Goal: Transaction & Acquisition: Book appointment/travel/reservation

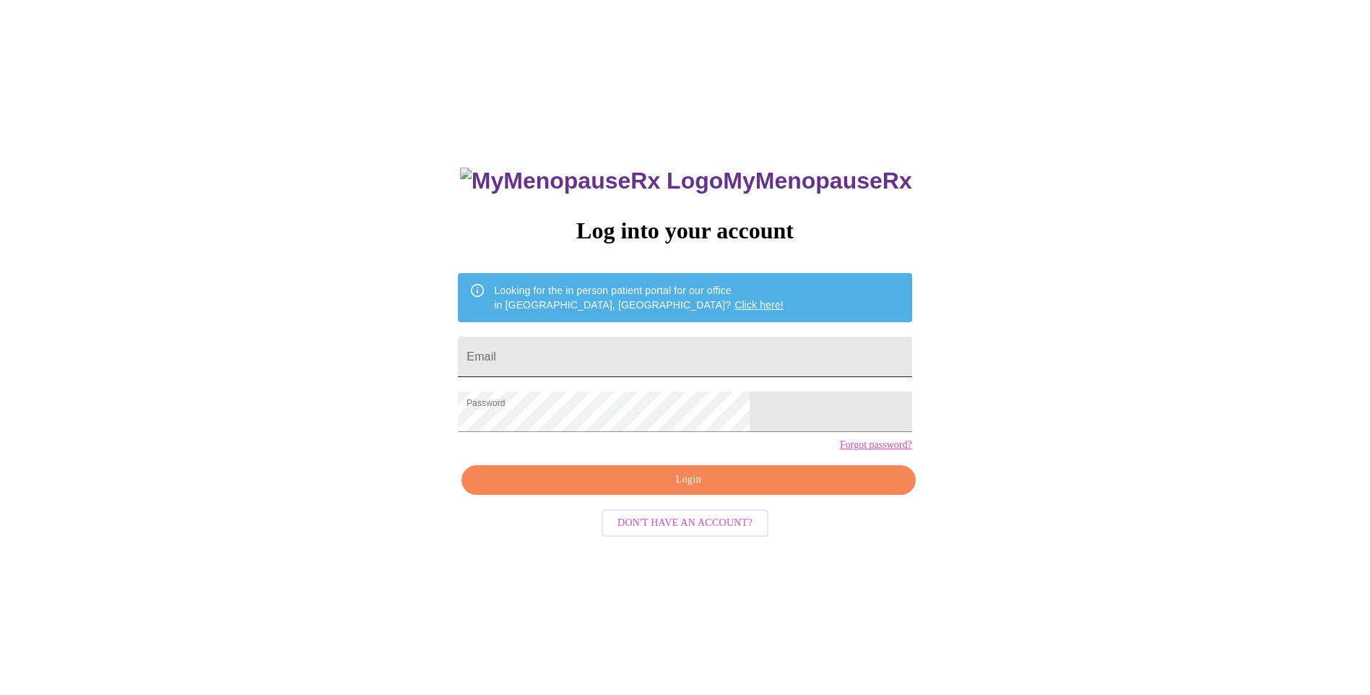
click at [626, 358] on input "Email" at bounding box center [684, 356] width 453 height 40
type input "[PERSON_NAME][EMAIL_ADDRESS][PERSON_NAME][DOMAIN_NAME]"
click at [631, 489] on span "Login" at bounding box center [688, 480] width 420 height 18
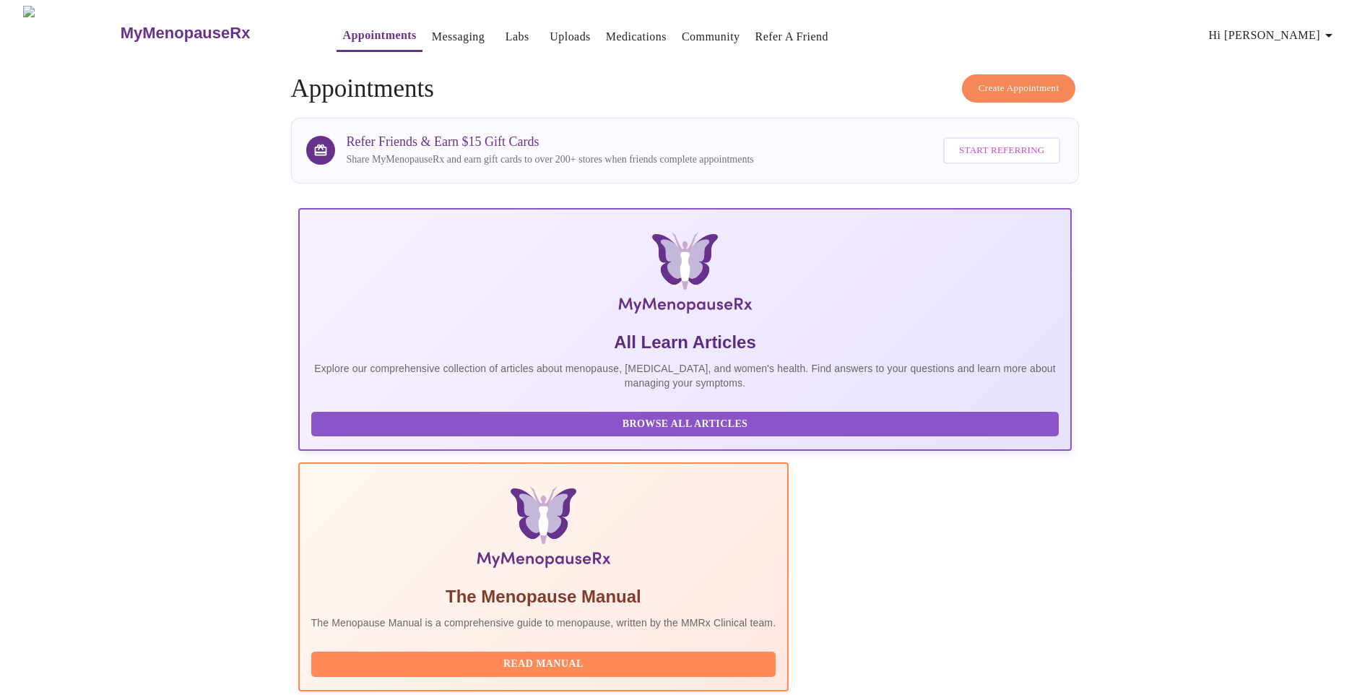
click at [1026, 90] on span "Create Appointment" at bounding box center [1018, 88] width 81 height 17
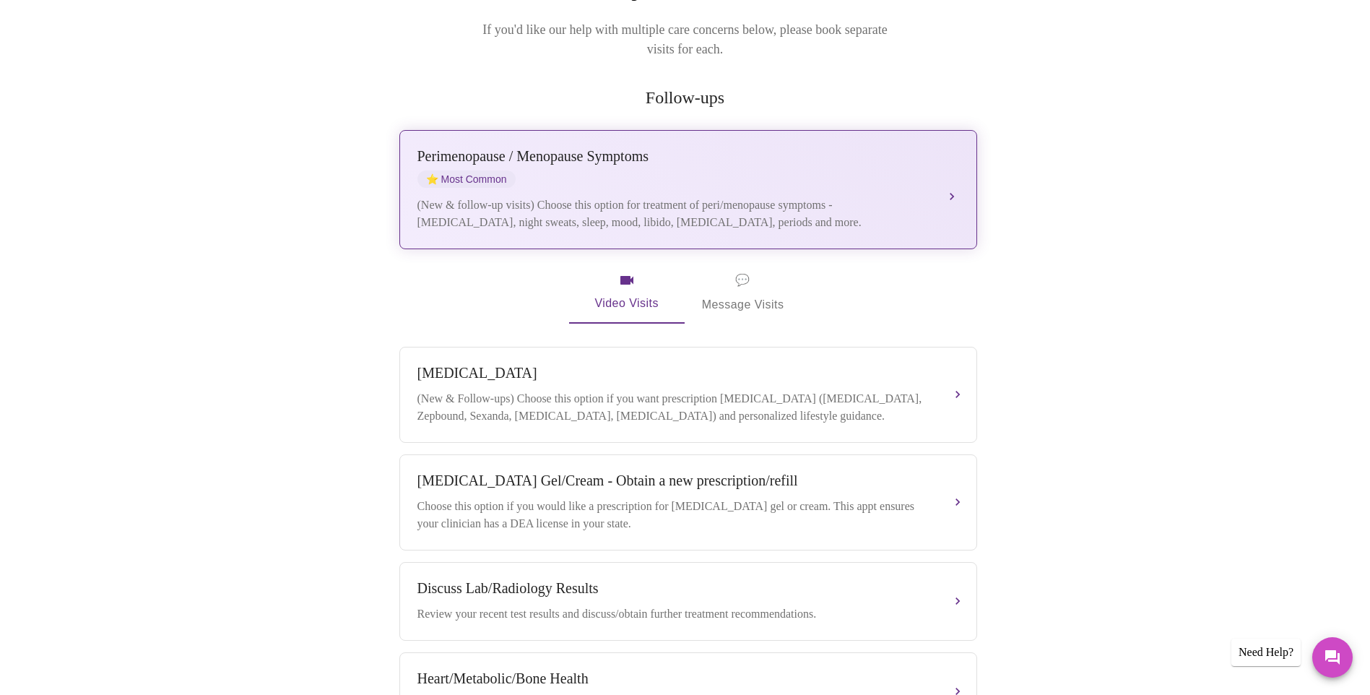
scroll to position [217, 0]
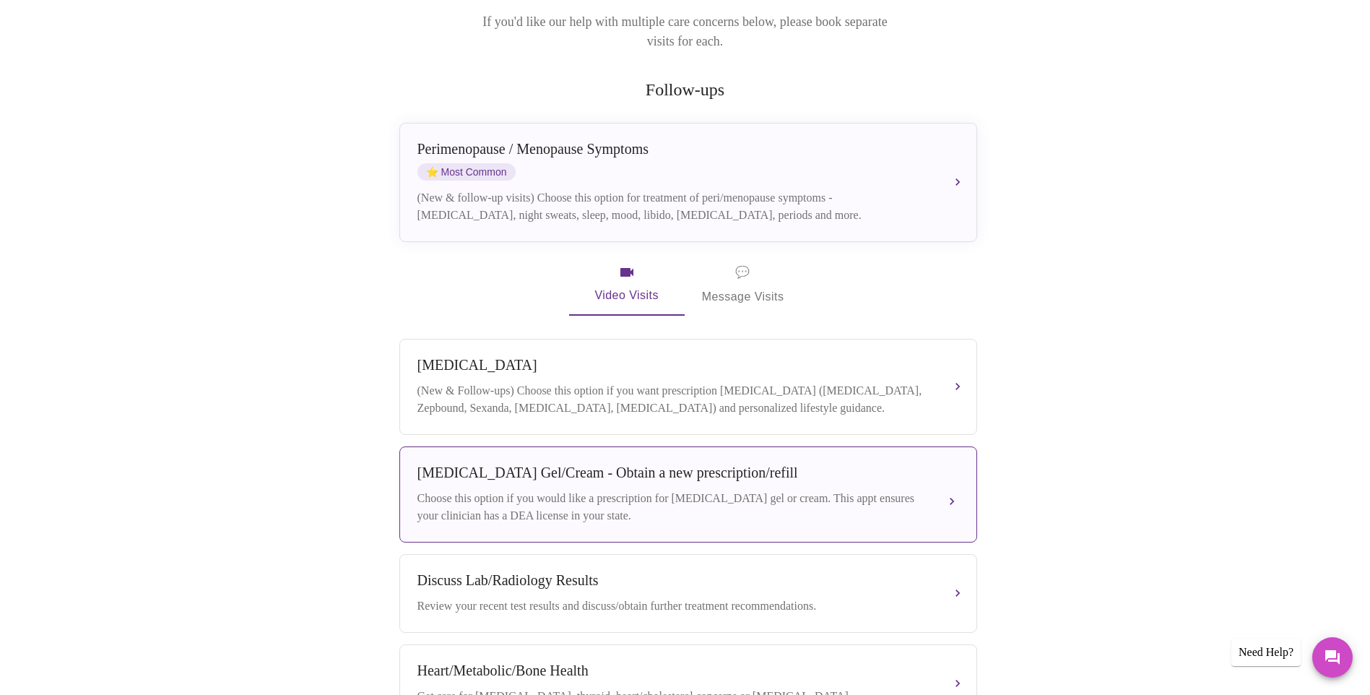
click at [580, 499] on div "Choose this option if you would like a prescription for [MEDICAL_DATA] gel or c…" at bounding box center [673, 507] width 513 height 35
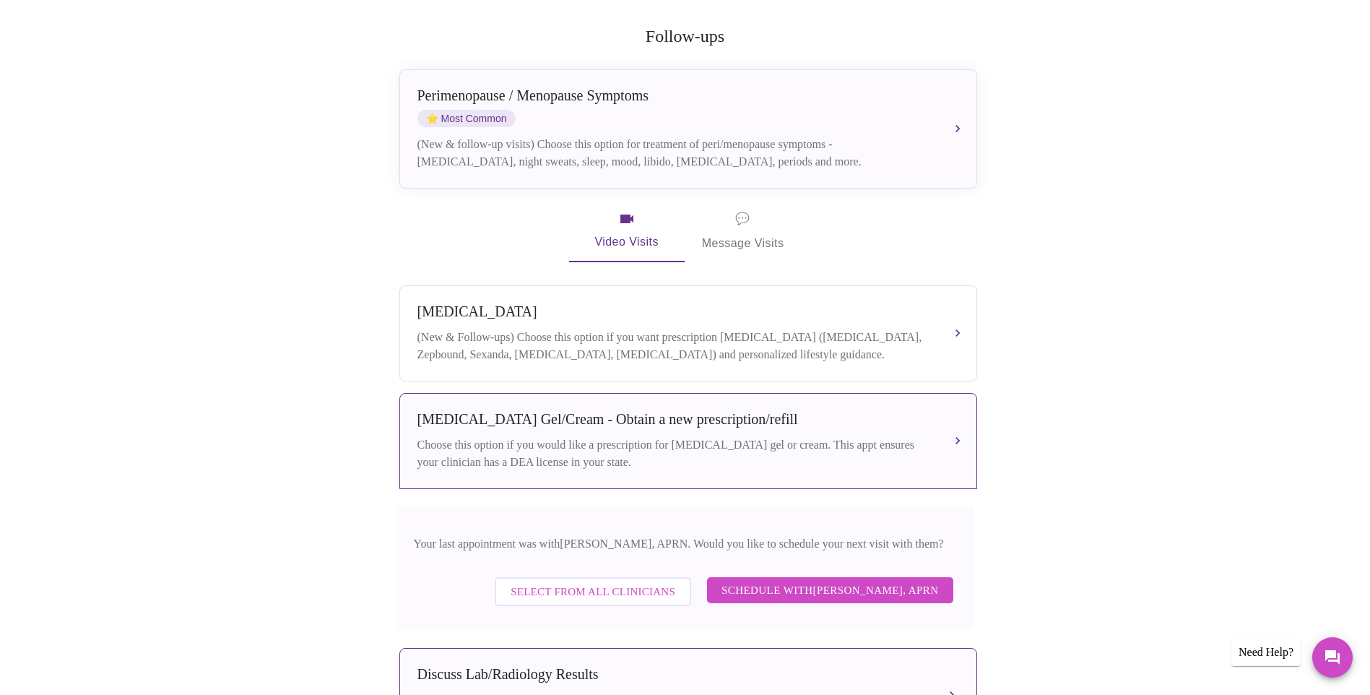
scroll to position [433, 0]
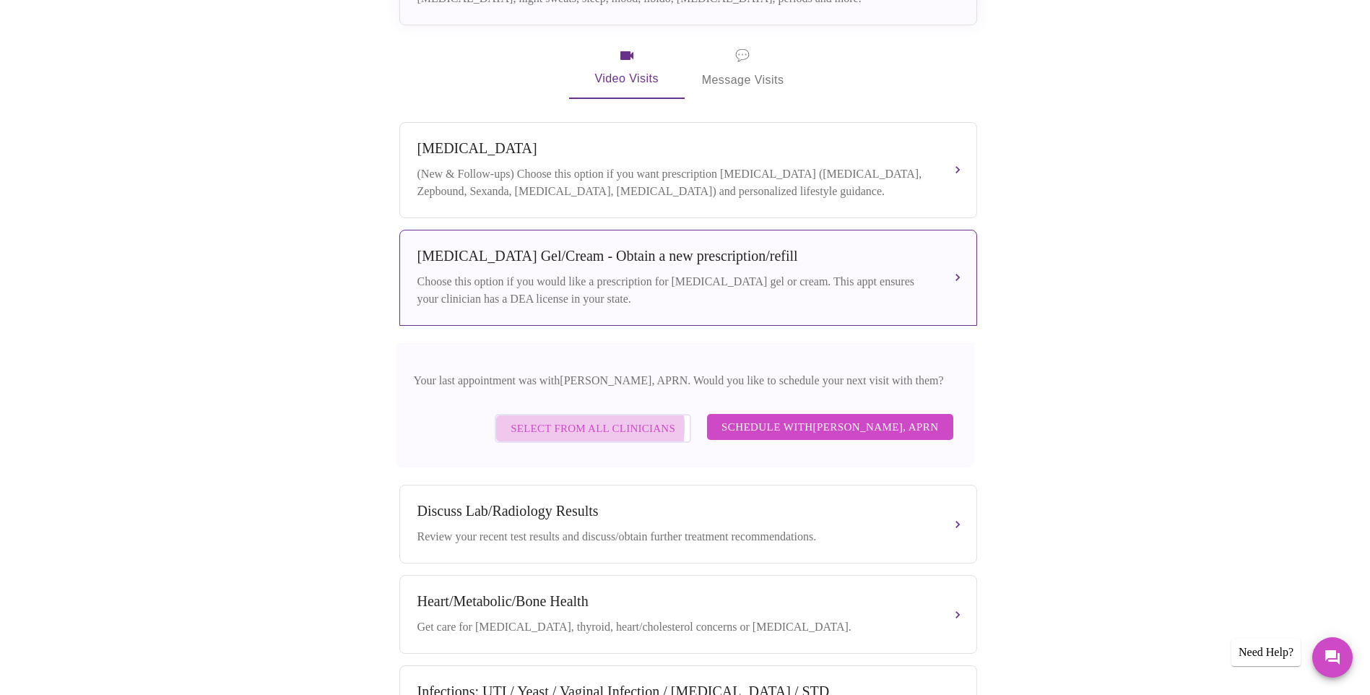
click at [593, 422] on span "Select from All Clinicians" at bounding box center [592, 428] width 165 height 19
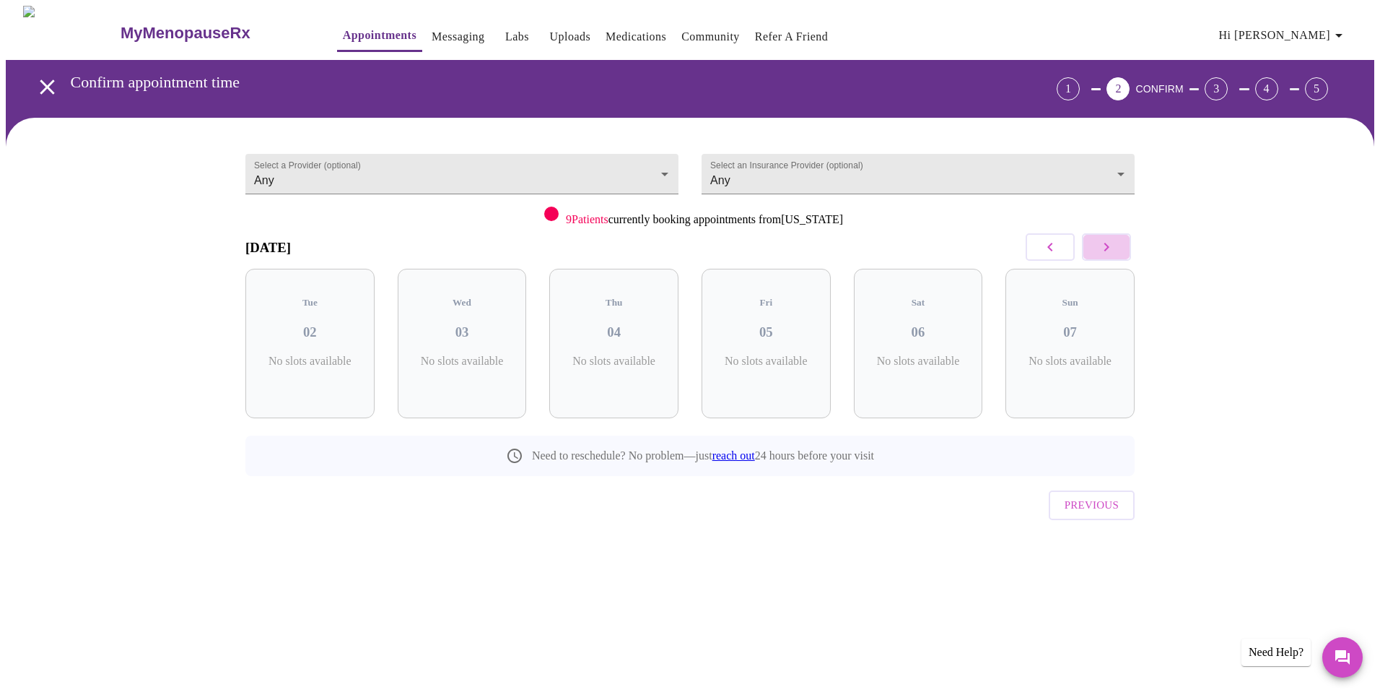
click at [1108, 240] on icon "button" at bounding box center [1106, 246] width 17 height 17
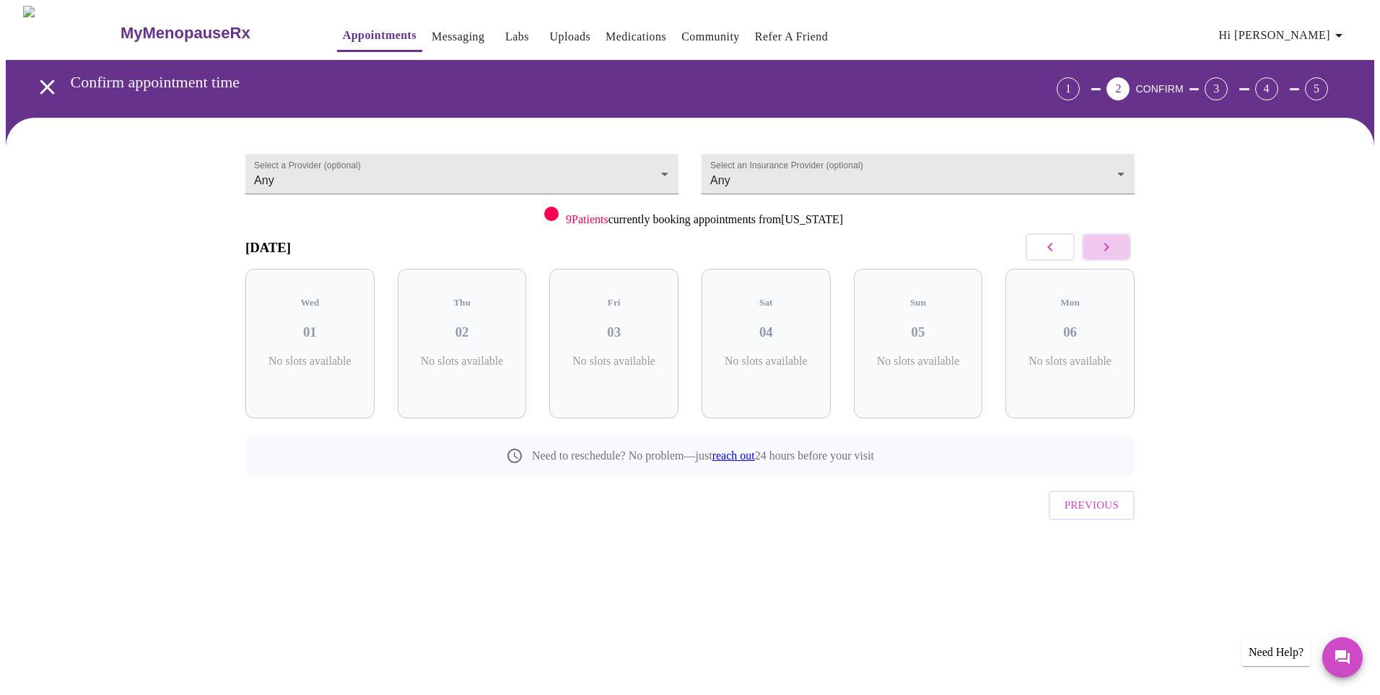
click at [1109, 240] on icon "button" at bounding box center [1106, 246] width 17 height 17
click at [1109, 242] on icon "button" at bounding box center [1106, 246] width 17 height 17
click at [1109, 243] on icon "button" at bounding box center [1106, 246] width 17 height 17
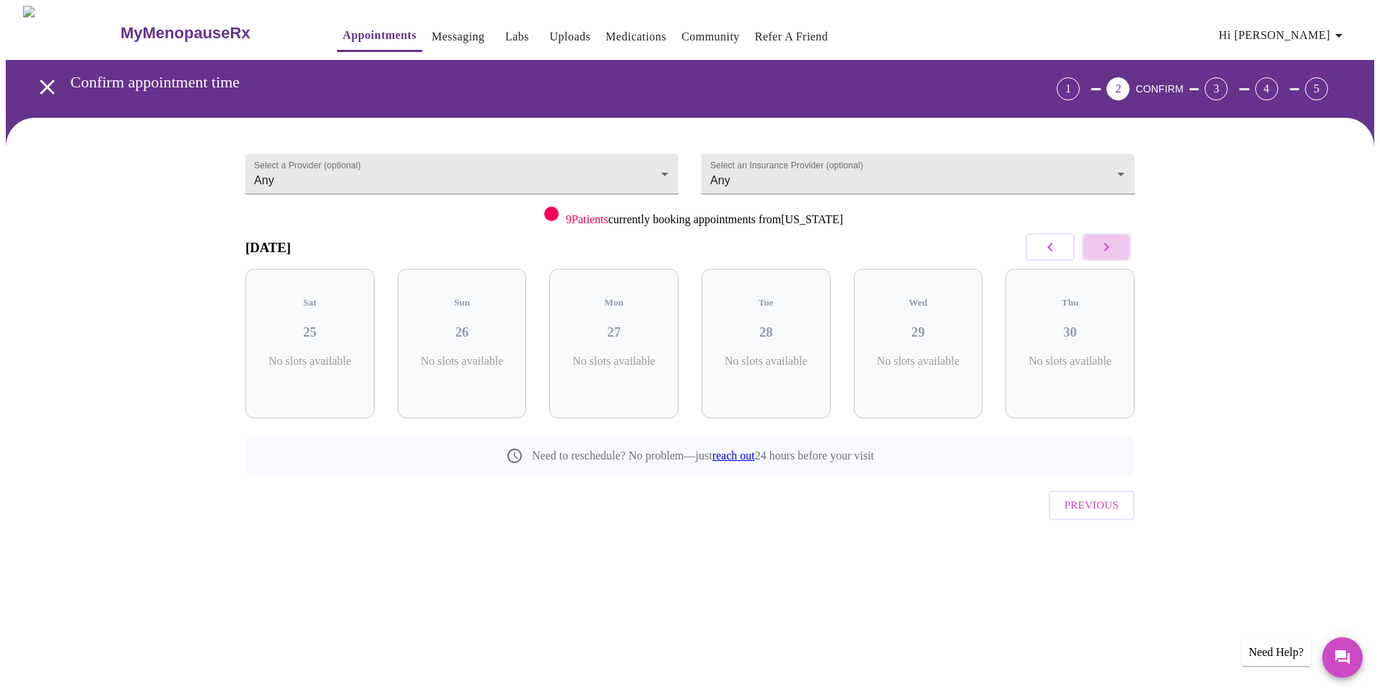
click at [1109, 243] on icon "button" at bounding box center [1106, 246] width 17 height 17
click at [1061, 242] on button "button" at bounding box center [1050, 246] width 49 height 27
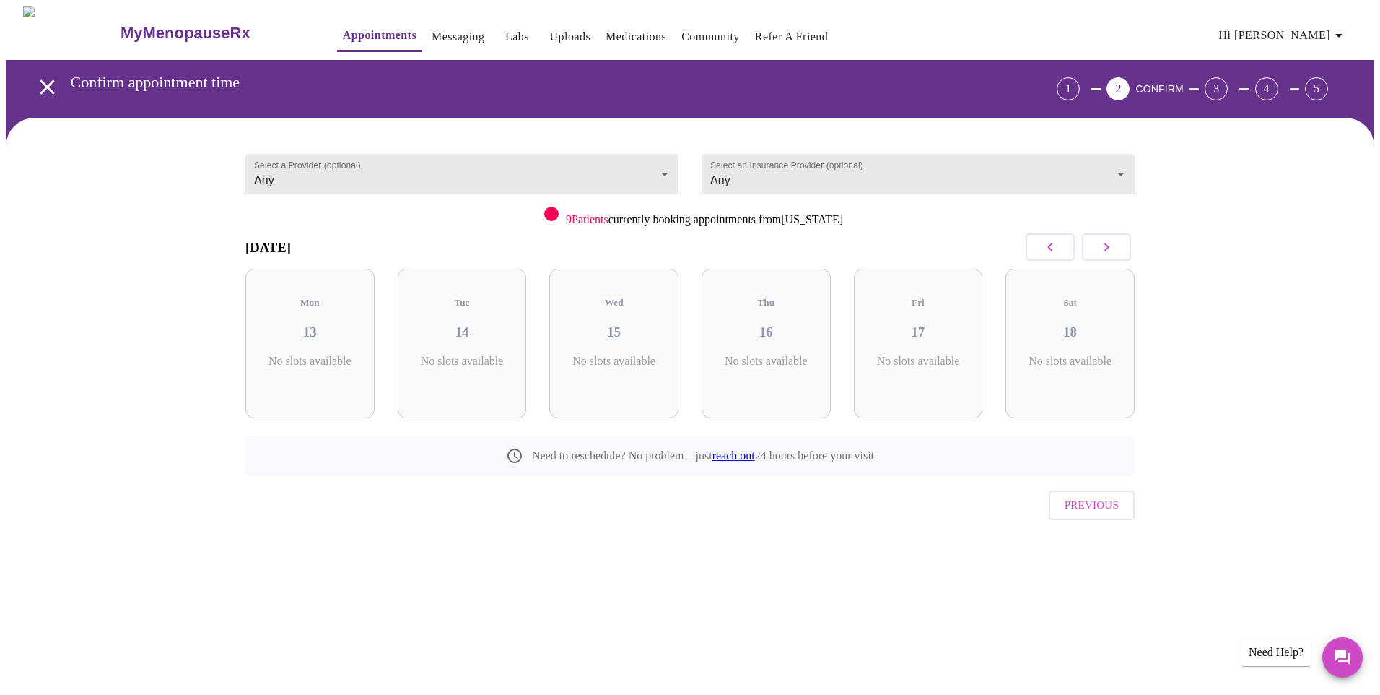
click at [1061, 242] on button "button" at bounding box center [1050, 246] width 49 height 27
click at [1062, 240] on button "button" at bounding box center [1050, 246] width 49 height 27
click at [1064, 240] on button "button" at bounding box center [1050, 246] width 49 height 27
click at [1066, 241] on button "button" at bounding box center [1050, 246] width 49 height 27
click at [1067, 241] on button "button" at bounding box center [1050, 246] width 49 height 27
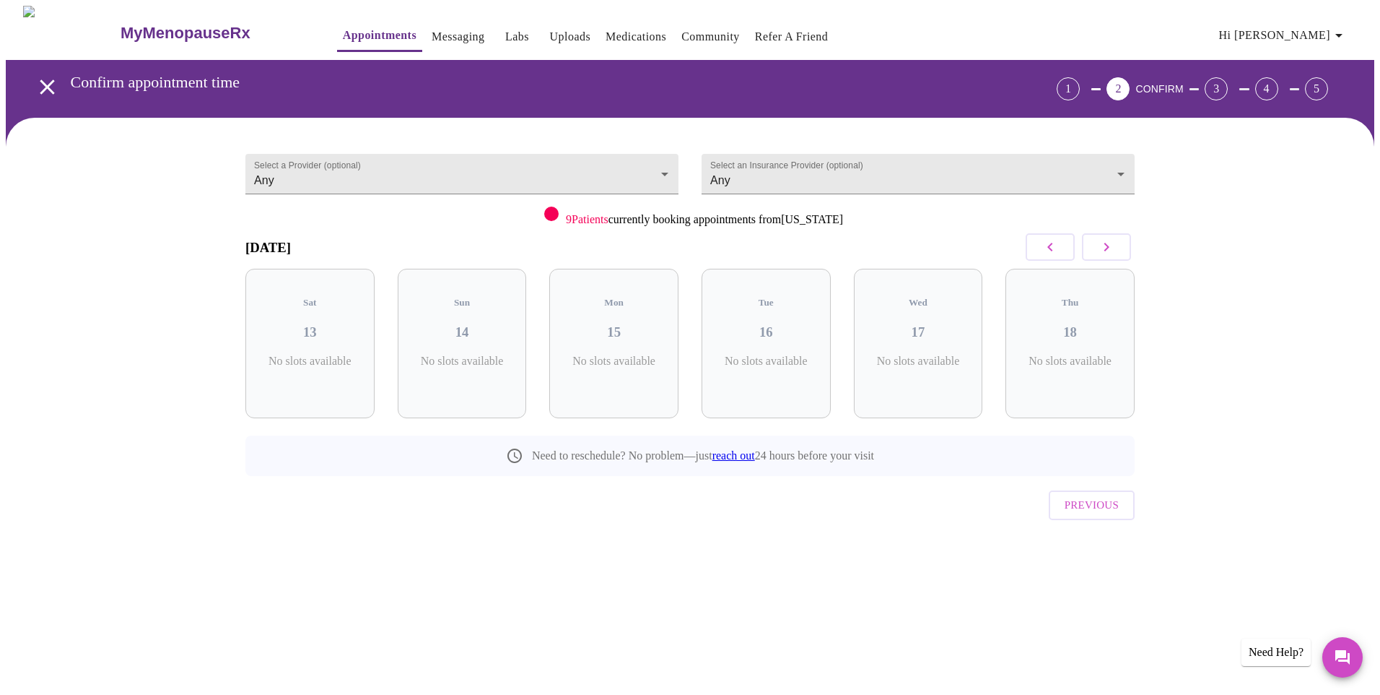
click at [1069, 241] on button "button" at bounding box center [1050, 246] width 49 height 27
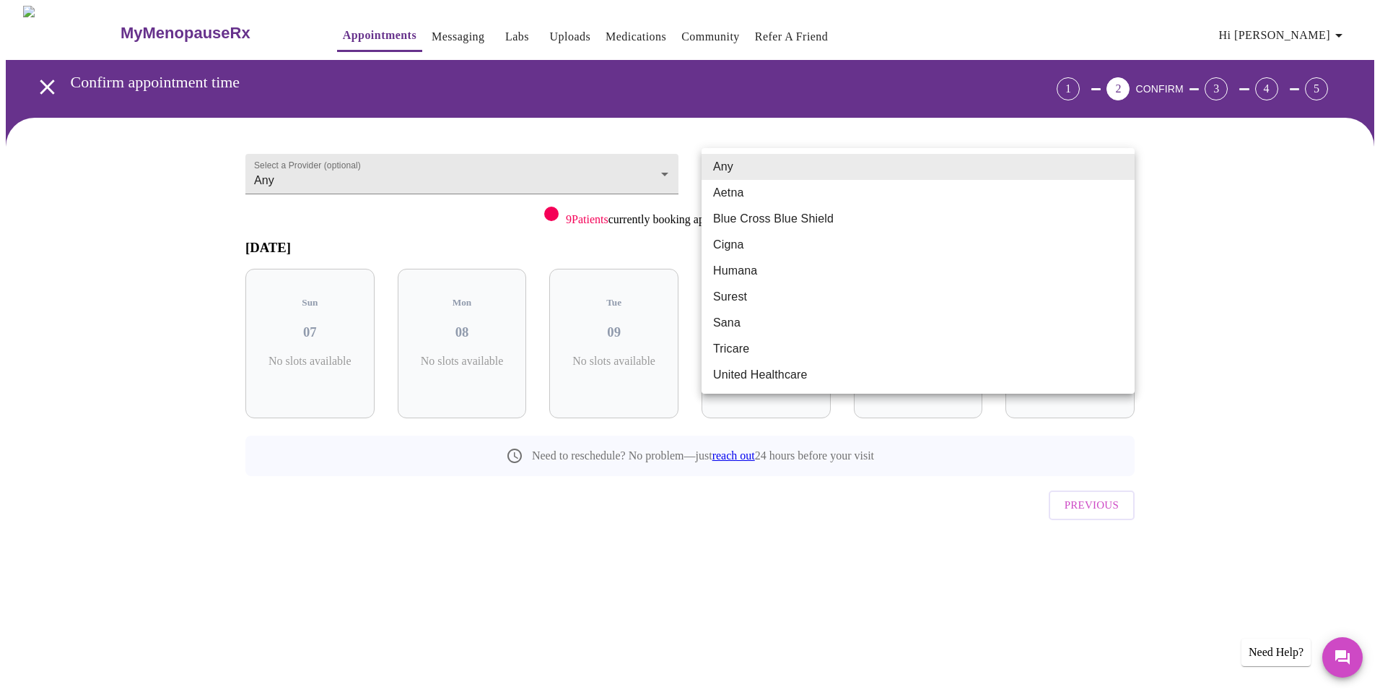
click at [893, 176] on body "MyMenopauseRx Appointments Messaging Labs Uploads Medications Community Refer a…" at bounding box center [690, 299] width 1369 height 586
click at [609, 175] on div at bounding box center [690, 347] width 1380 height 695
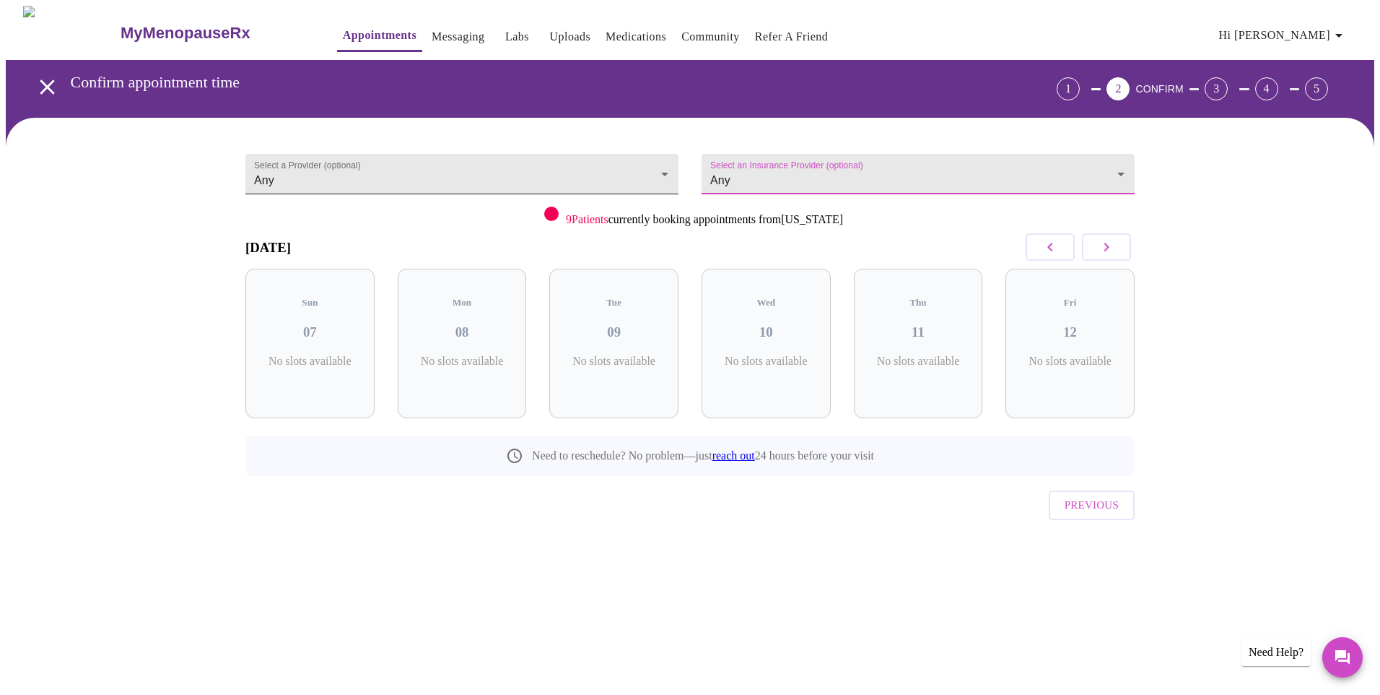
click at [505, 175] on body "MyMenopauseRx Appointments Messaging Labs Uploads Medications Community Refer a…" at bounding box center [690, 299] width 1369 height 586
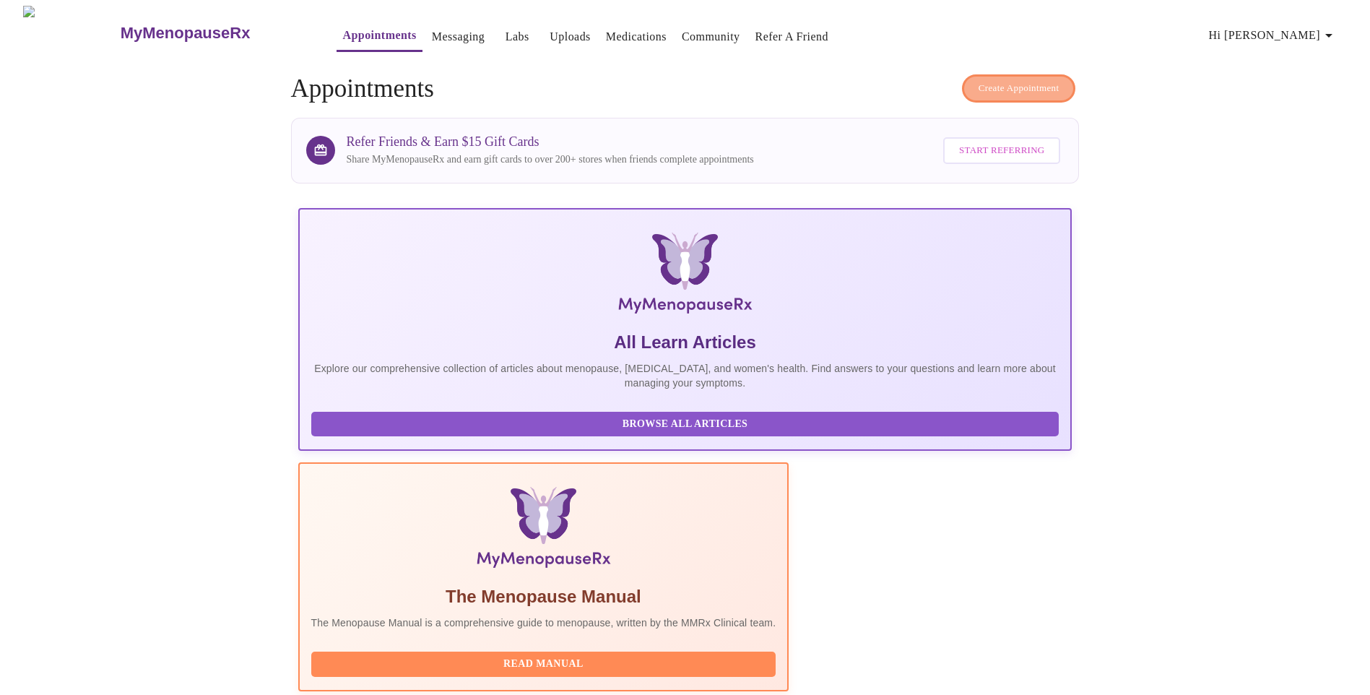
click at [1042, 83] on span "Create Appointment" at bounding box center [1018, 88] width 81 height 17
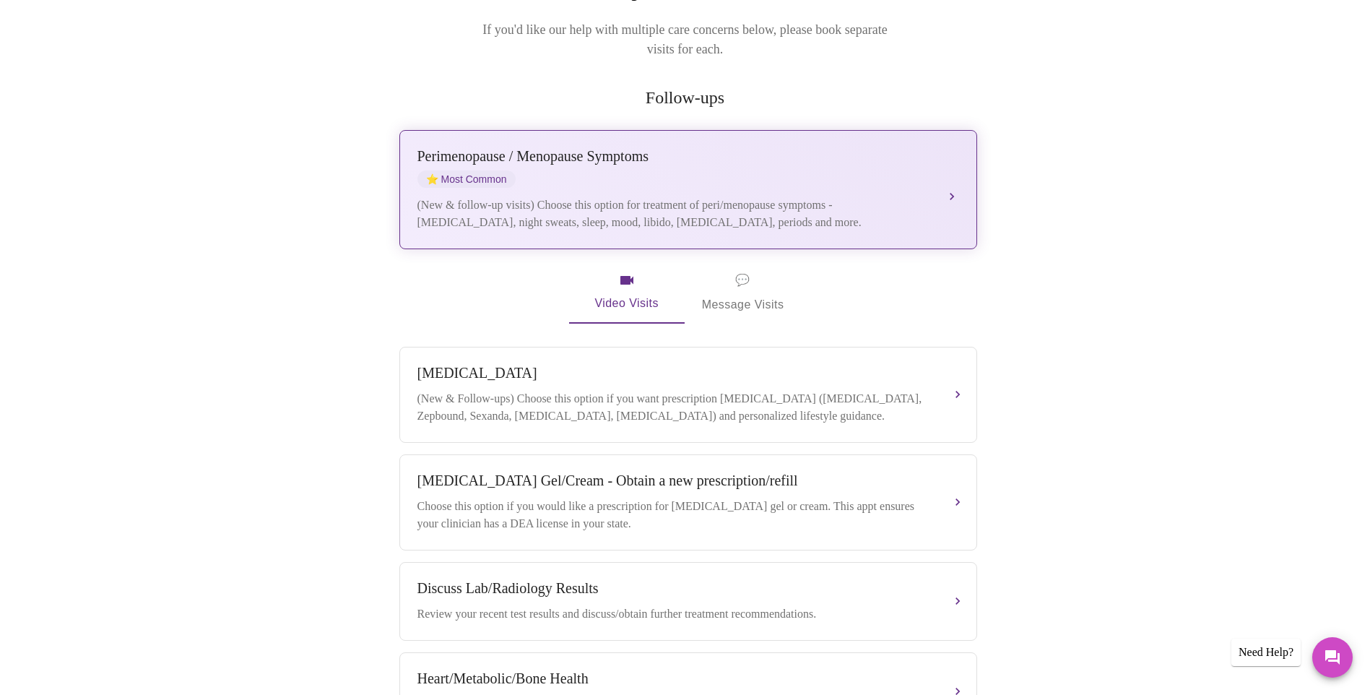
scroll to position [217, 0]
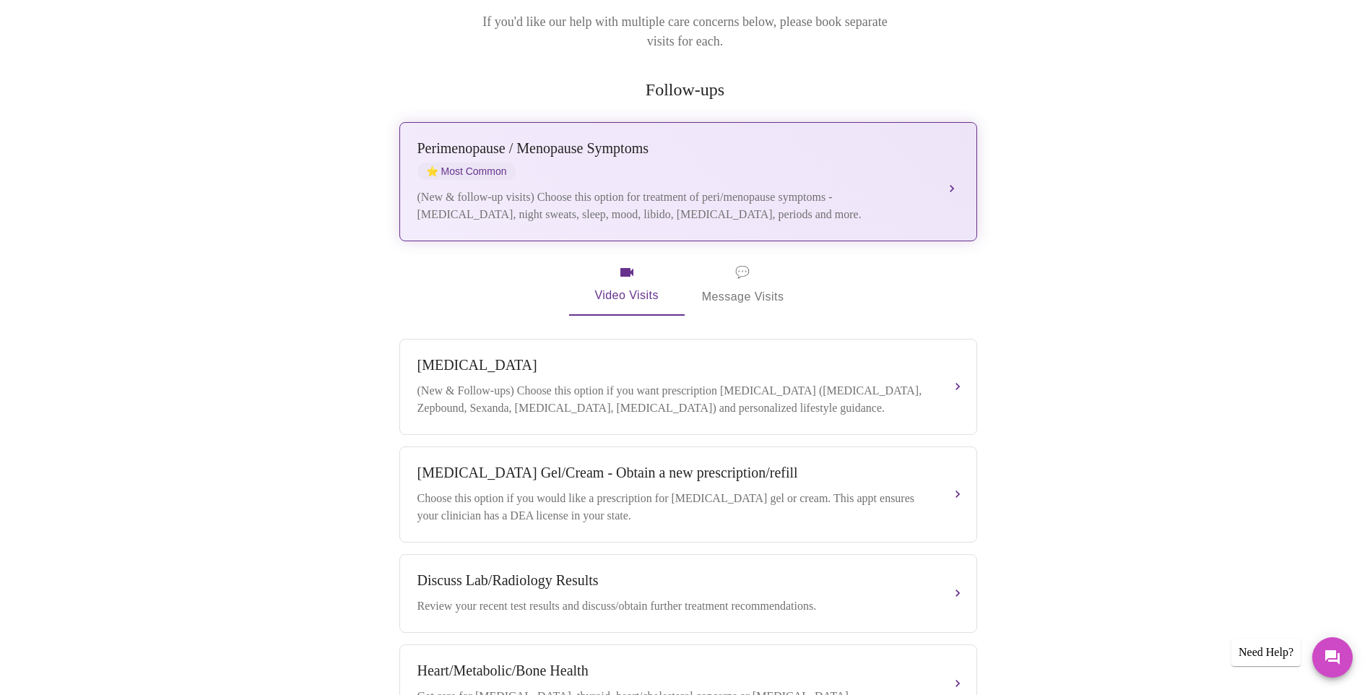
click at [909, 188] on div "(New & follow-up visits) Choose this option for treatment of peri/menopause sym…" at bounding box center [673, 205] width 513 height 35
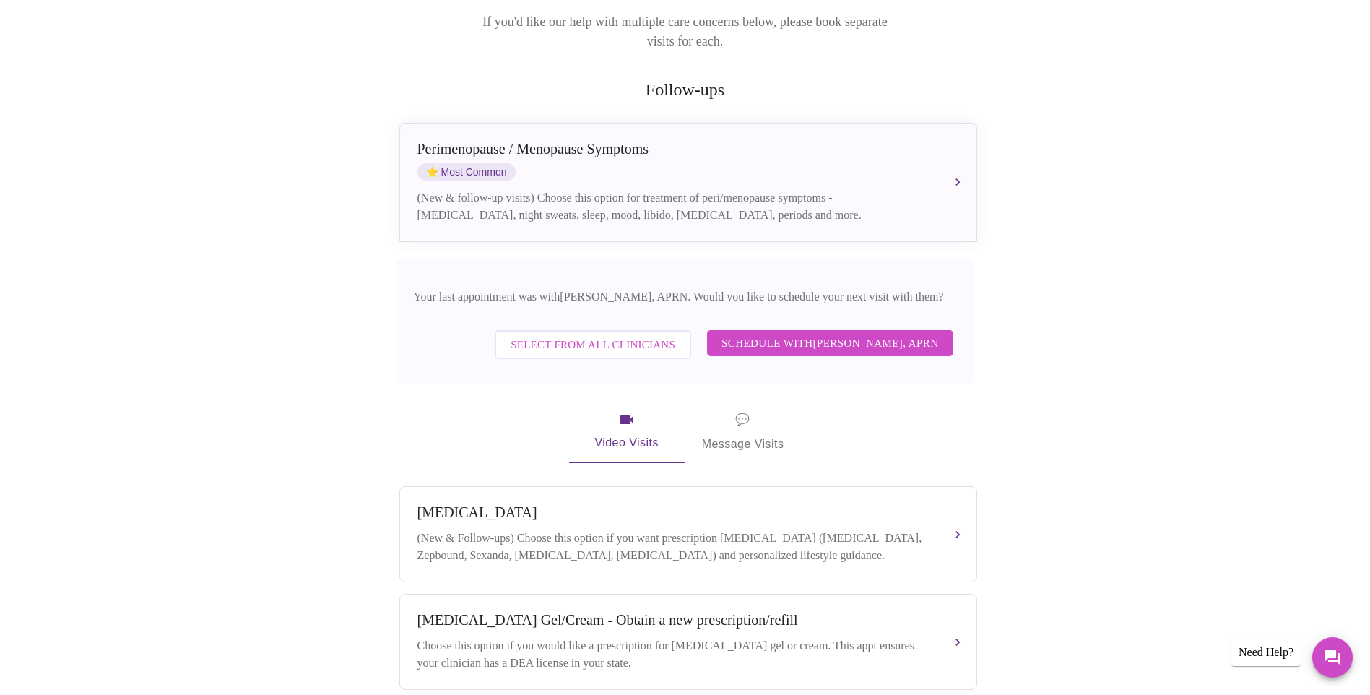
click at [658, 335] on span "Select from All Clinicians" at bounding box center [592, 344] width 165 height 19
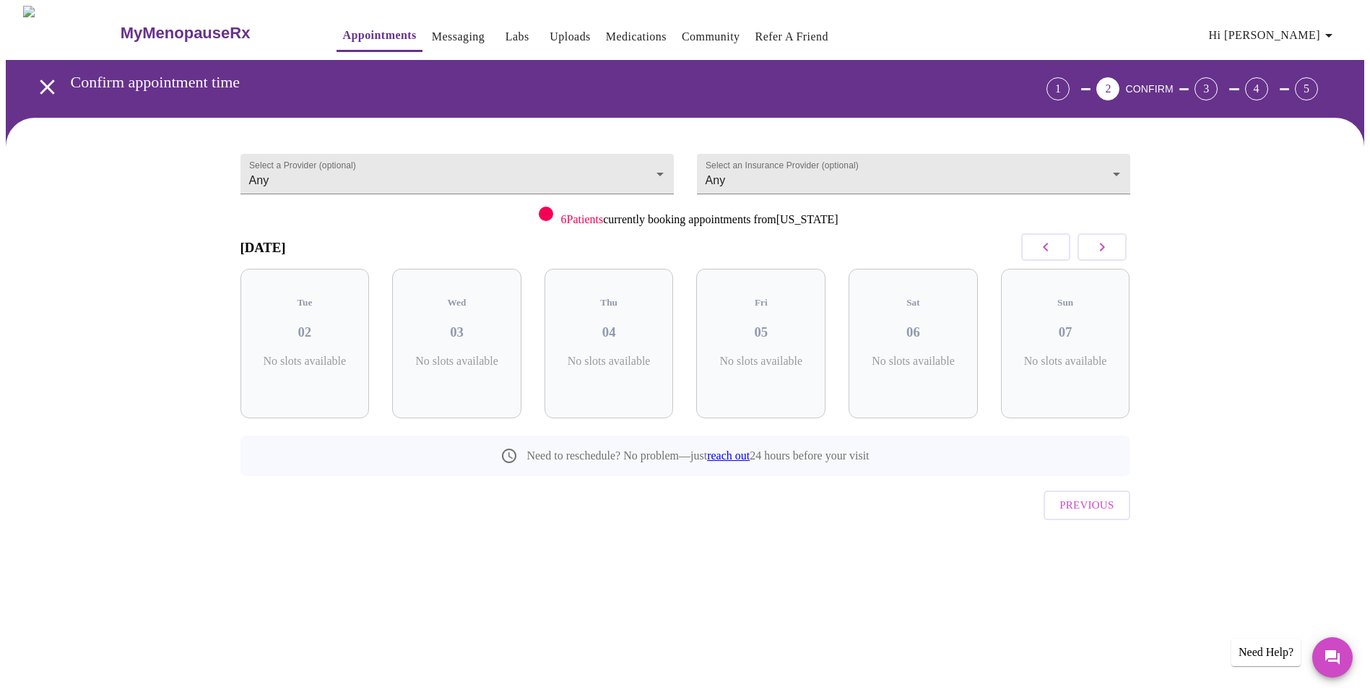
scroll to position [0, 0]
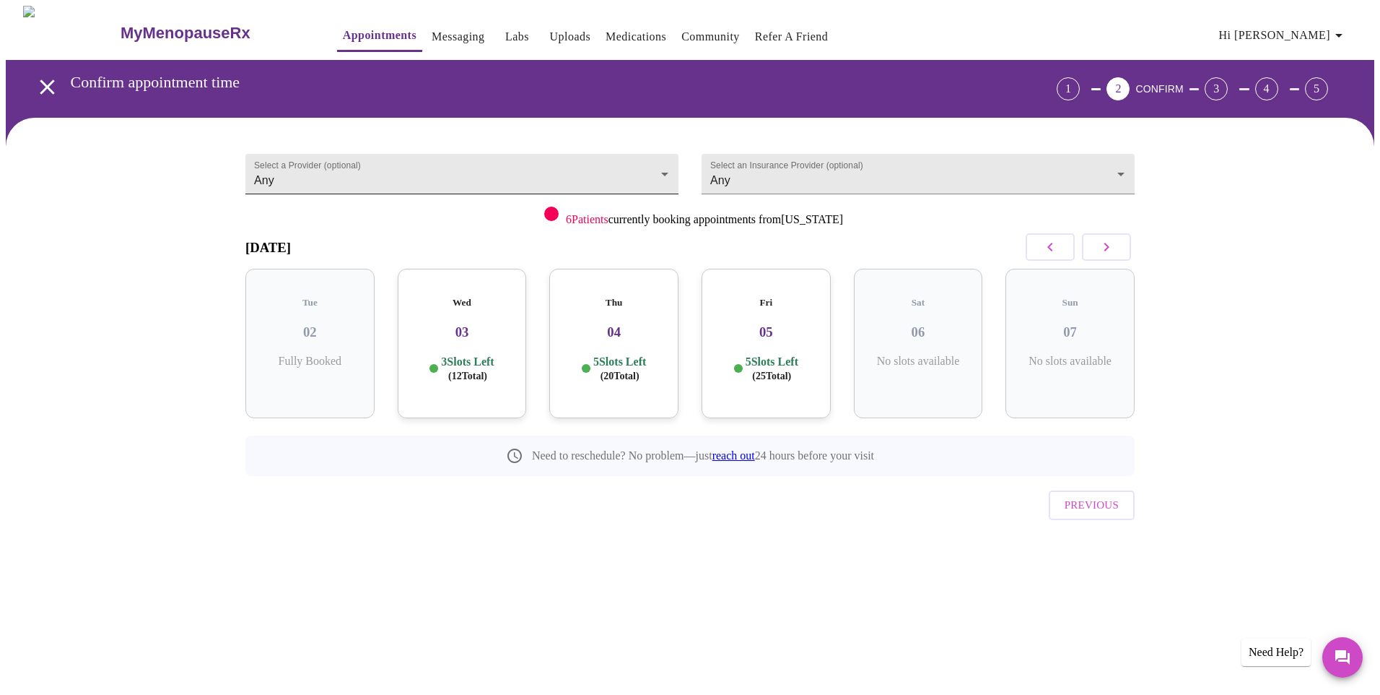
click at [521, 182] on body "MyMenopauseRx Appointments Messaging Labs Uploads Medications Community Refer a…" at bounding box center [690, 299] width 1369 height 586
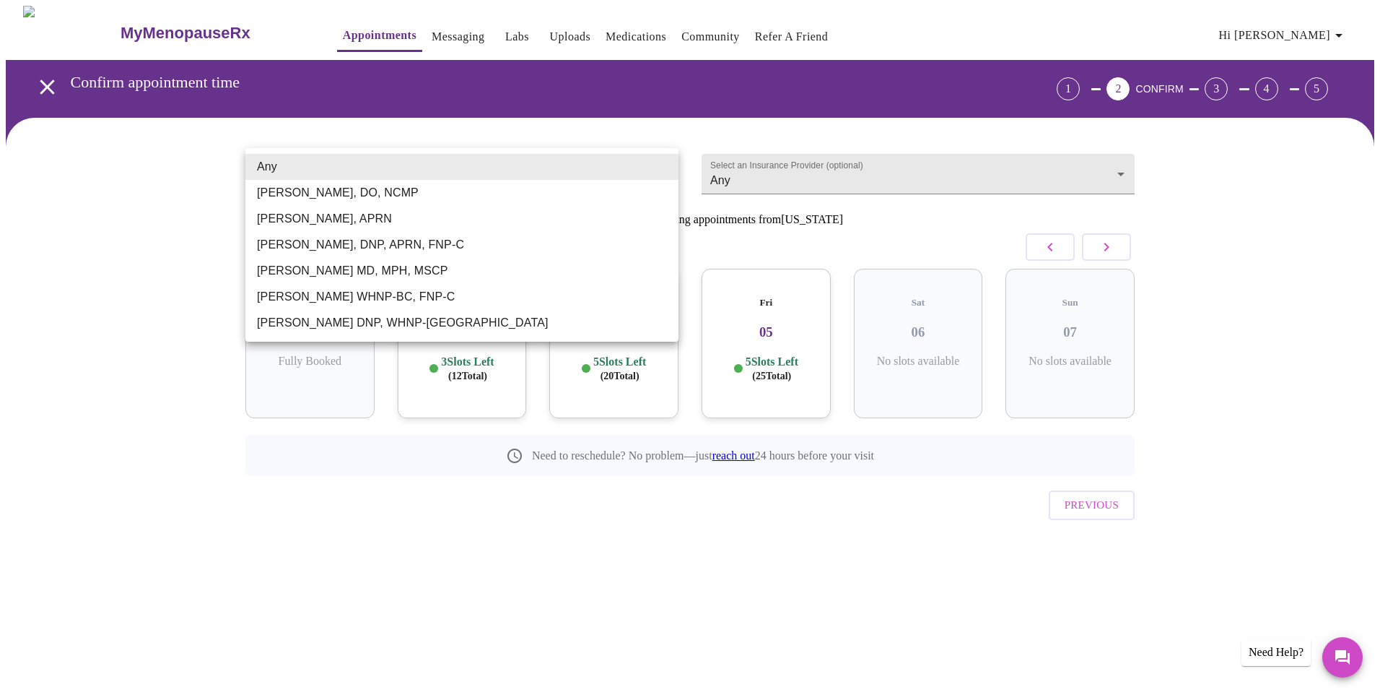
click at [352, 122] on div at bounding box center [690, 347] width 1380 height 695
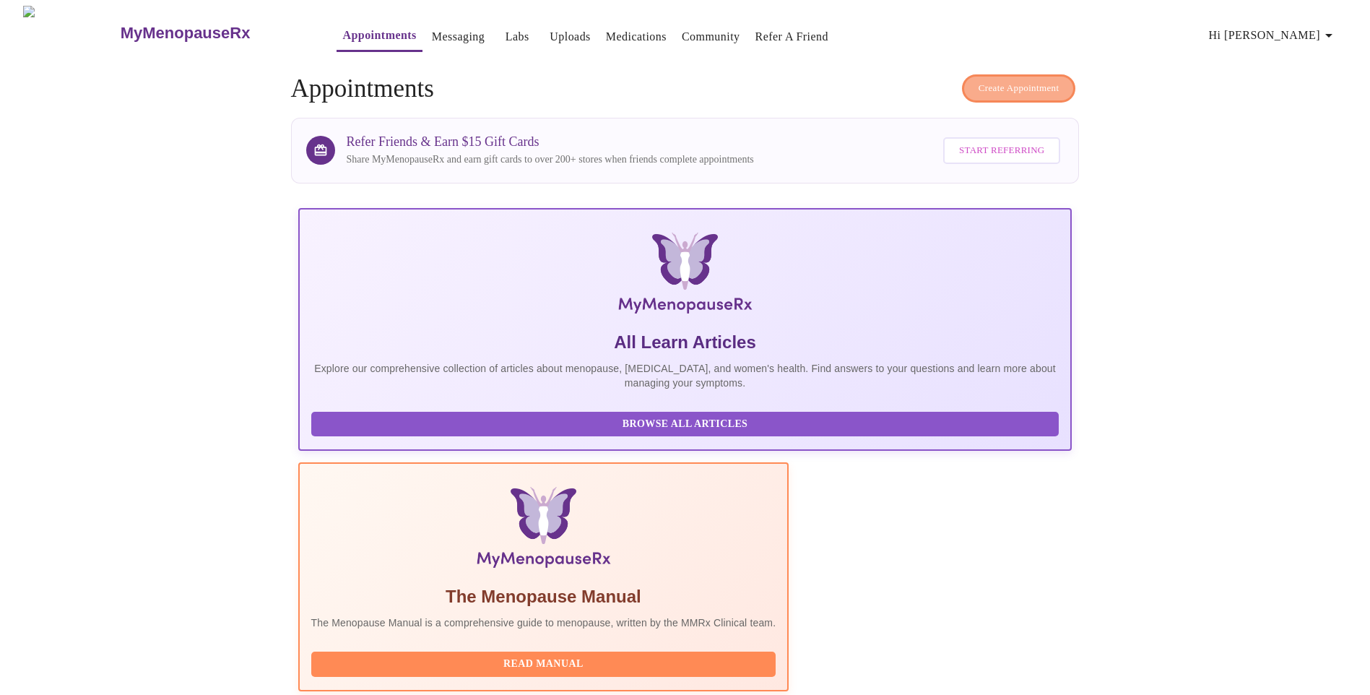
click at [1027, 80] on span "Create Appointment" at bounding box center [1018, 88] width 81 height 17
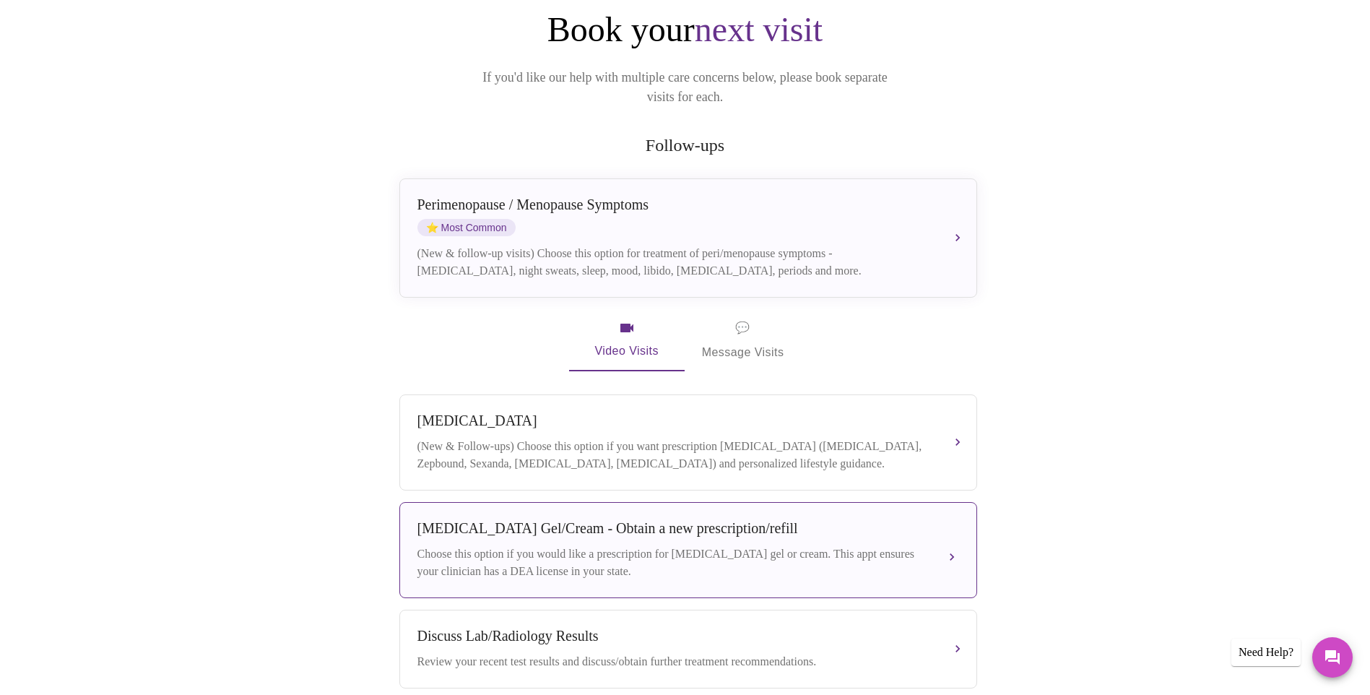
scroll to position [217, 0]
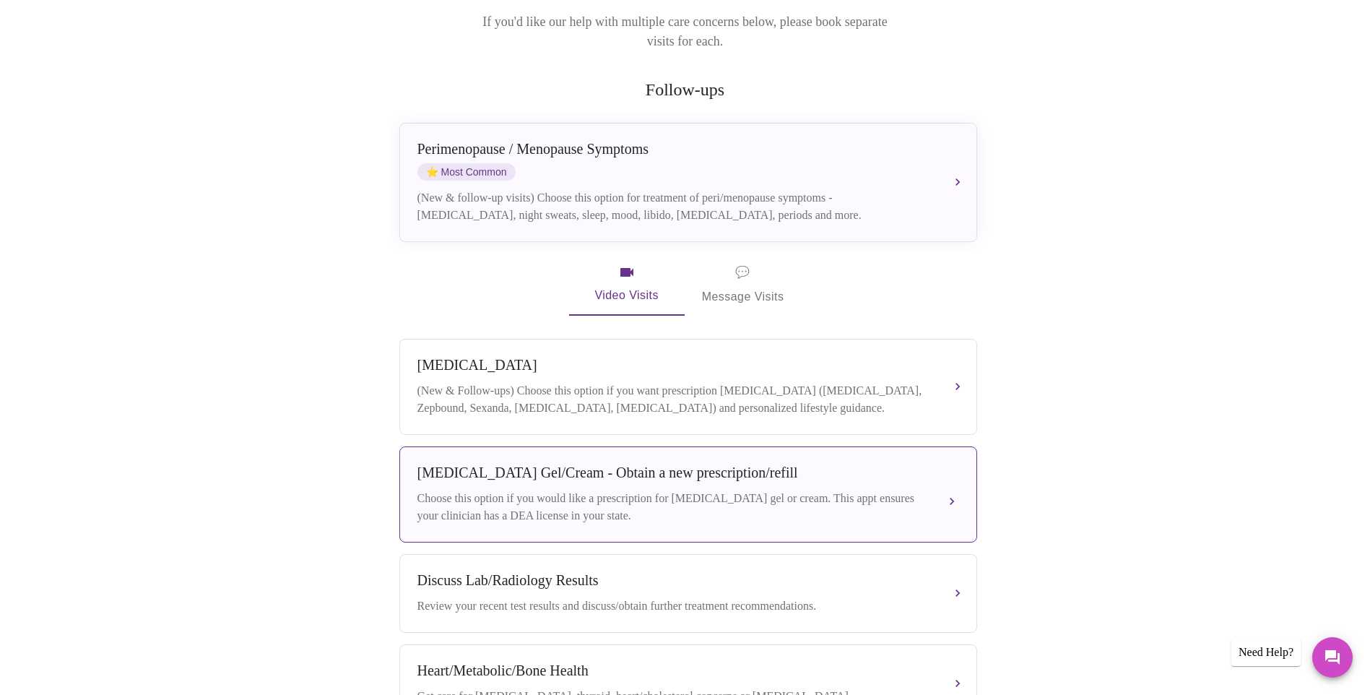
click at [755, 469] on div "[MEDICAL_DATA] Gel/Cream - Obtain a new prescription/refill" at bounding box center [673, 472] width 513 height 17
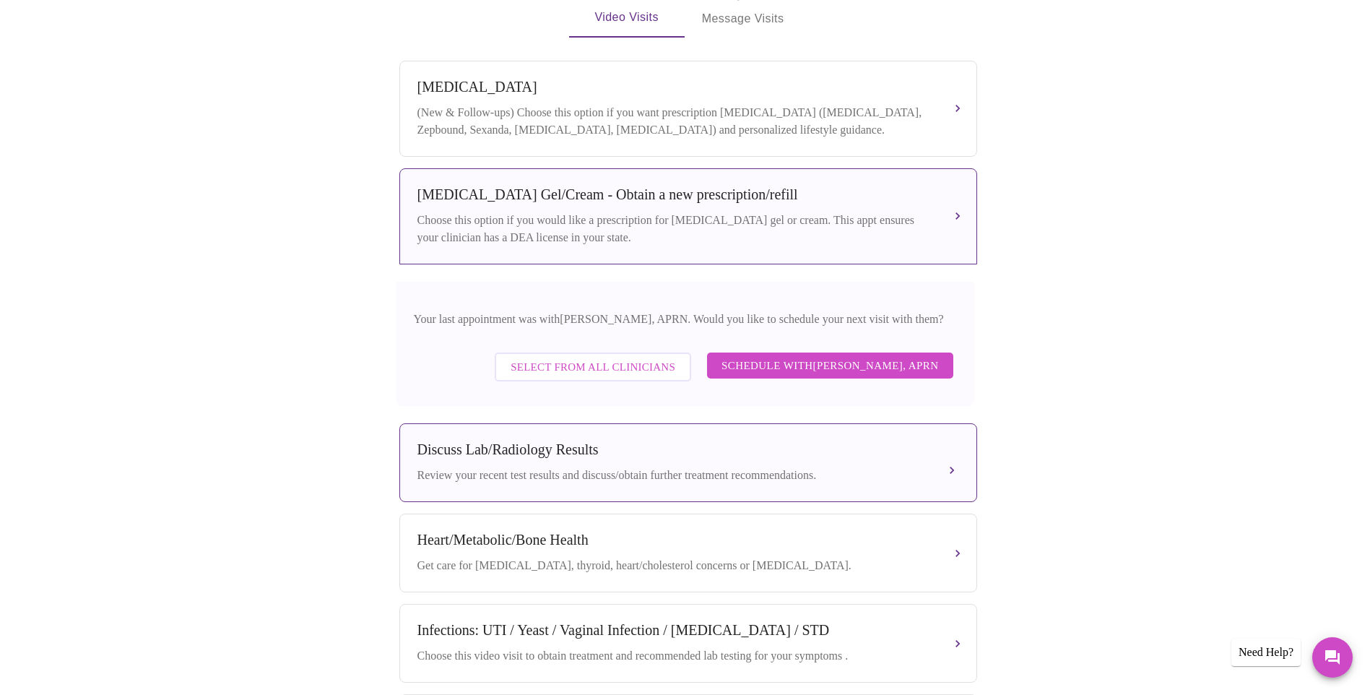
scroll to position [505, 0]
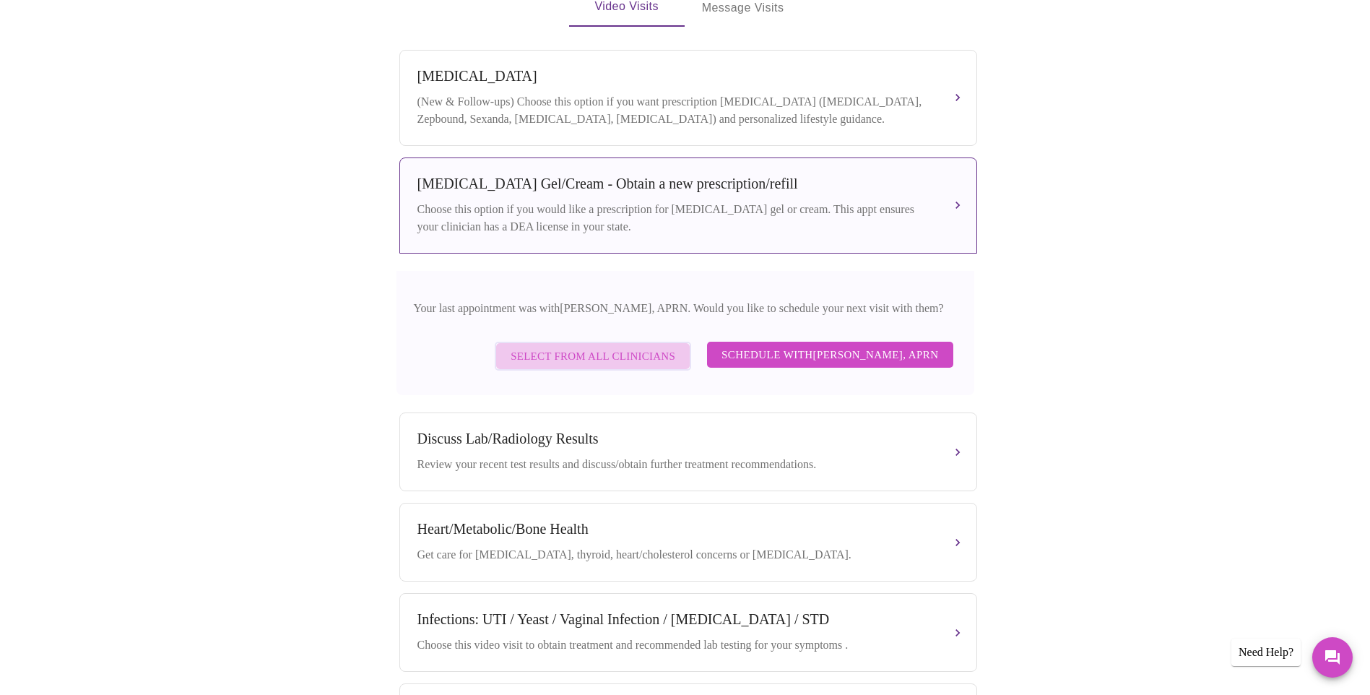
click at [643, 355] on span "Select from All Clinicians" at bounding box center [592, 356] width 165 height 19
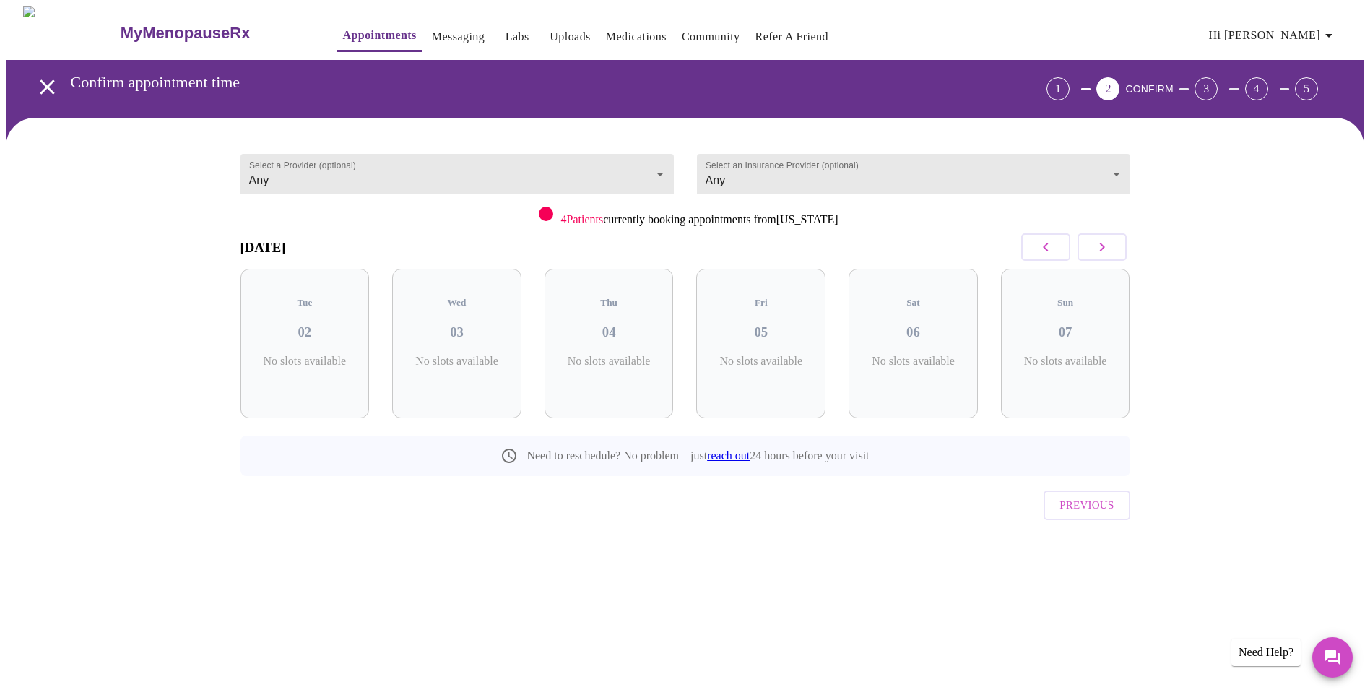
scroll to position [0, 0]
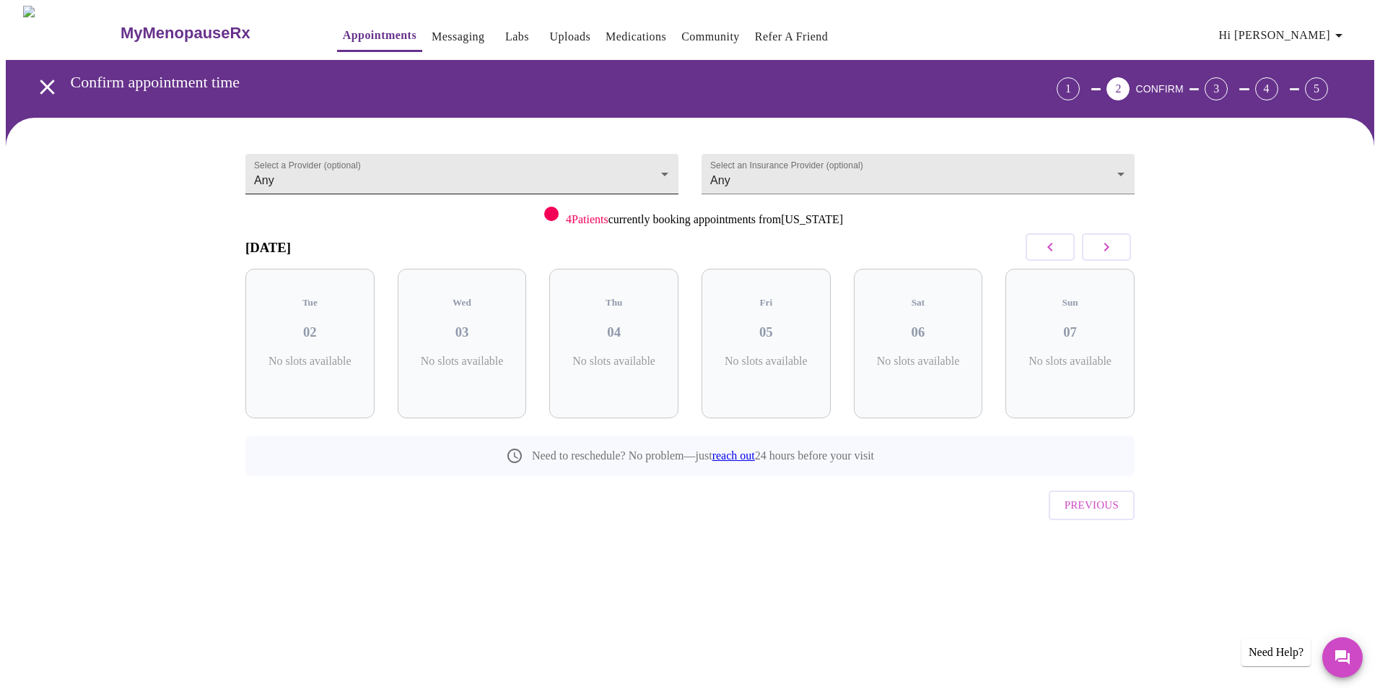
click at [492, 165] on body "MyMenopauseRx Appointments Messaging Labs Uploads Medications Community Refer a…" at bounding box center [690, 299] width 1369 height 586
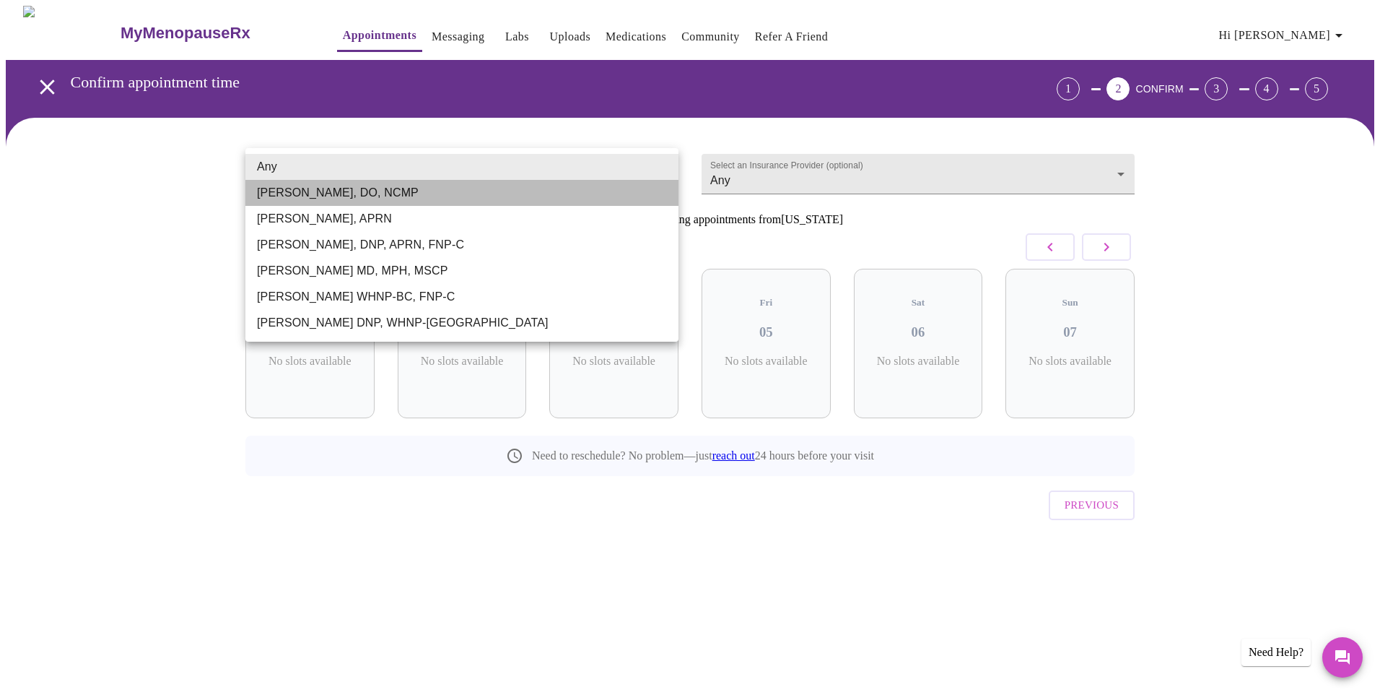
click at [487, 192] on li "[PERSON_NAME], DO, NCMP" at bounding box center [461, 193] width 433 height 26
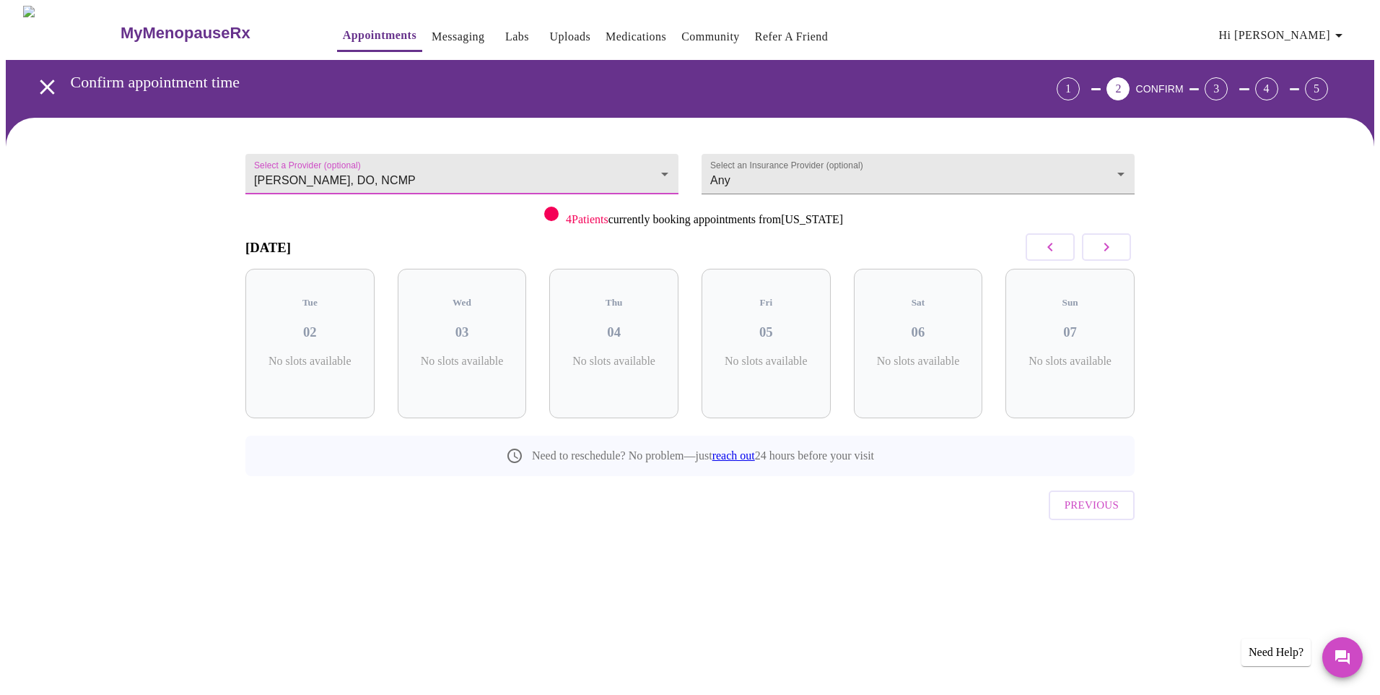
click at [481, 169] on body "MyMenopauseRx Appointments Messaging Labs Uploads Medications Community Refer a…" at bounding box center [690, 299] width 1369 height 586
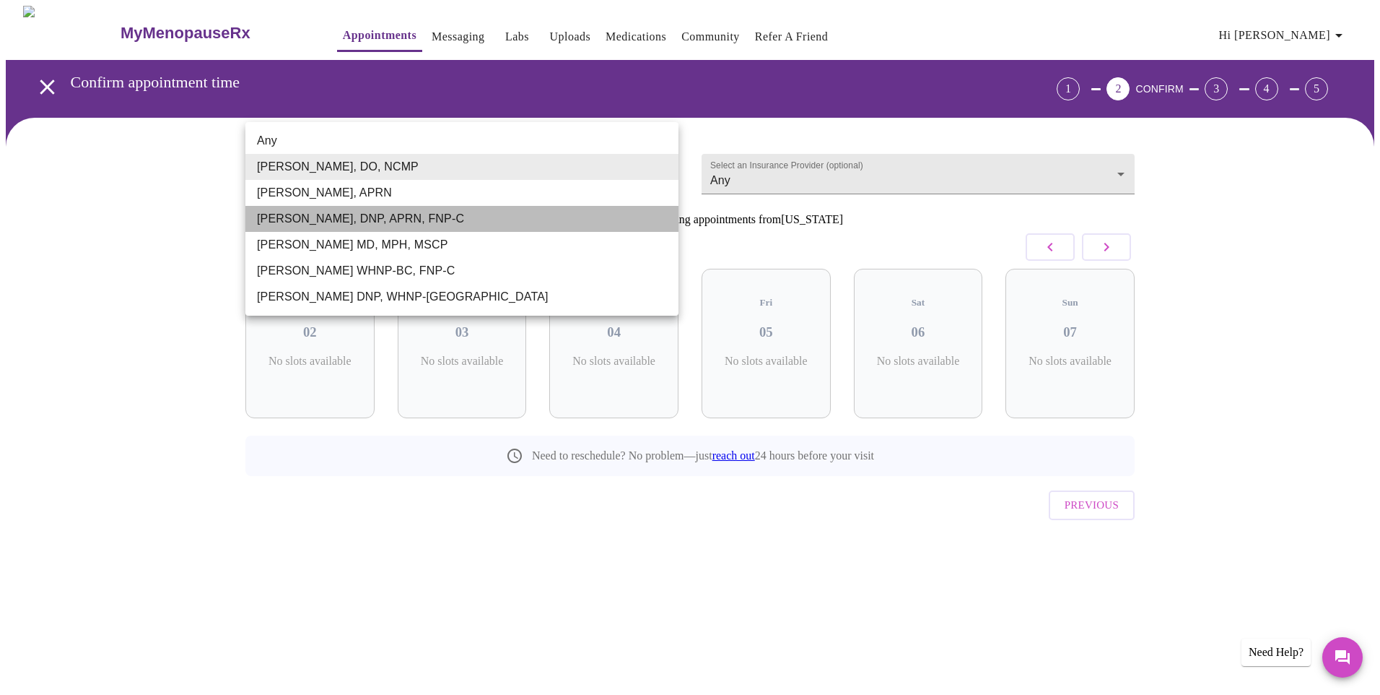
click at [432, 212] on li "[PERSON_NAME], DNP, APRN, FNP-C" at bounding box center [461, 219] width 433 height 26
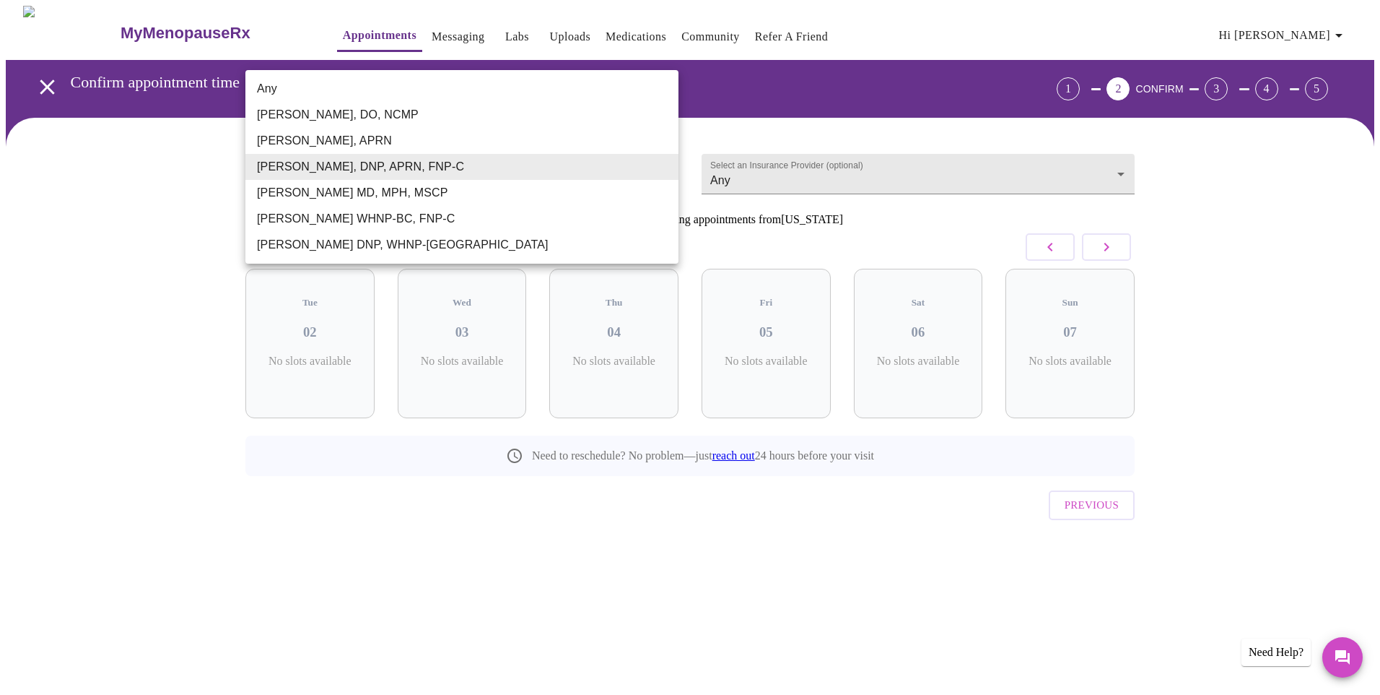
click at [444, 170] on body "MyMenopauseRx Appointments Messaging Labs Uploads Medications Community Refer a…" at bounding box center [690, 299] width 1369 height 586
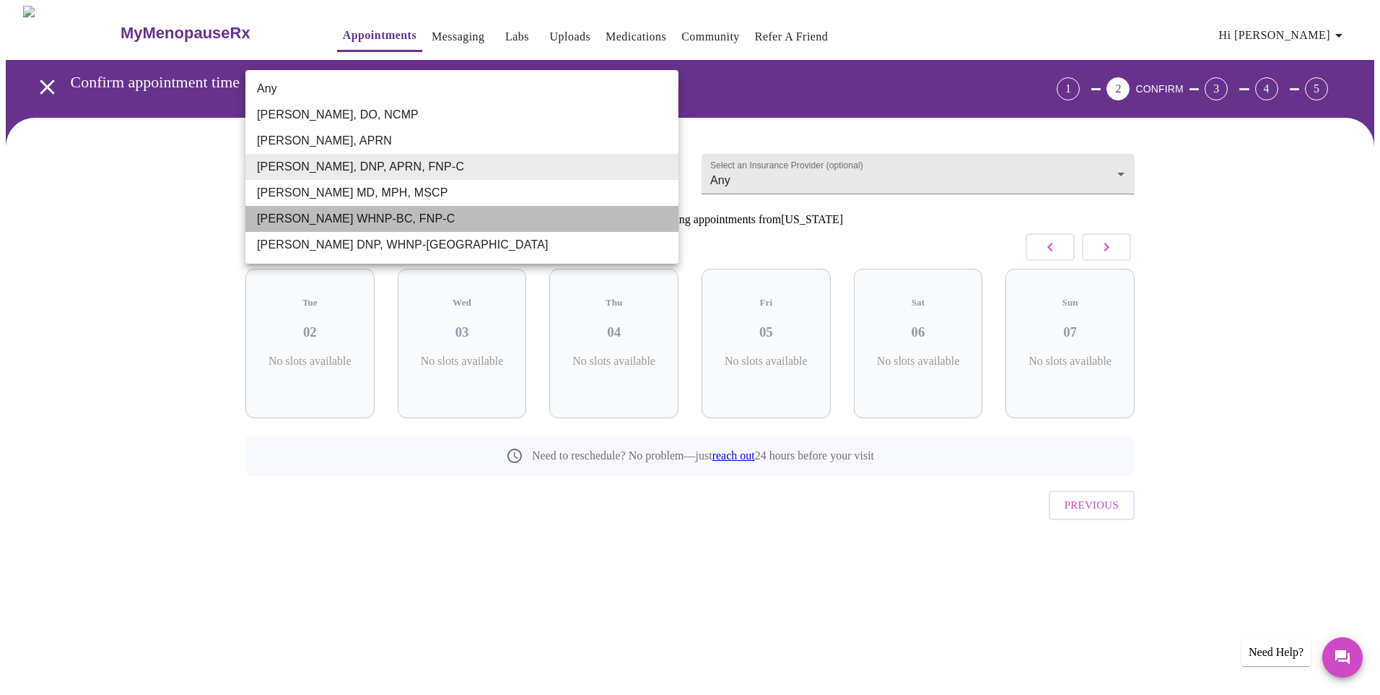
click at [429, 213] on li "[PERSON_NAME] WHNP-BC, FNP-C" at bounding box center [461, 219] width 433 height 26
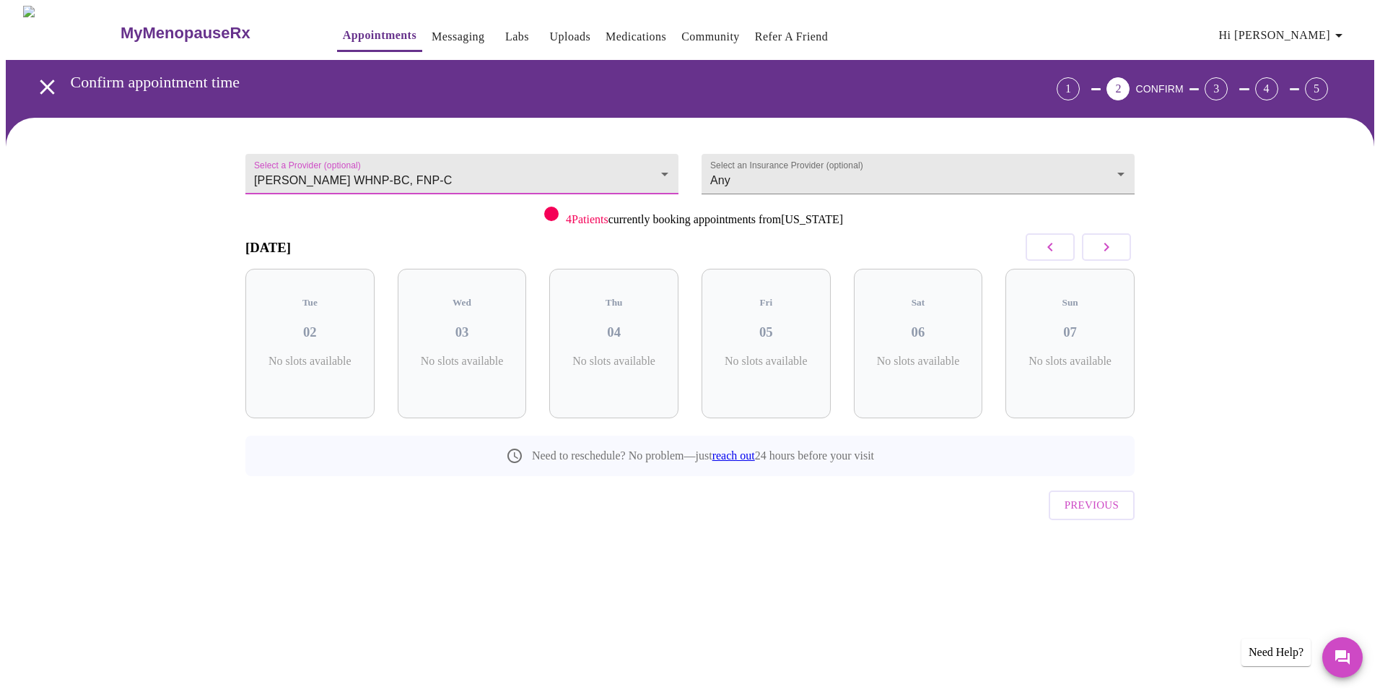
click at [476, 169] on body "MyMenopauseRx Appointments Messaging Labs Uploads Medications Community Refer a…" at bounding box center [690, 299] width 1369 height 586
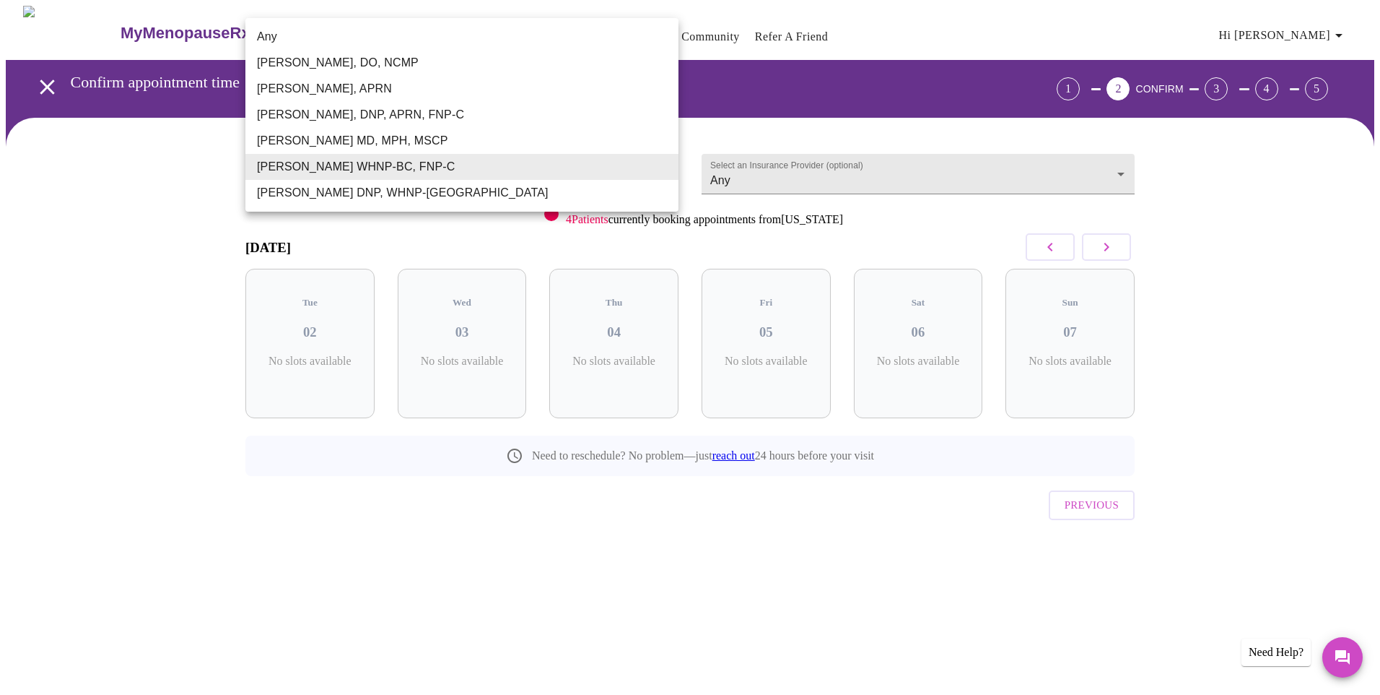
click at [359, 165] on li "[PERSON_NAME] WHNP-BC, FNP-C" at bounding box center [461, 167] width 433 height 26
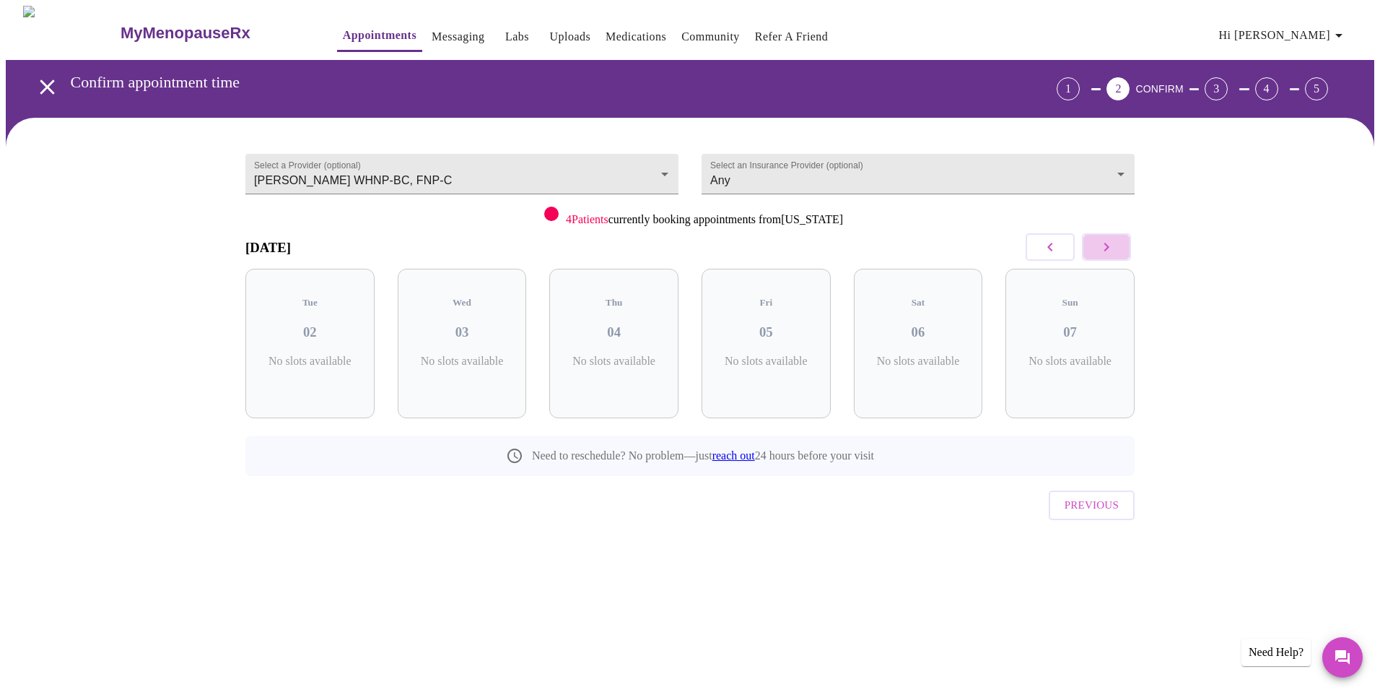
click at [1114, 251] on icon "button" at bounding box center [1106, 246] width 17 height 17
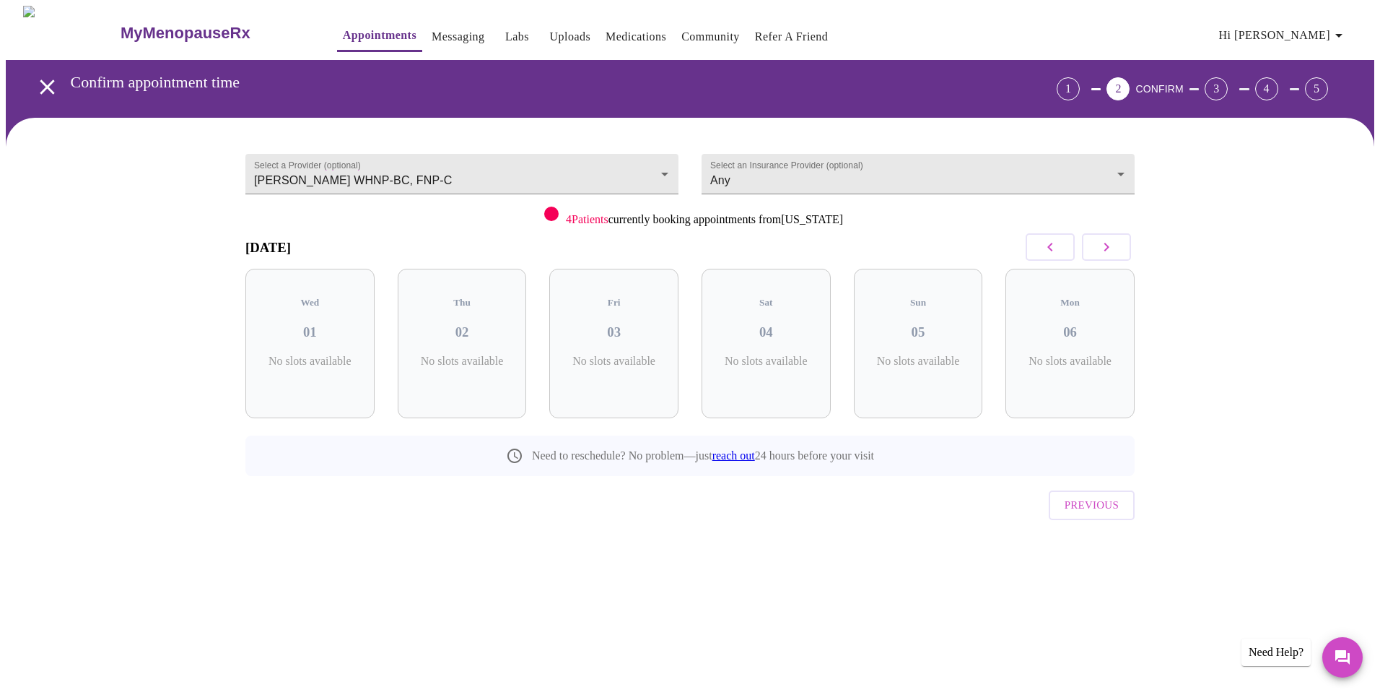
click at [1114, 251] on icon "button" at bounding box center [1106, 246] width 17 height 17
click at [1051, 243] on icon "button" at bounding box center [1050, 247] width 5 height 9
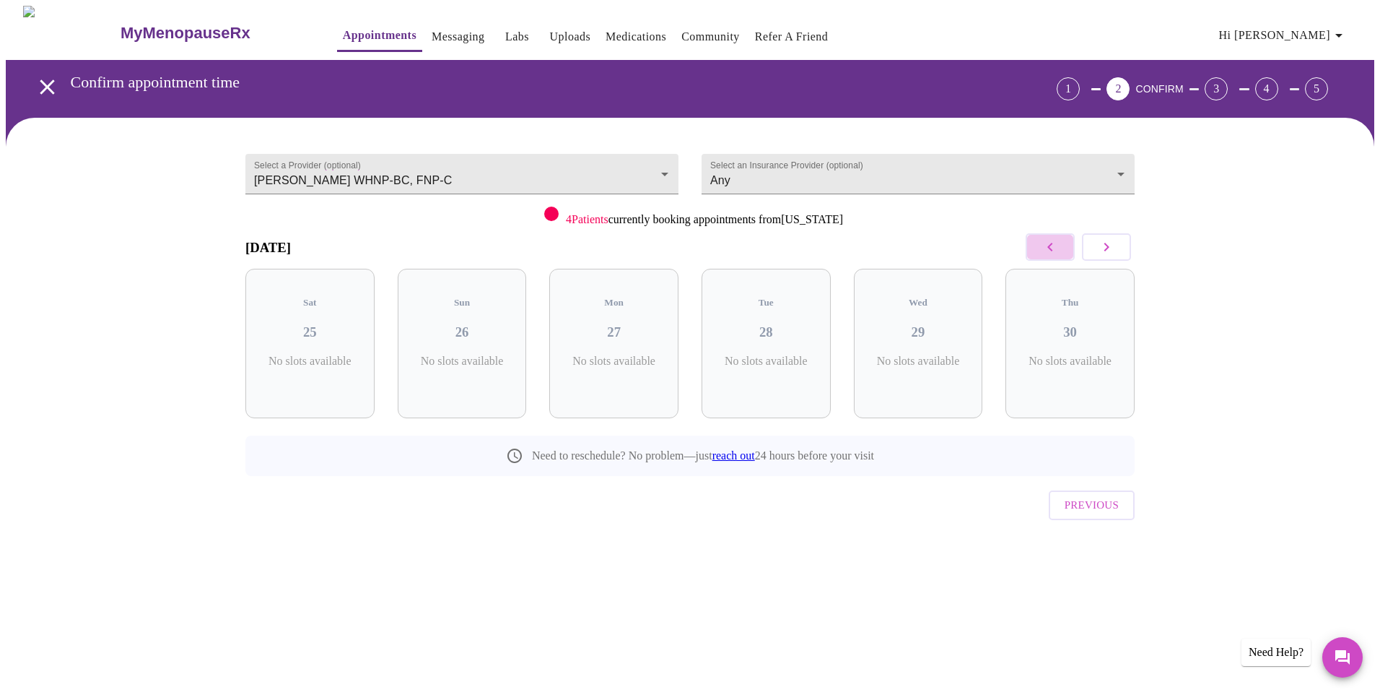
click at [1051, 243] on icon "button" at bounding box center [1050, 247] width 5 height 9
click at [1053, 243] on icon "button" at bounding box center [1050, 246] width 17 height 17
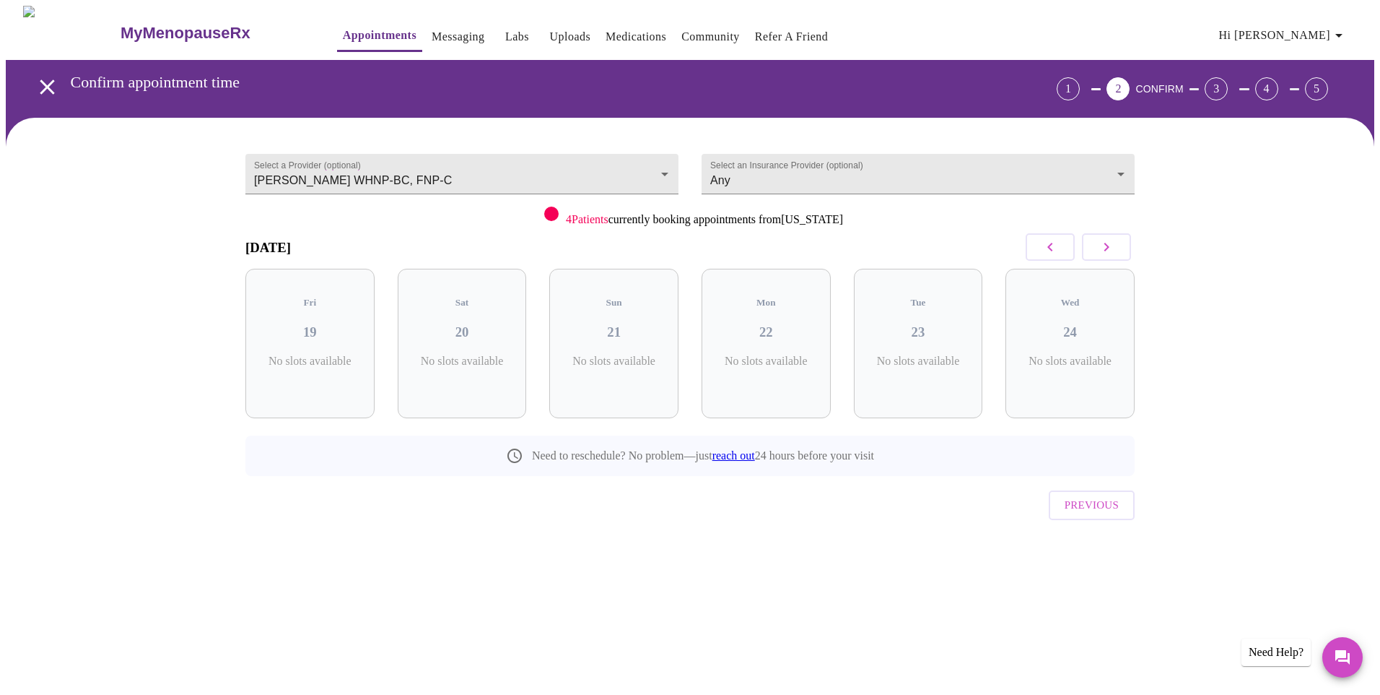
click at [1055, 245] on icon "button" at bounding box center [1050, 246] width 17 height 17
click at [1058, 250] on icon "button" at bounding box center [1050, 246] width 17 height 17
click at [1059, 250] on button "button" at bounding box center [1050, 246] width 49 height 27
click at [1094, 241] on button "button" at bounding box center [1106, 246] width 49 height 27
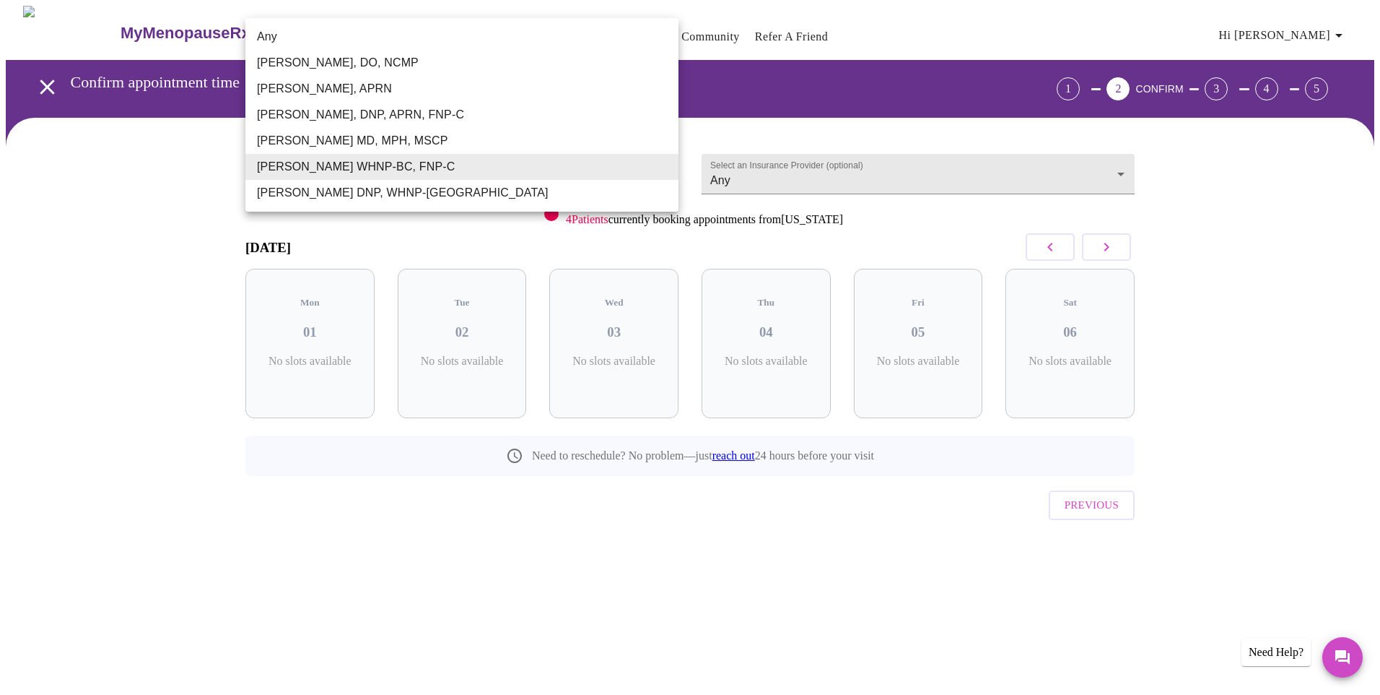
click at [471, 169] on body "MyMenopauseRx Appointments Messaging Labs Uploads Medications Community Refer a…" at bounding box center [690, 299] width 1369 height 586
click at [464, 188] on li "[PERSON_NAME] DNP, WHNP-[GEOGRAPHIC_DATA]" at bounding box center [461, 193] width 433 height 26
type input "[PERSON_NAME] DNP, WHNP-[GEOGRAPHIC_DATA]"
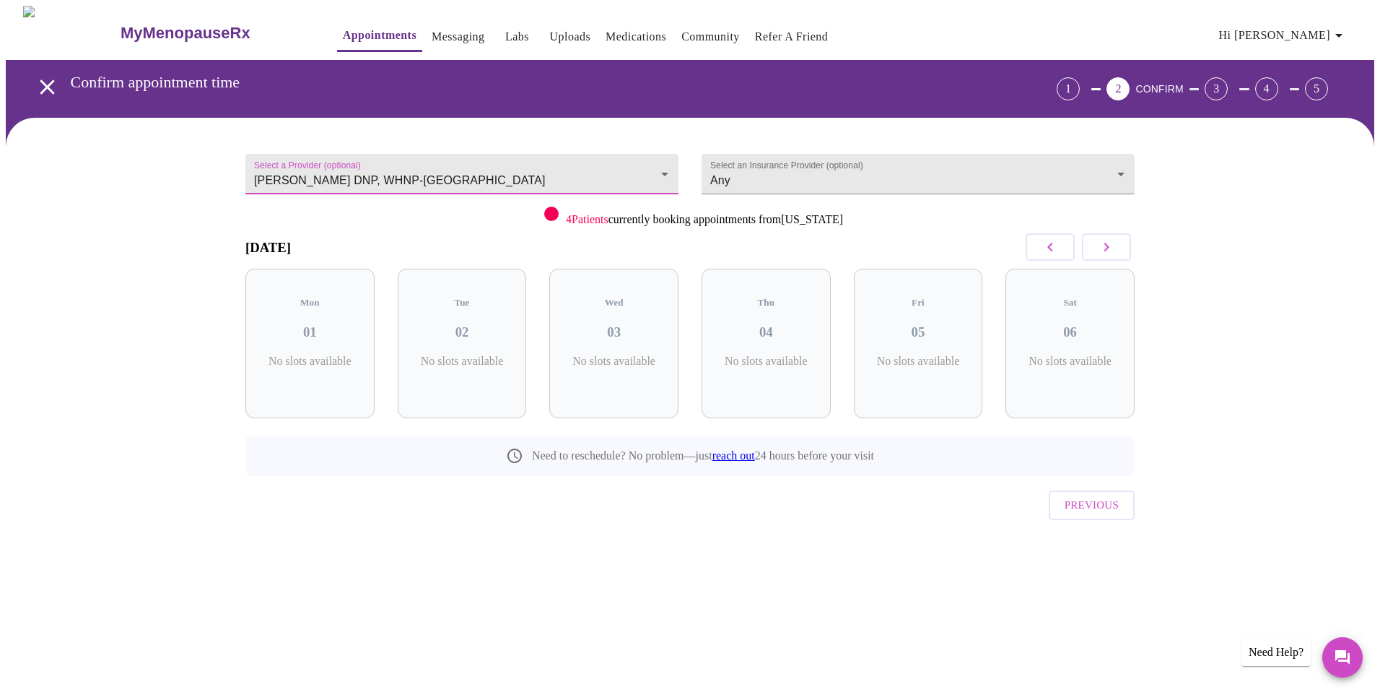
click at [1111, 251] on icon "button" at bounding box center [1106, 246] width 17 height 17
click at [1112, 249] on icon "button" at bounding box center [1106, 246] width 17 height 17
click at [1113, 249] on icon "button" at bounding box center [1106, 246] width 17 height 17
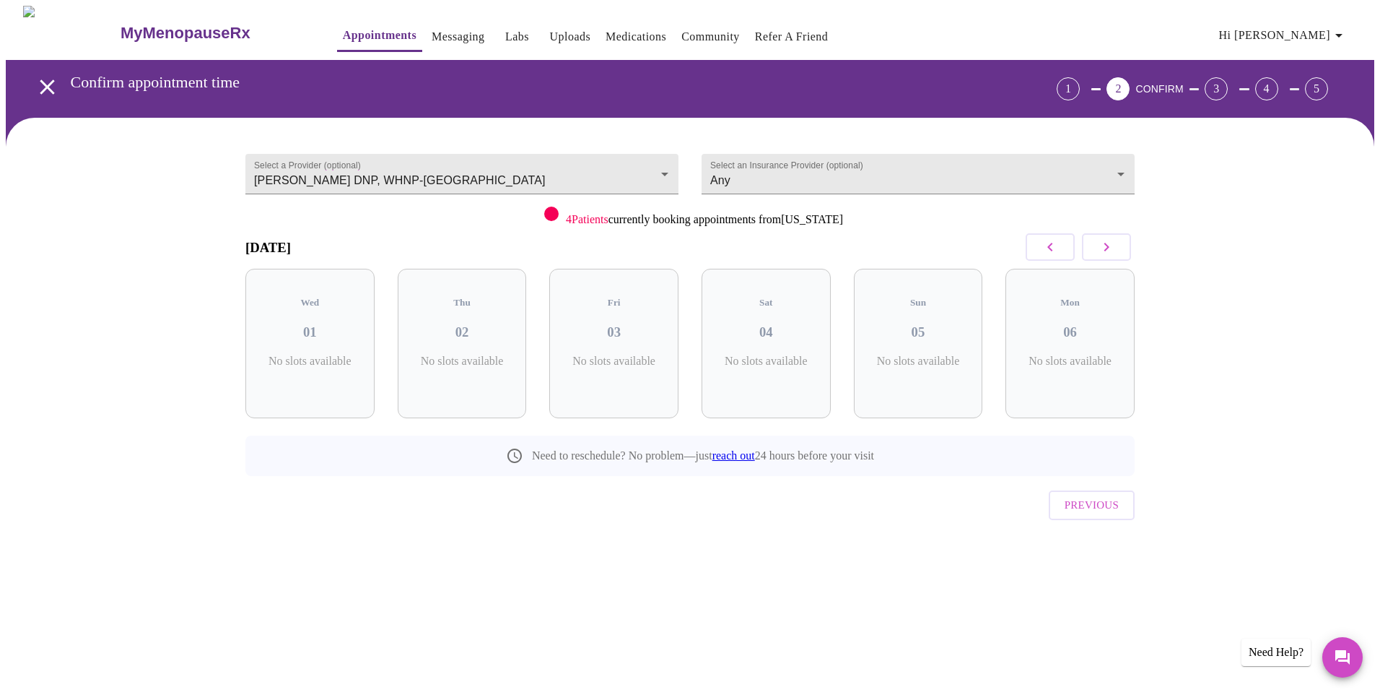
click at [1113, 248] on icon "button" at bounding box center [1106, 246] width 17 height 17
click at [1053, 245] on icon "button" at bounding box center [1050, 246] width 17 height 17
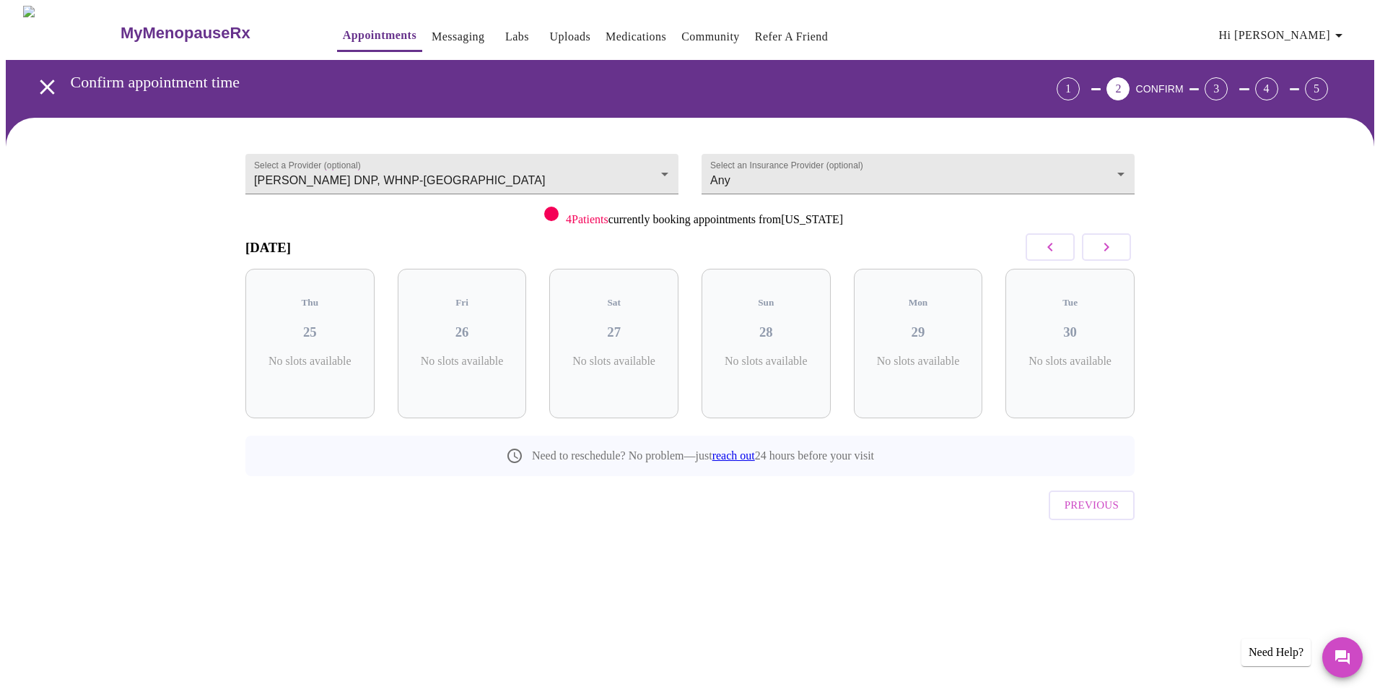
click at [1055, 245] on icon "button" at bounding box center [1050, 246] width 17 height 17
click at [1058, 243] on icon "button" at bounding box center [1050, 246] width 17 height 17
click at [1061, 243] on button "button" at bounding box center [1050, 246] width 49 height 27
click at [1067, 245] on button "button" at bounding box center [1050, 246] width 49 height 27
click at [1069, 248] on button "button" at bounding box center [1050, 246] width 49 height 27
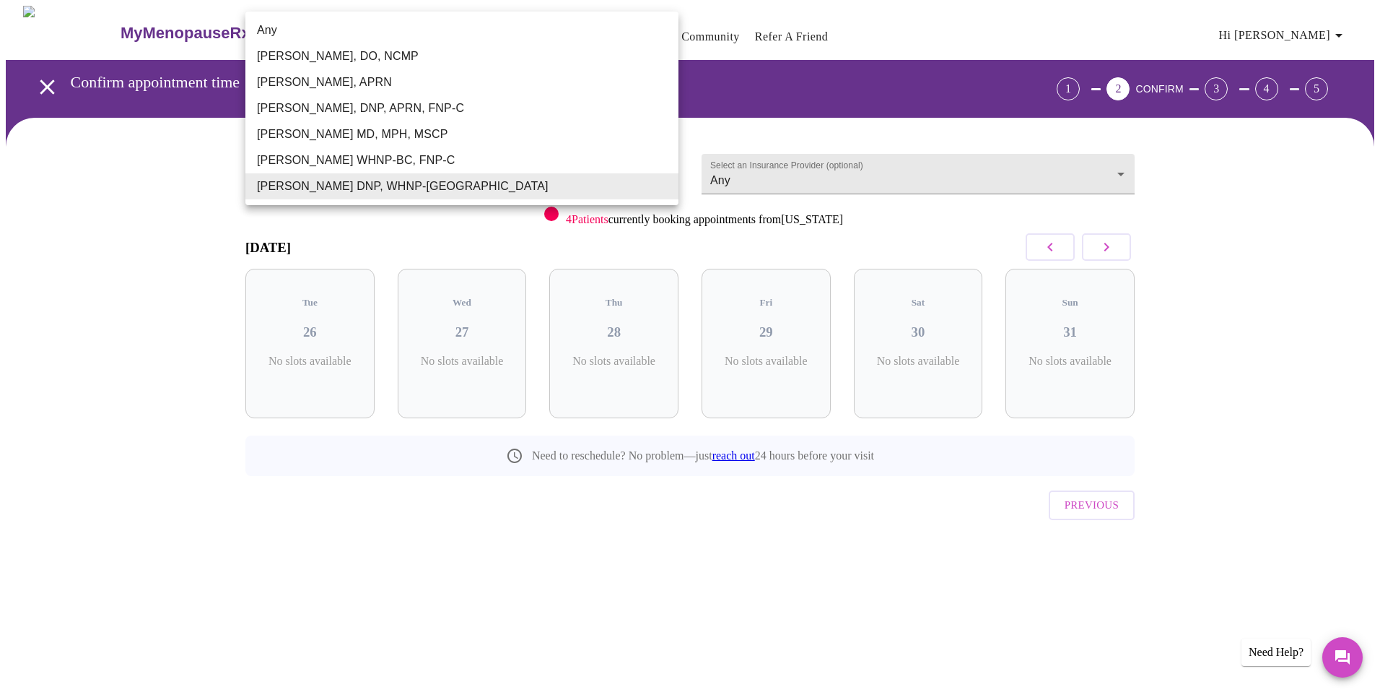
click at [580, 173] on body "MyMenopauseRx Appointments Messaging Labs Uploads Medications Community Refer a…" at bounding box center [690, 299] width 1369 height 586
click at [899, 173] on div at bounding box center [690, 347] width 1380 height 695
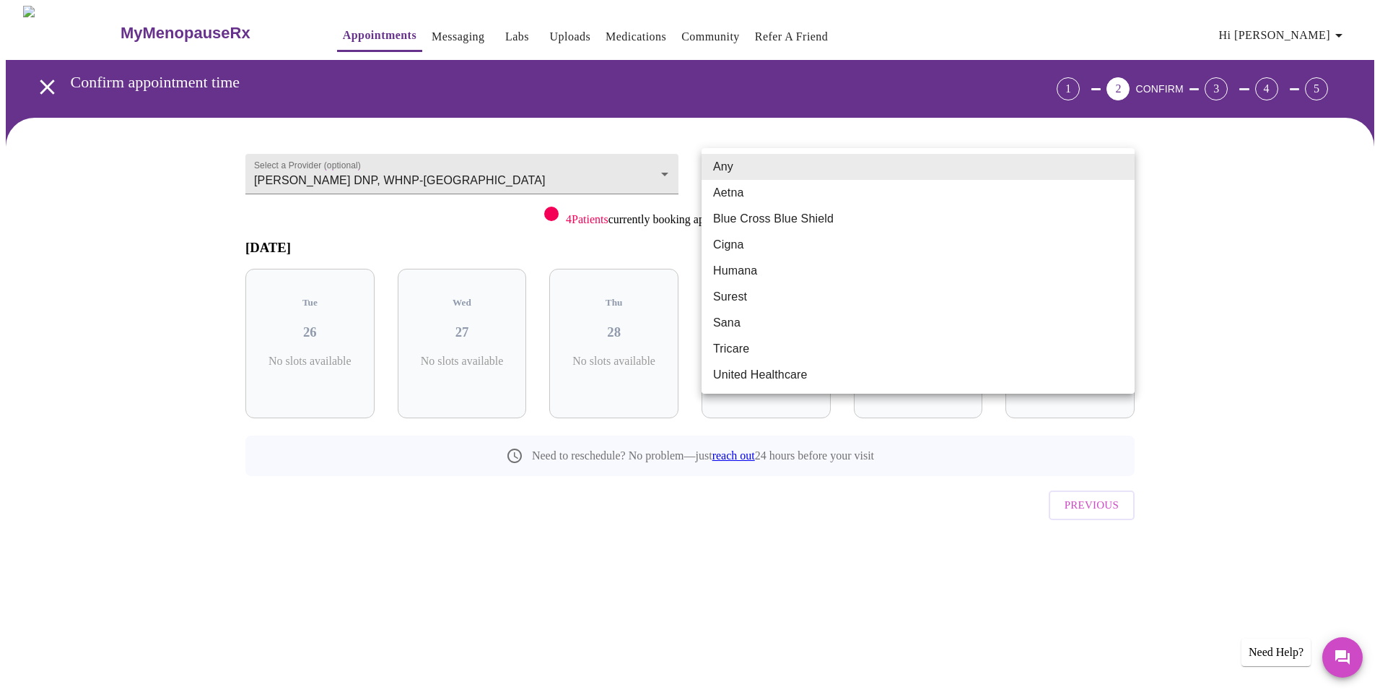
click at [899, 173] on body "MyMenopauseRx Appointments Messaging Labs Uploads Medications Community Refer a…" at bounding box center [690, 299] width 1369 height 586
click at [40, 77] on div at bounding box center [690, 347] width 1380 height 695
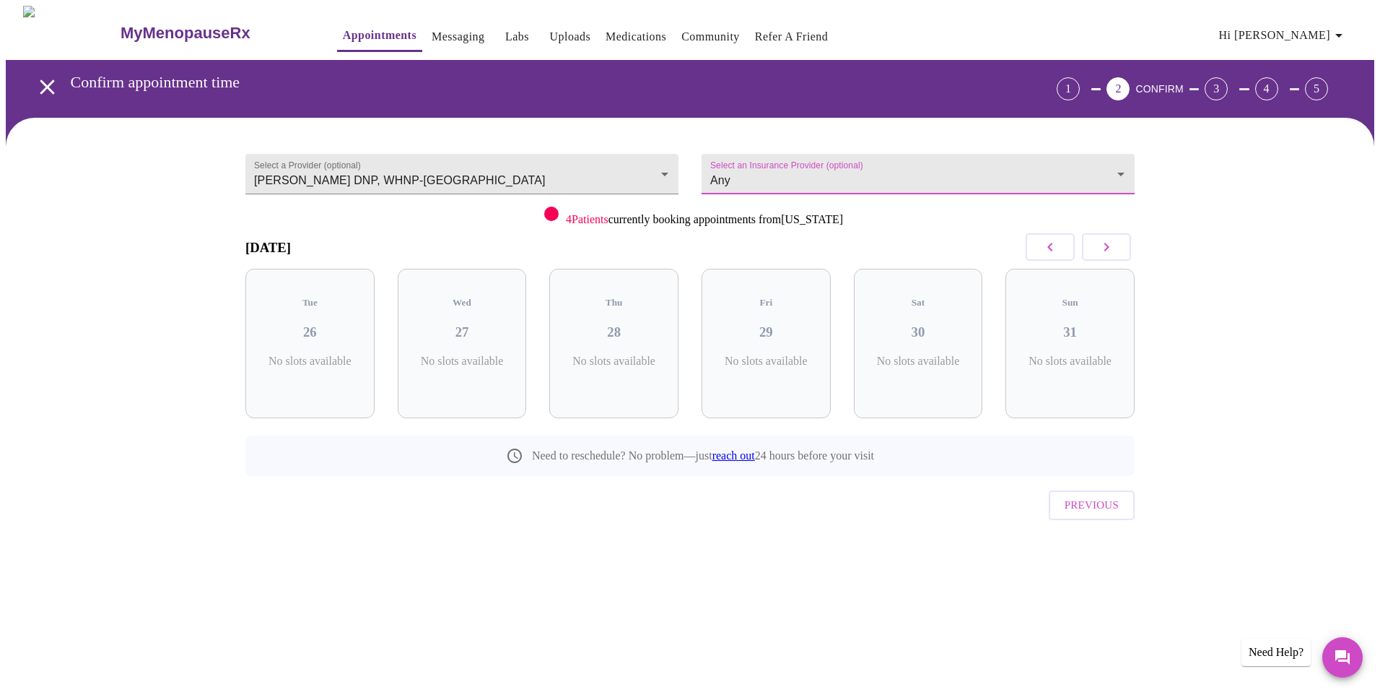
click at [40, 77] on icon "open drawer" at bounding box center [47, 86] width 25 height 25
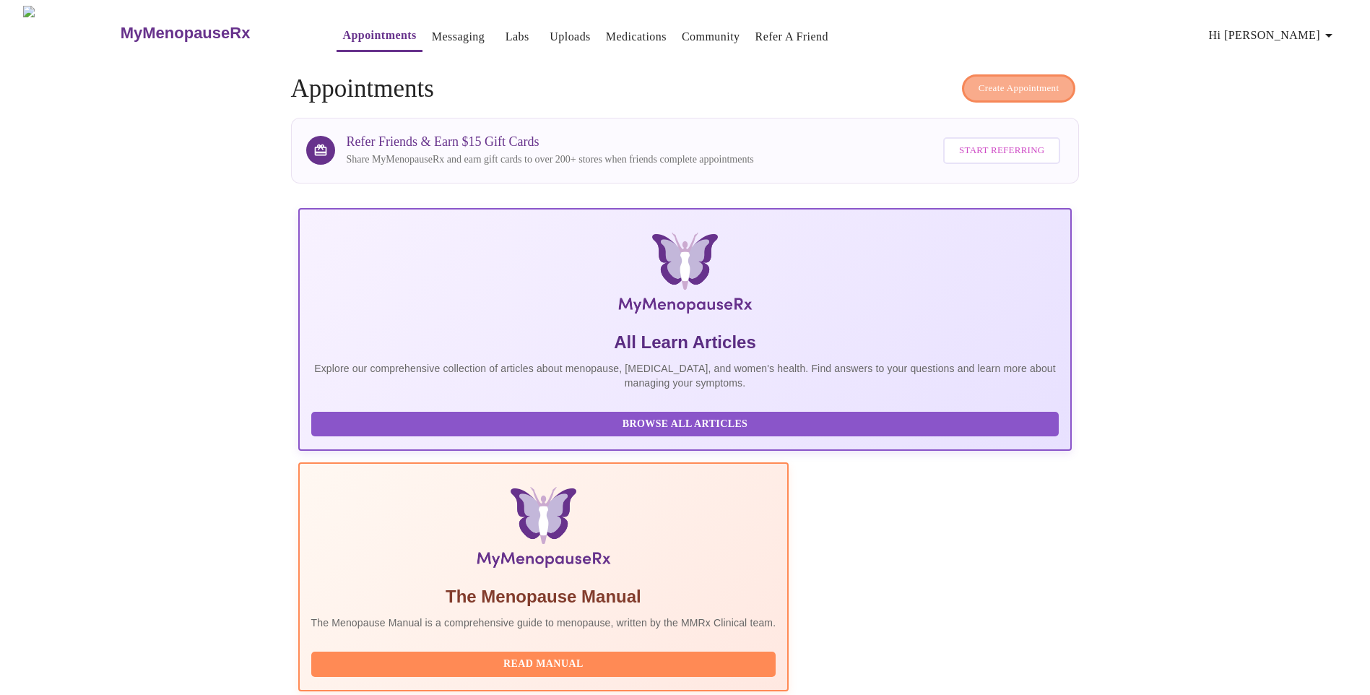
click at [1028, 80] on span "Create Appointment" at bounding box center [1018, 88] width 81 height 17
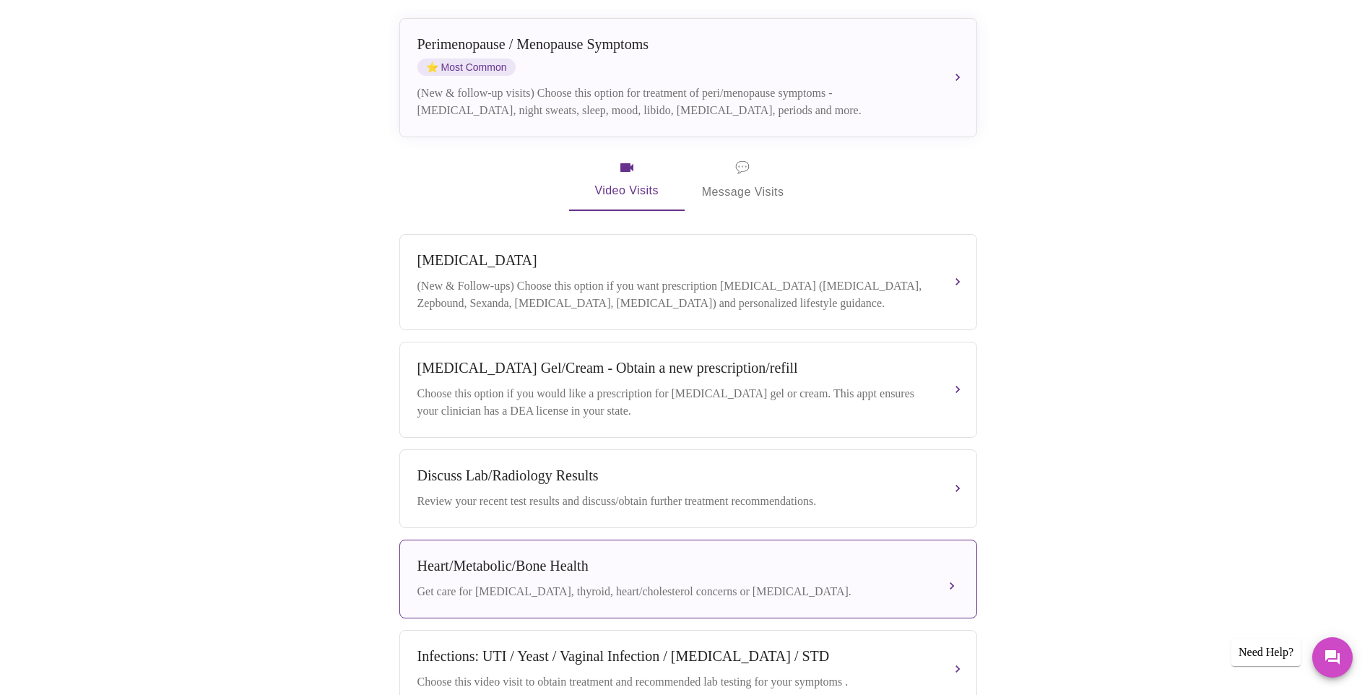
scroll to position [240, 0]
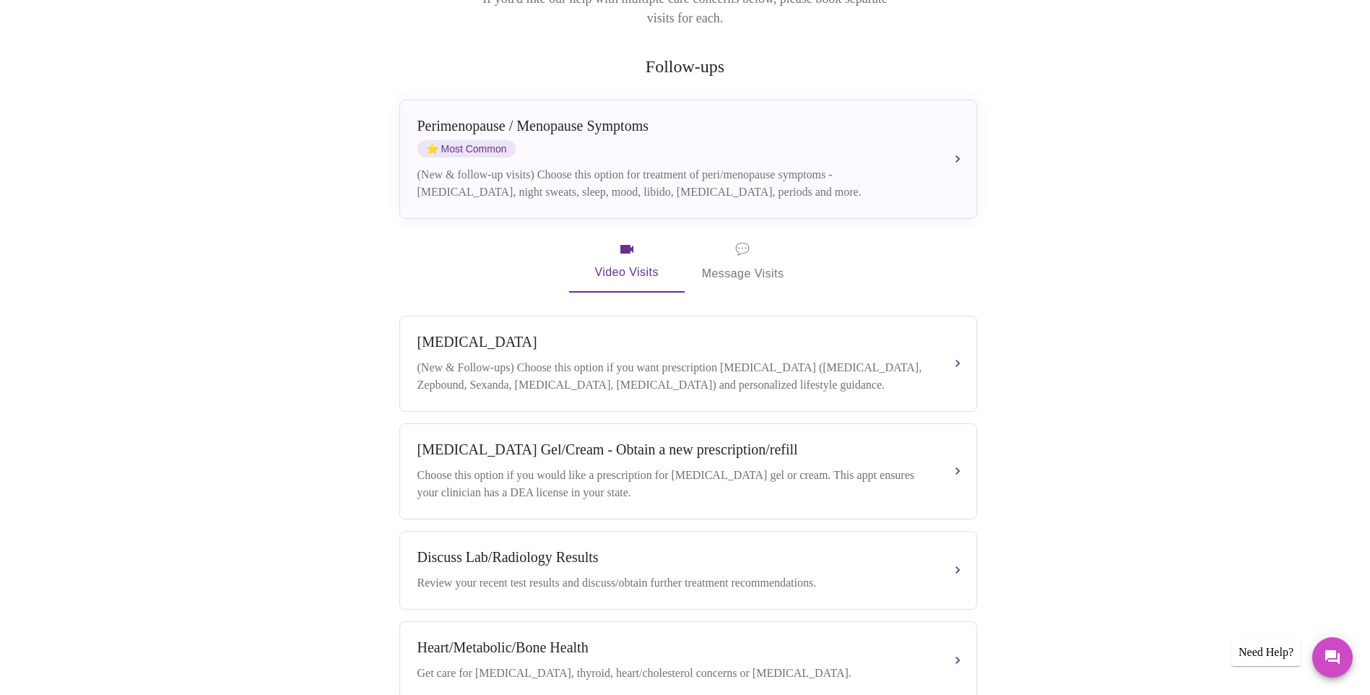
click at [735, 257] on span "💬 Message Visits" at bounding box center [743, 261] width 82 height 45
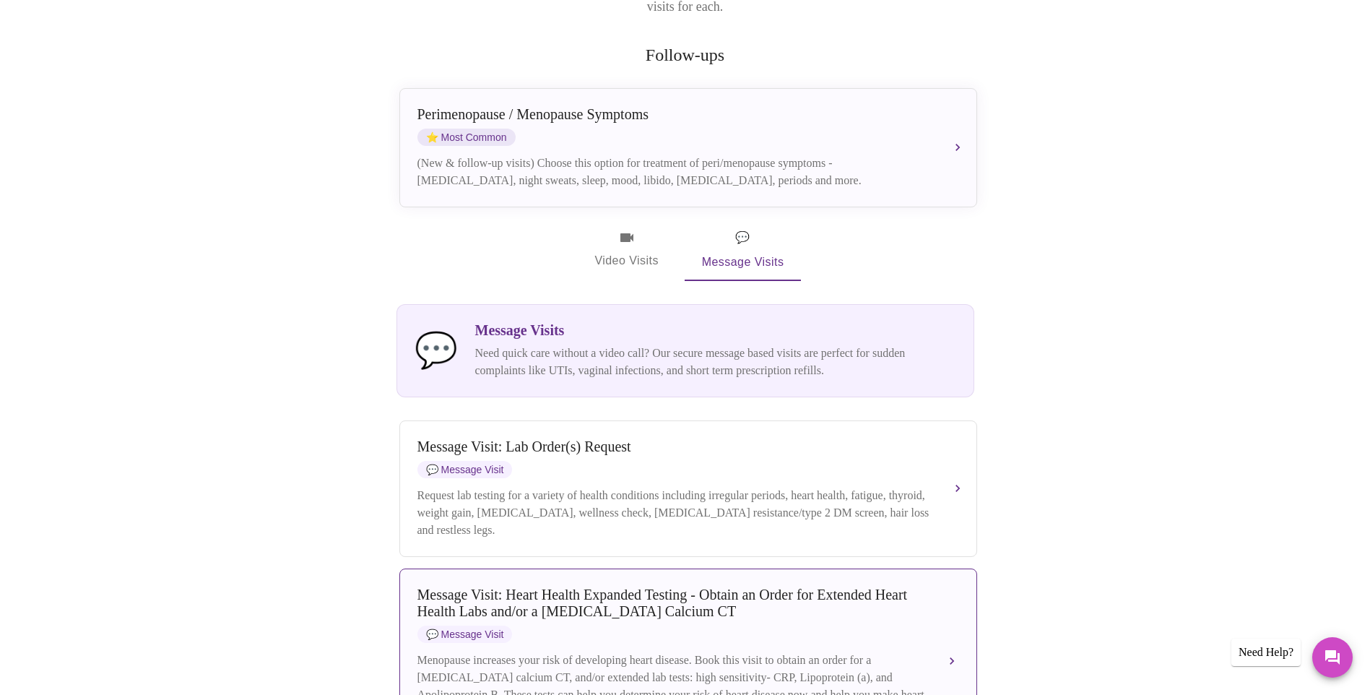
scroll to position [106, 0]
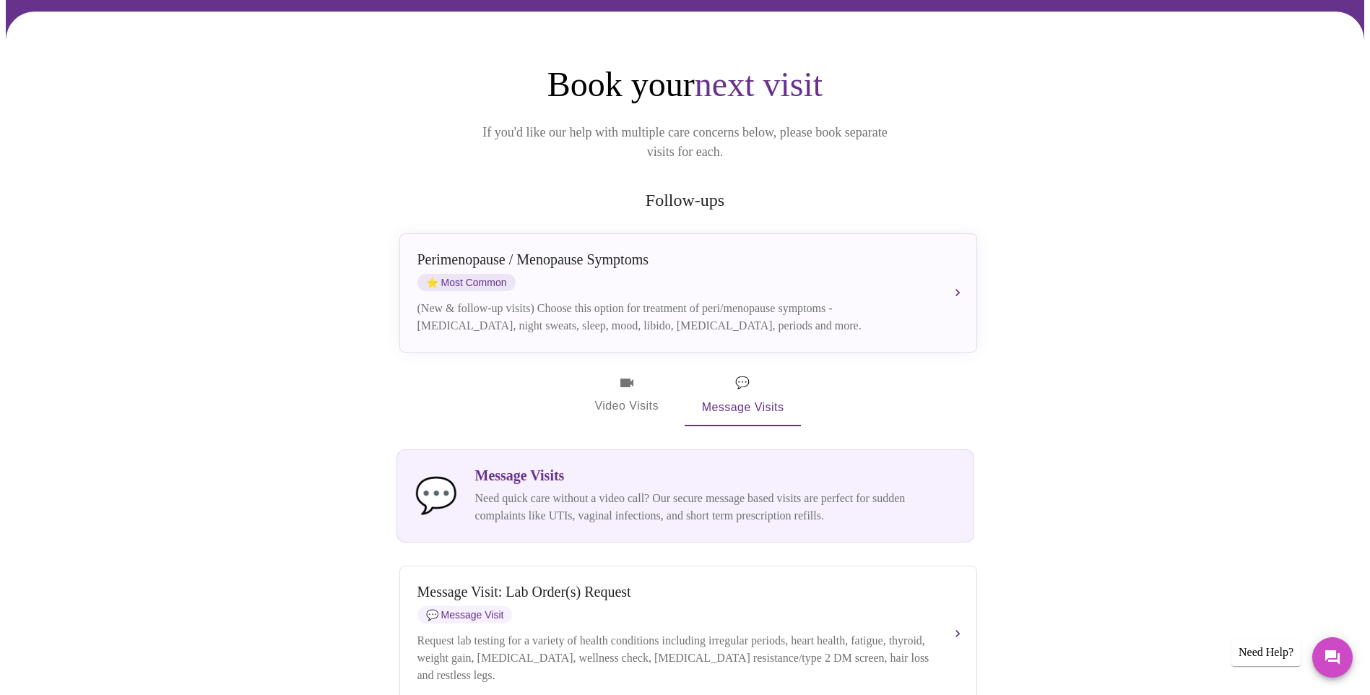
click at [643, 384] on span "Video Visits" at bounding box center [626, 395] width 81 height 42
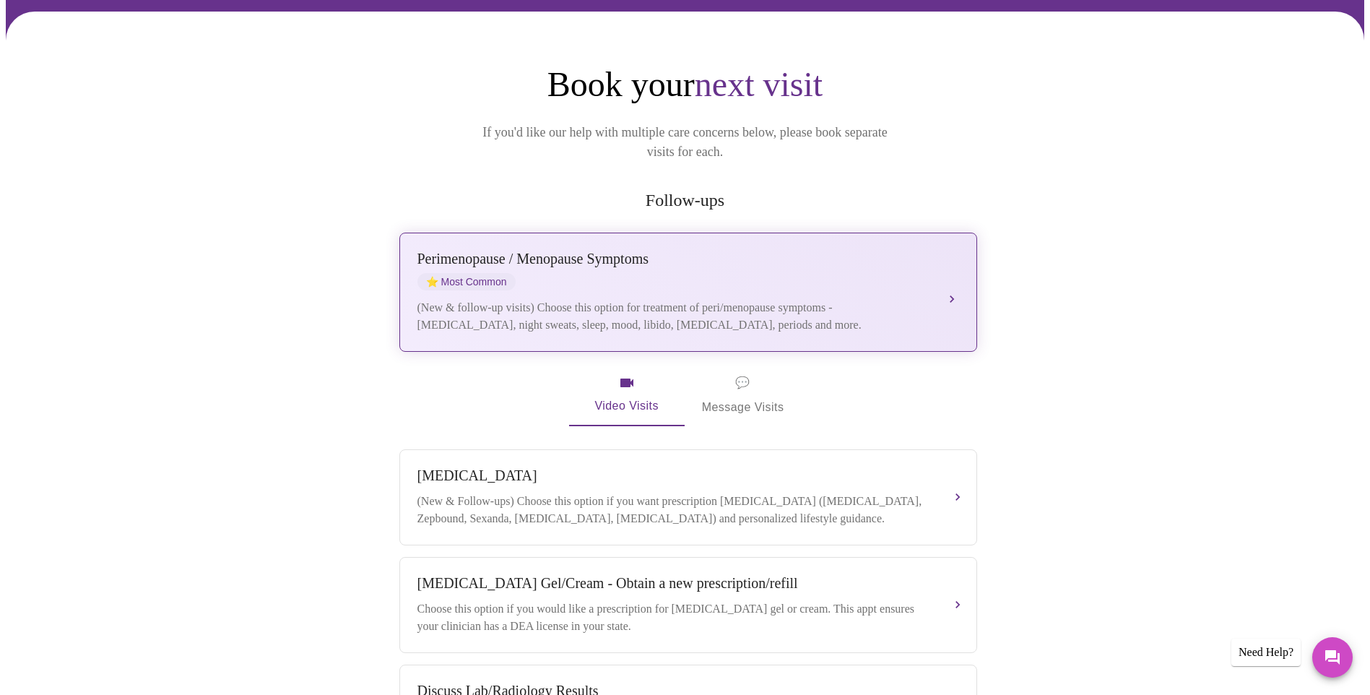
click at [847, 304] on div "(New & follow-up visits) Choose this option for treatment of peri/menopause sym…" at bounding box center [673, 316] width 513 height 35
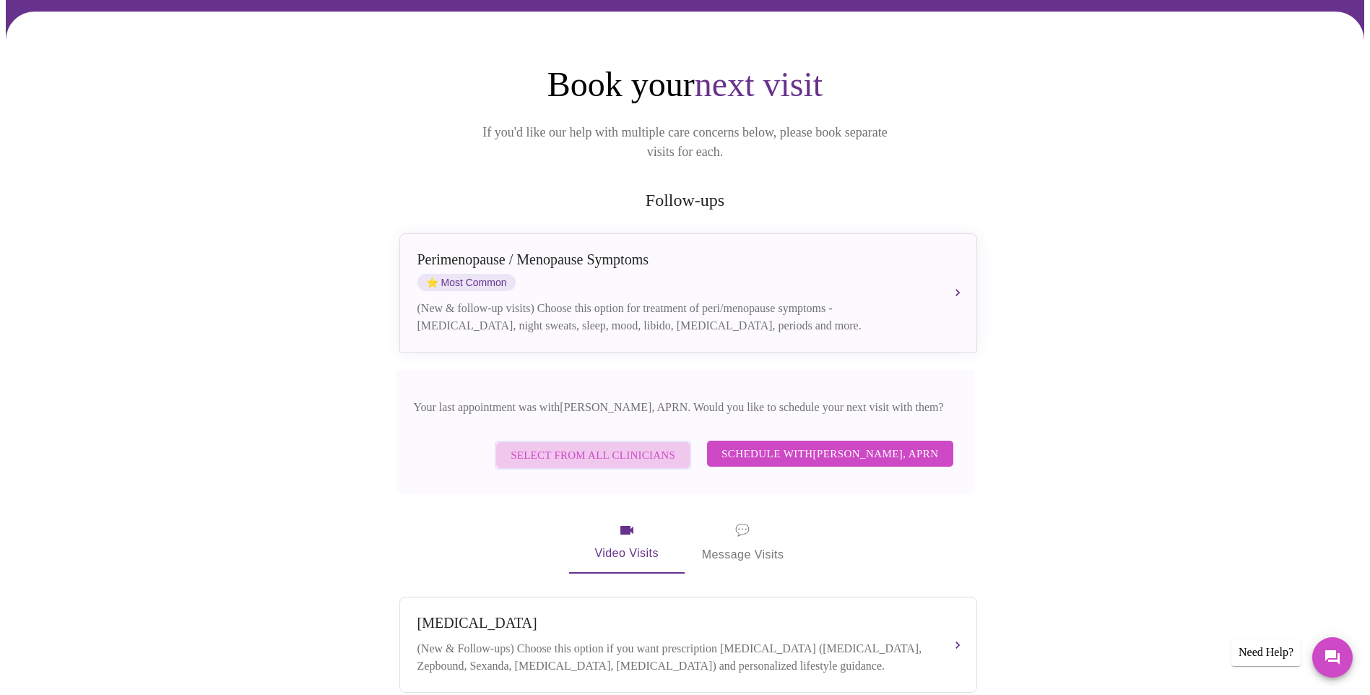
click at [659, 445] on span "Select from All Clinicians" at bounding box center [592, 454] width 165 height 19
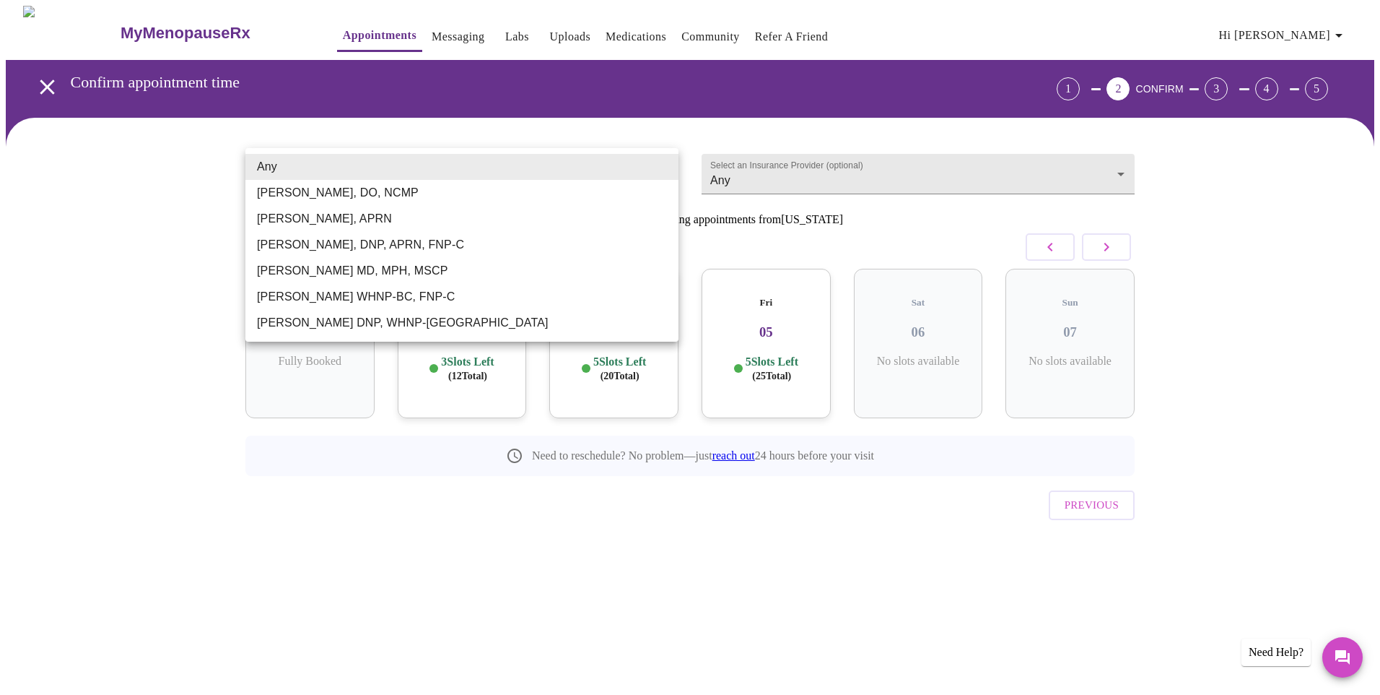
click at [542, 173] on body "MyMenopauseRx Appointments Messaging Labs Uploads Medications Community Refer a…" at bounding box center [690, 299] width 1369 height 586
click at [670, 651] on div at bounding box center [690, 347] width 1380 height 695
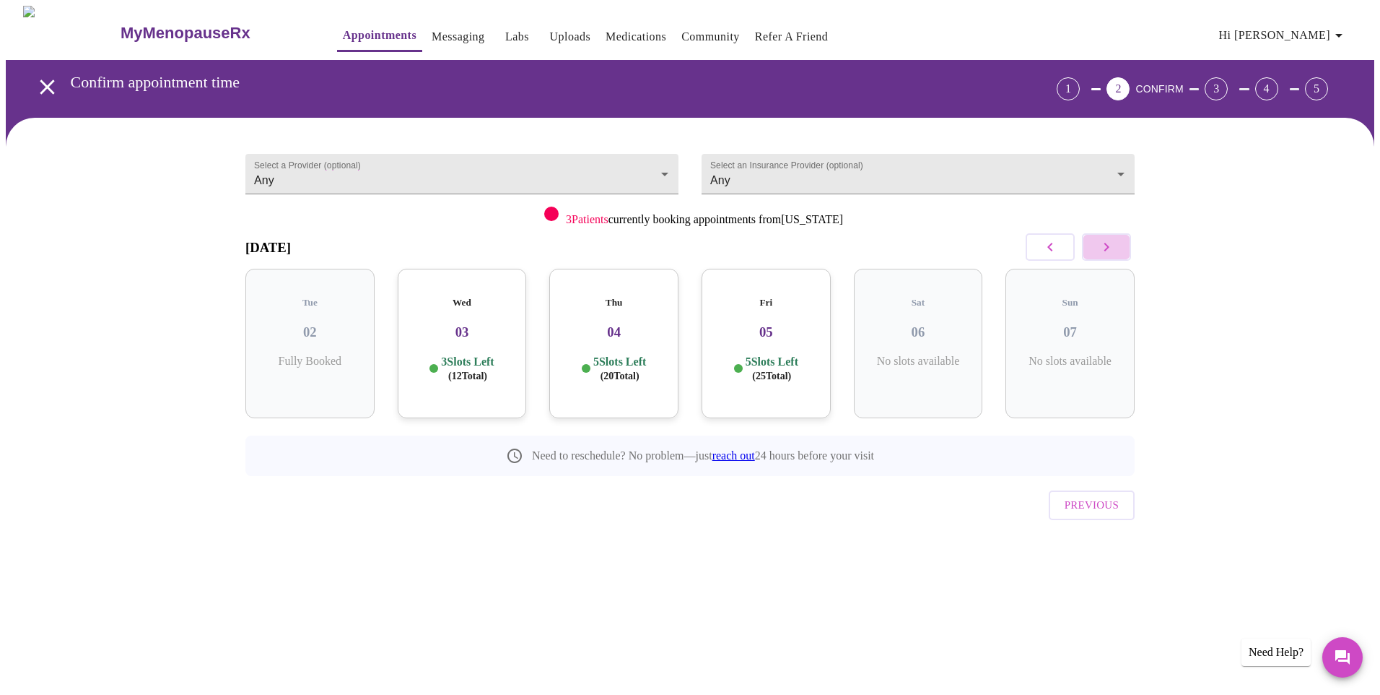
click at [1102, 235] on button "button" at bounding box center [1106, 246] width 49 height 27
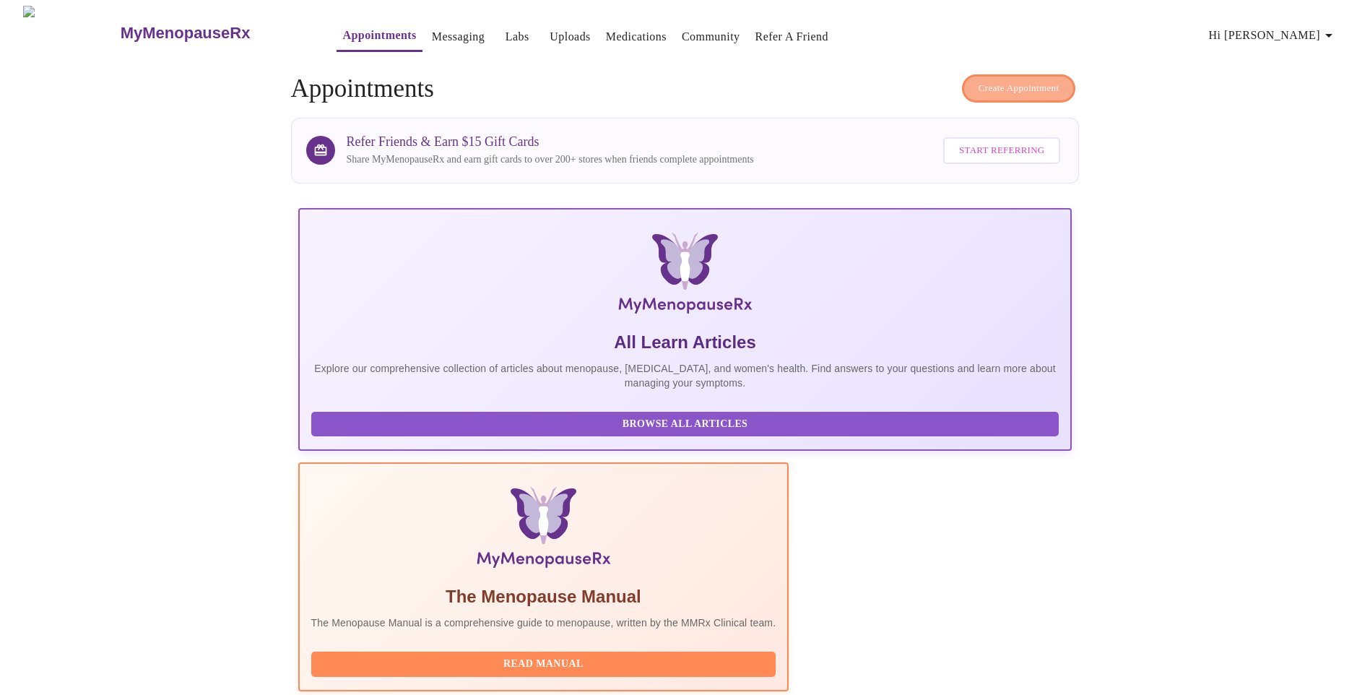
click at [1008, 84] on span "Create Appointment" at bounding box center [1018, 88] width 81 height 17
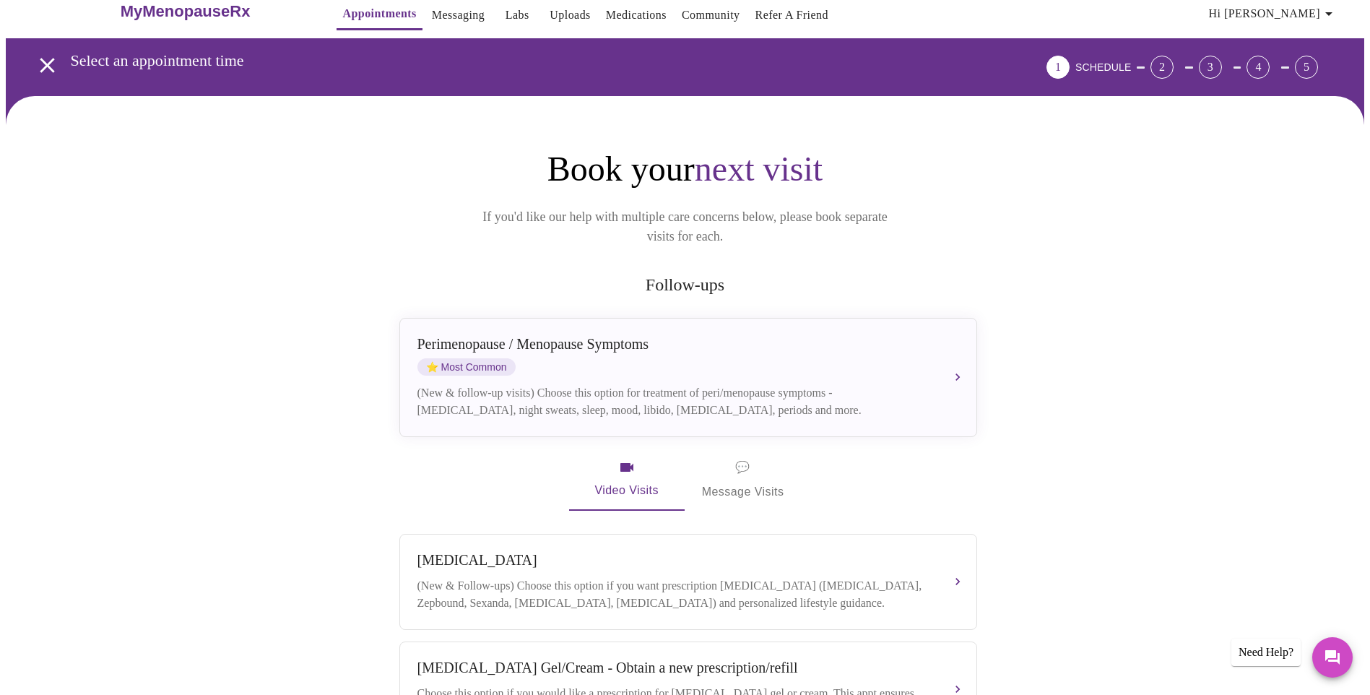
scroll to position [217, 0]
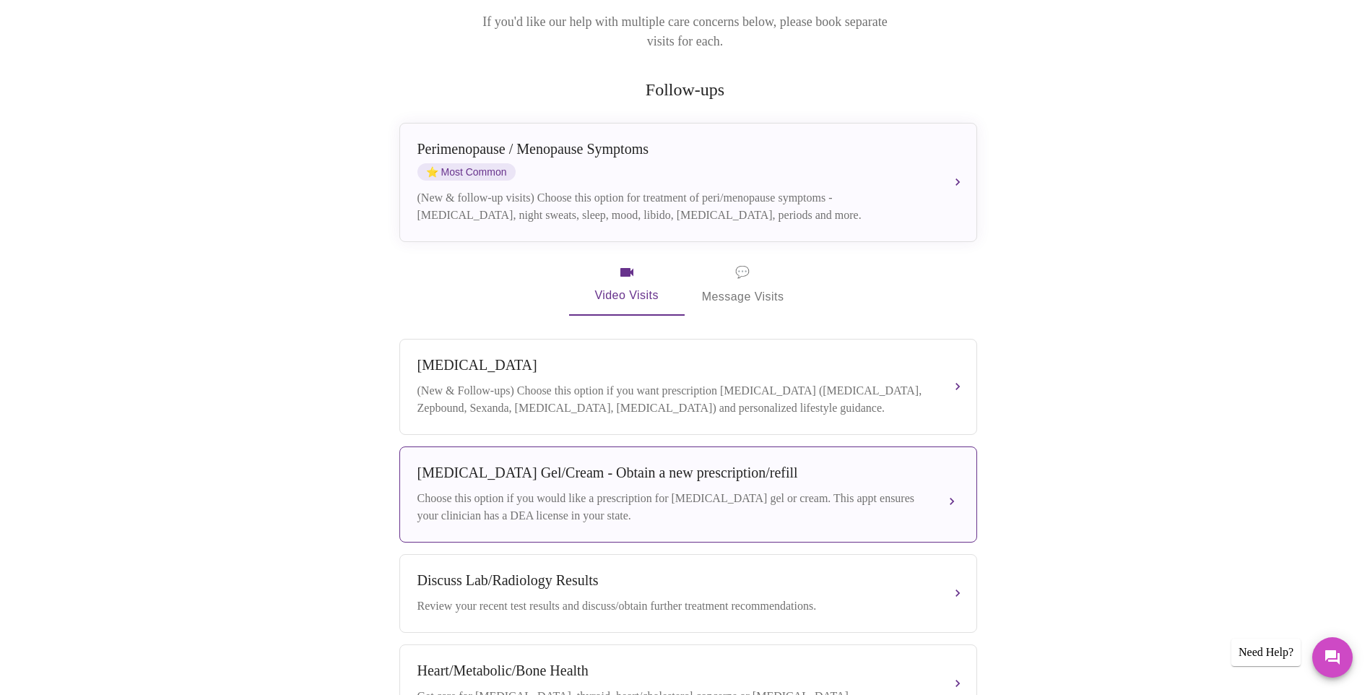
click at [536, 508] on div "Choose this option if you would like a prescription for [MEDICAL_DATA] gel or c…" at bounding box center [673, 507] width 513 height 35
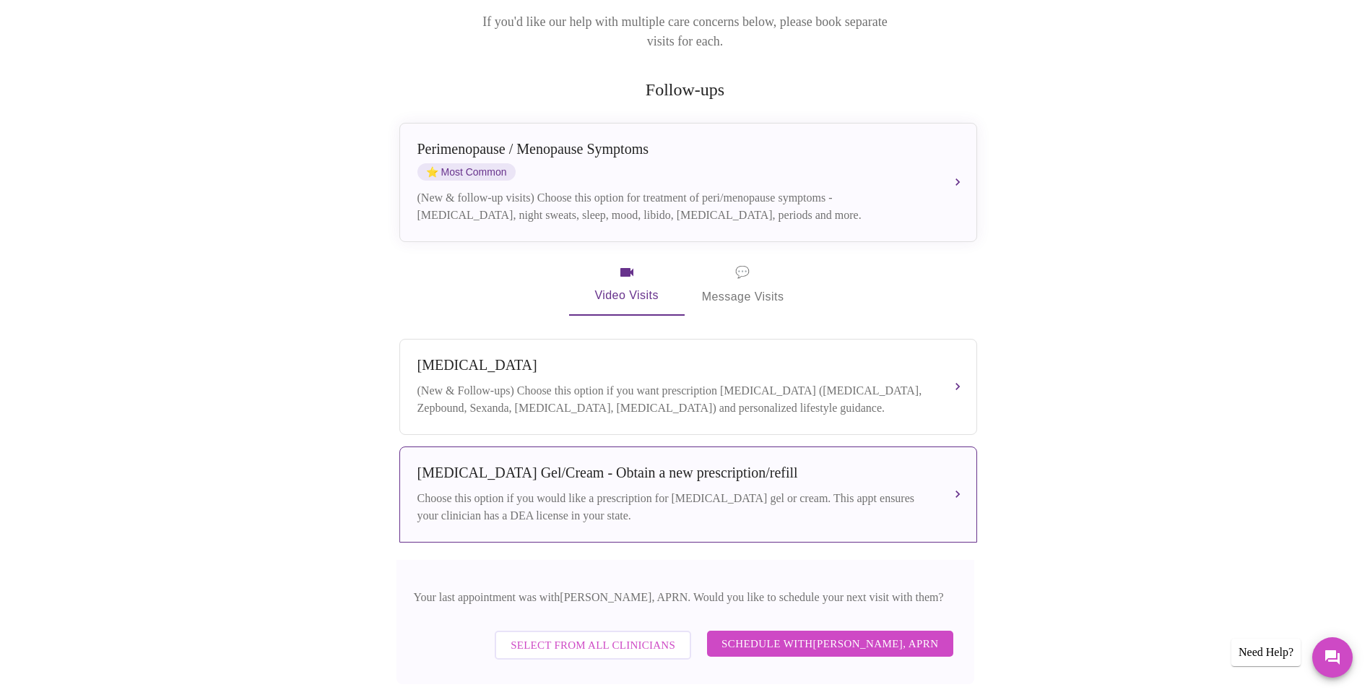
click at [673, 649] on span "Select from All Clinicians" at bounding box center [592, 644] width 165 height 19
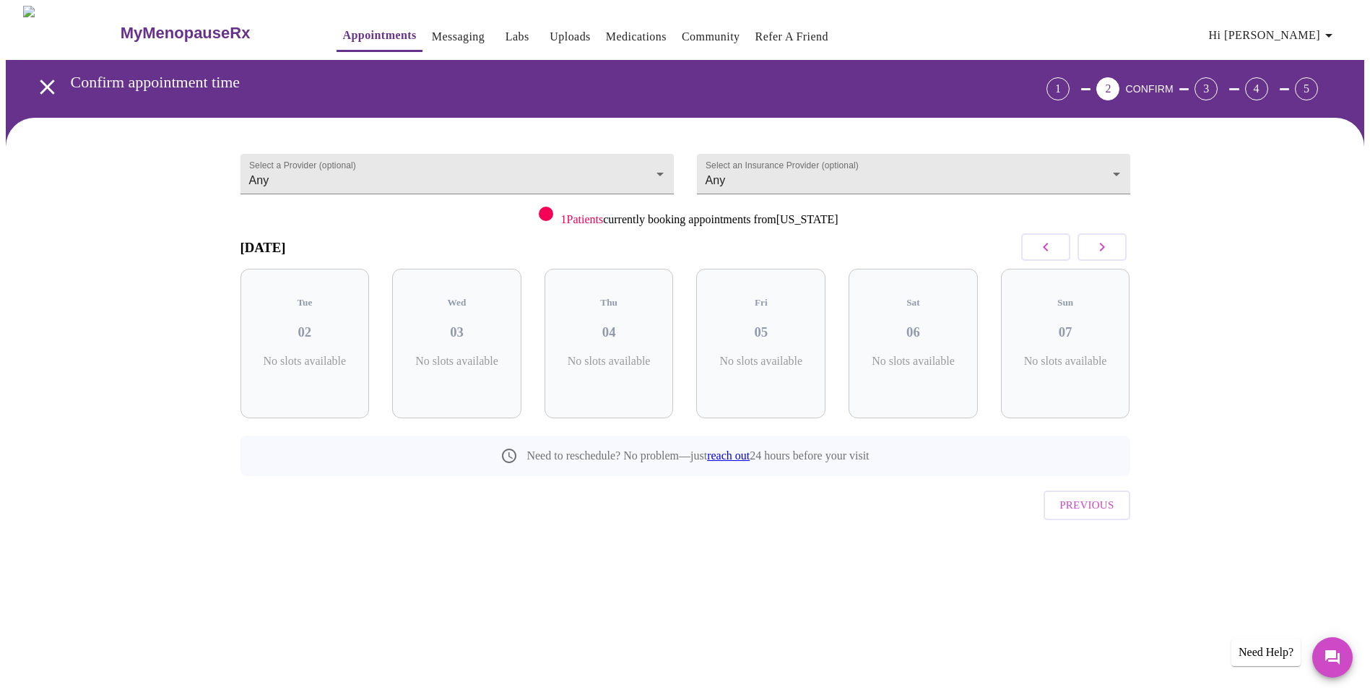
scroll to position [0, 0]
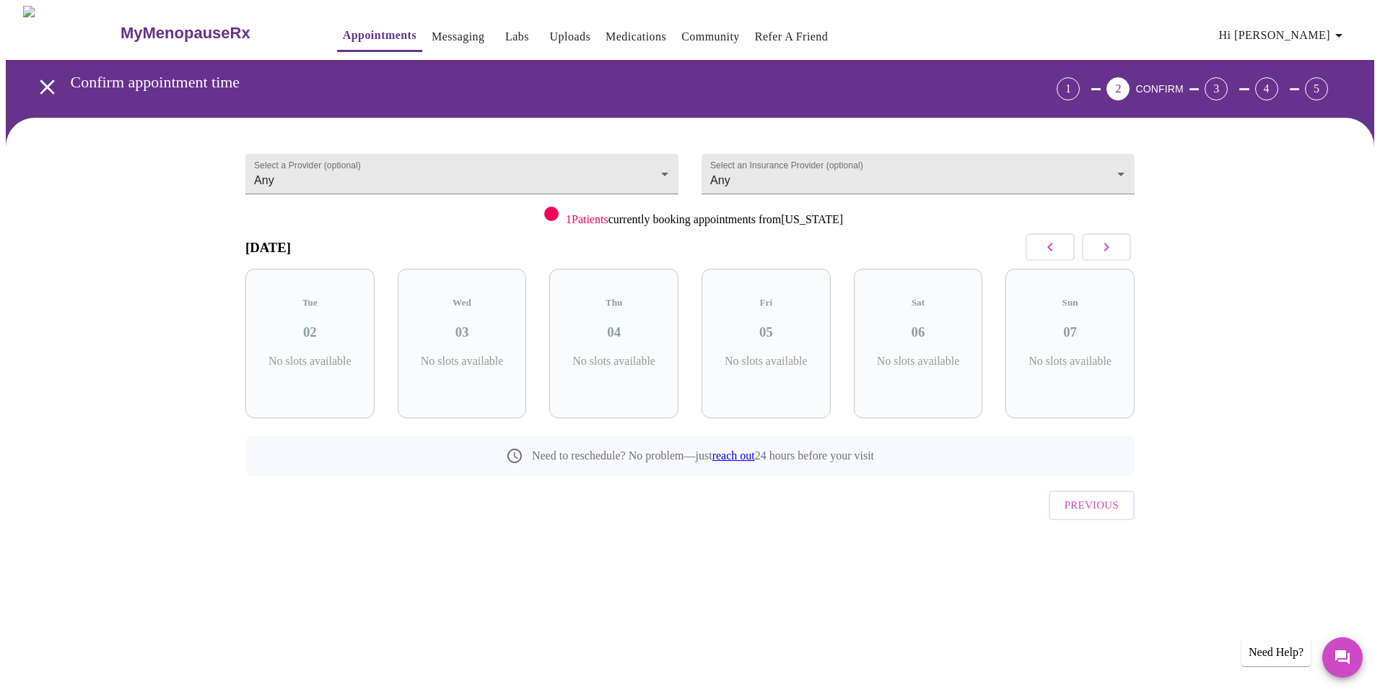
click at [1121, 254] on button "button" at bounding box center [1106, 246] width 49 height 27
click at [1121, 255] on button "button" at bounding box center [1106, 246] width 49 height 27
click at [1103, 253] on icon "button" at bounding box center [1106, 246] width 17 height 17
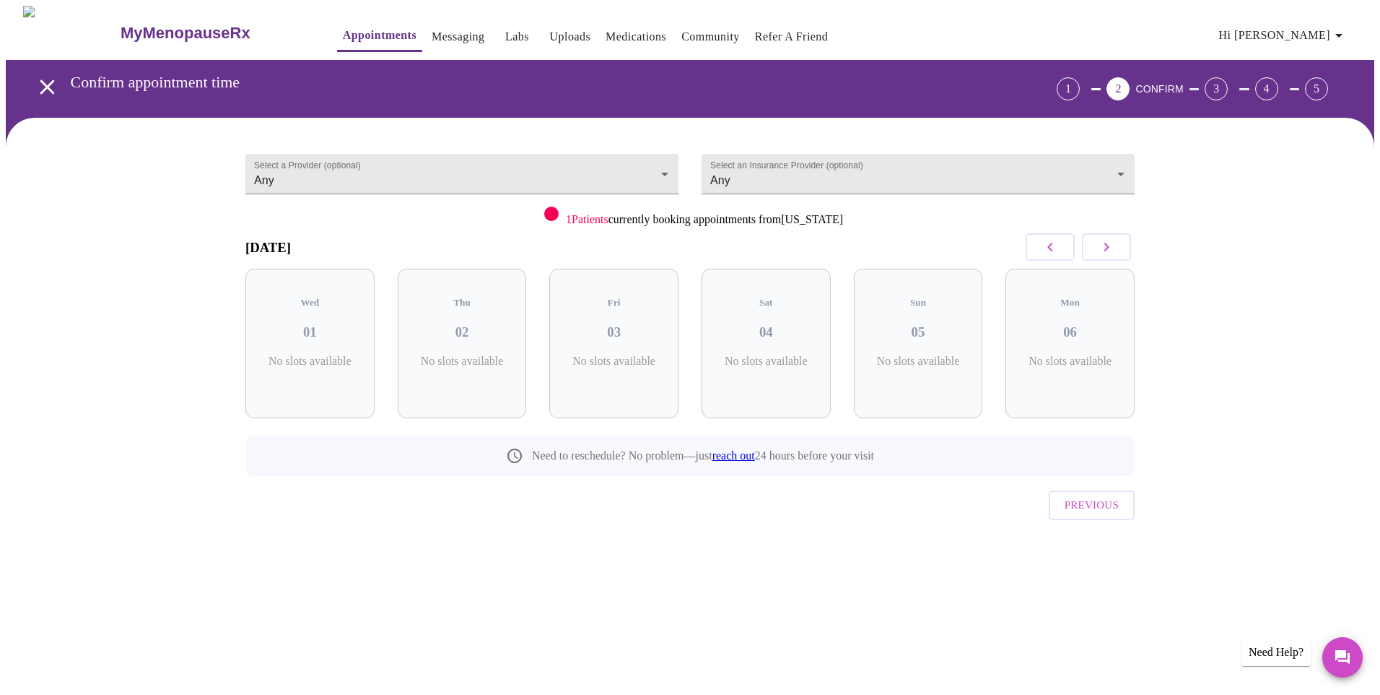
click at [1103, 253] on icon "button" at bounding box center [1106, 246] width 17 height 17
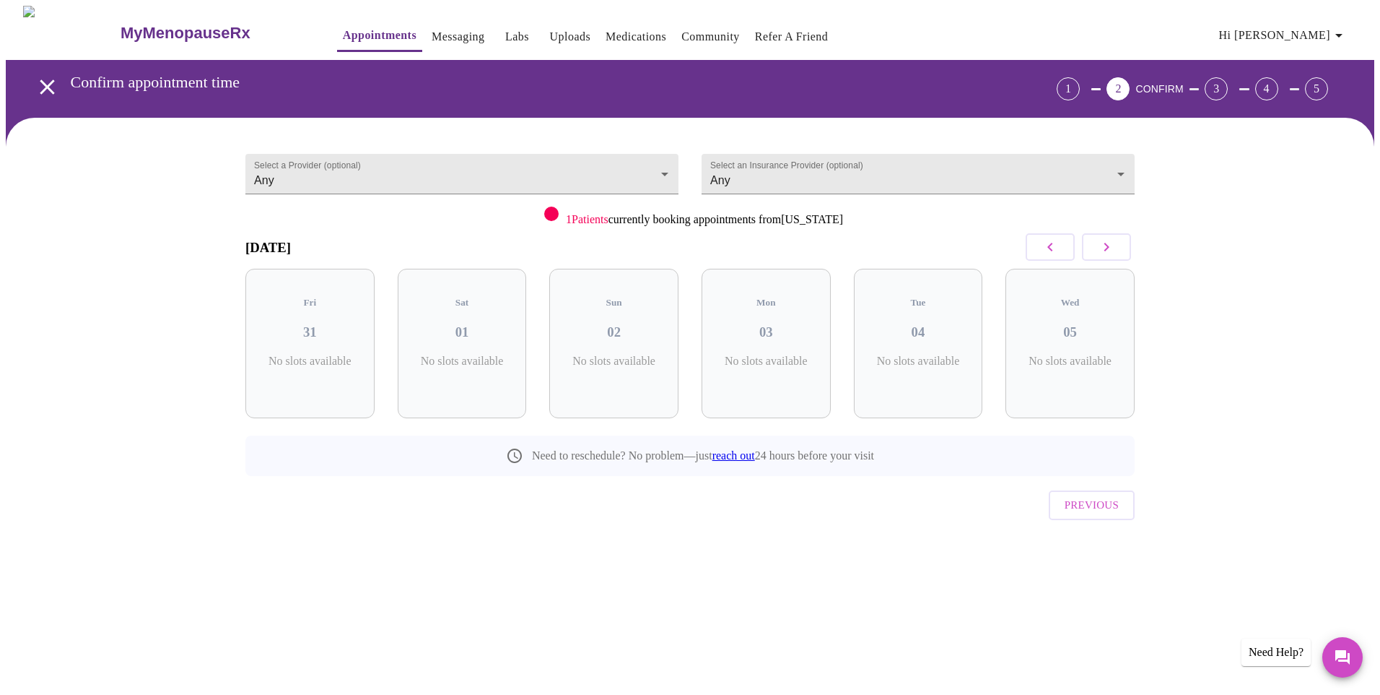
click at [1103, 253] on icon "button" at bounding box center [1106, 246] width 17 height 17
click at [1055, 251] on icon "button" at bounding box center [1050, 246] width 17 height 17
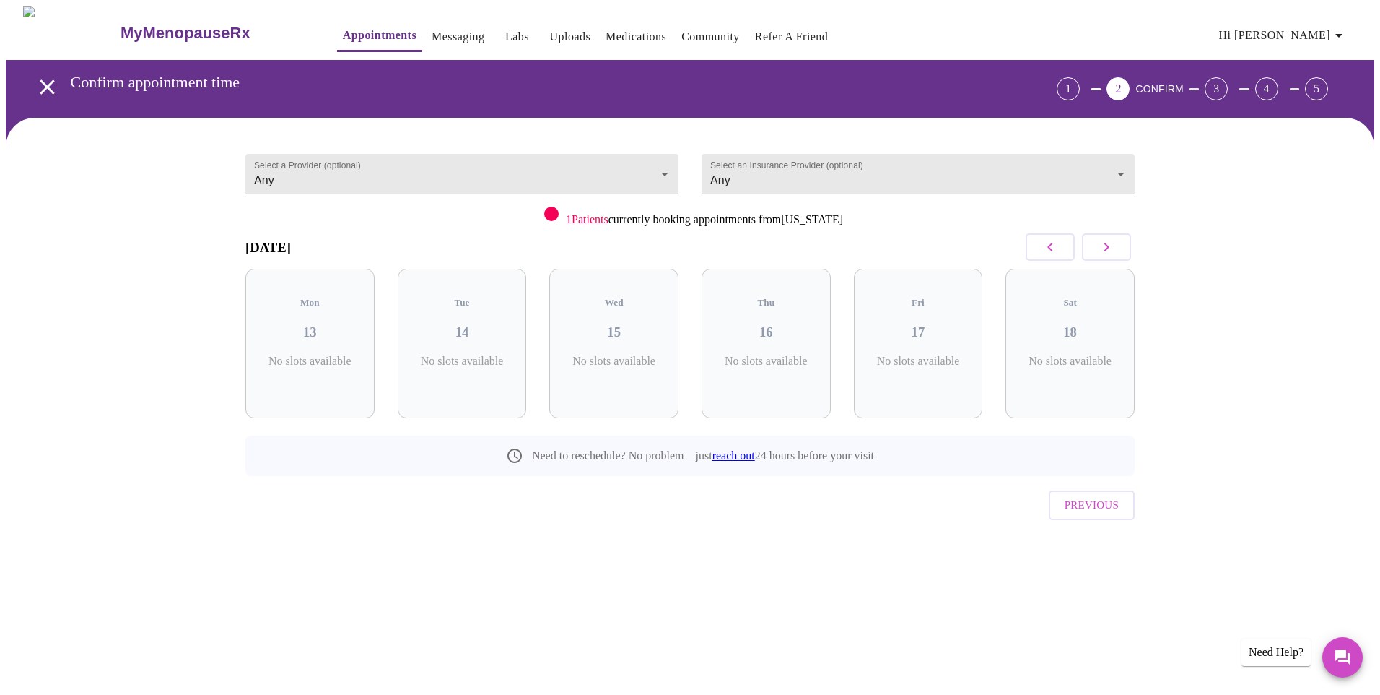
click at [1055, 251] on icon "button" at bounding box center [1050, 246] width 17 height 17
click at [1056, 251] on icon "button" at bounding box center [1050, 246] width 17 height 17
click at [1057, 251] on icon "button" at bounding box center [1050, 246] width 17 height 17
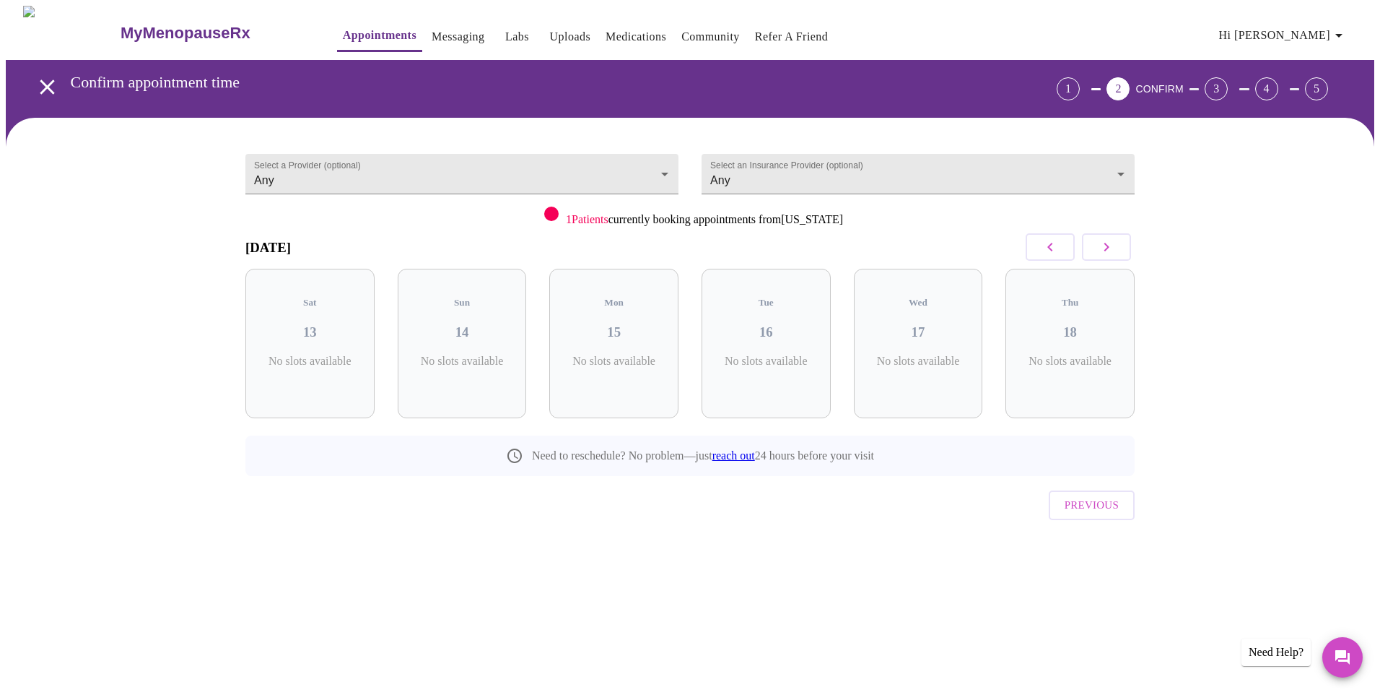
click at [1058, 250] on icon "button" at bounding box center [1050, 246] width 17 height 17
click at [1343, 34] on icon "button" at bounding box center [1339, 36] width 7 height 4
click at [1222, 297] on div at bounding box center [690, 347] width 1380 height 695
click at [36, 84] on icon "open drawer" at bounding box center [47, 86] width 25 height 25
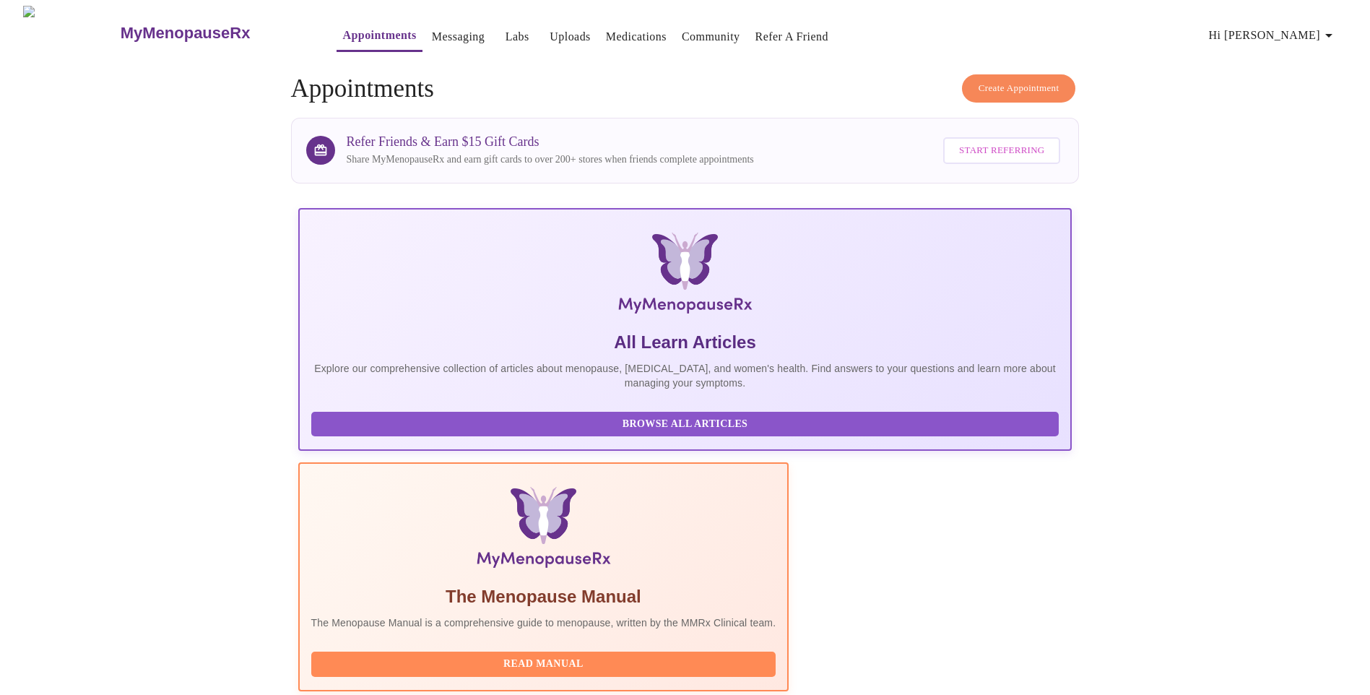
click at [682, 33] on link "Community" at bounding box center [711, 37] width 58 height 20
drag, startPoint x: 61, startPoint y: 19, endPoint x: 51, endPoint y: 20, distance: 10.9
click at [61, 19] on img at bounding box center [70, 33] width 95 height 54
click at [38, 26] on img at bounding box center [70, 33] width 95 height 54
click at [1337, 30] on icon "button" at bounding box center [1328, 35] width 17 height 17
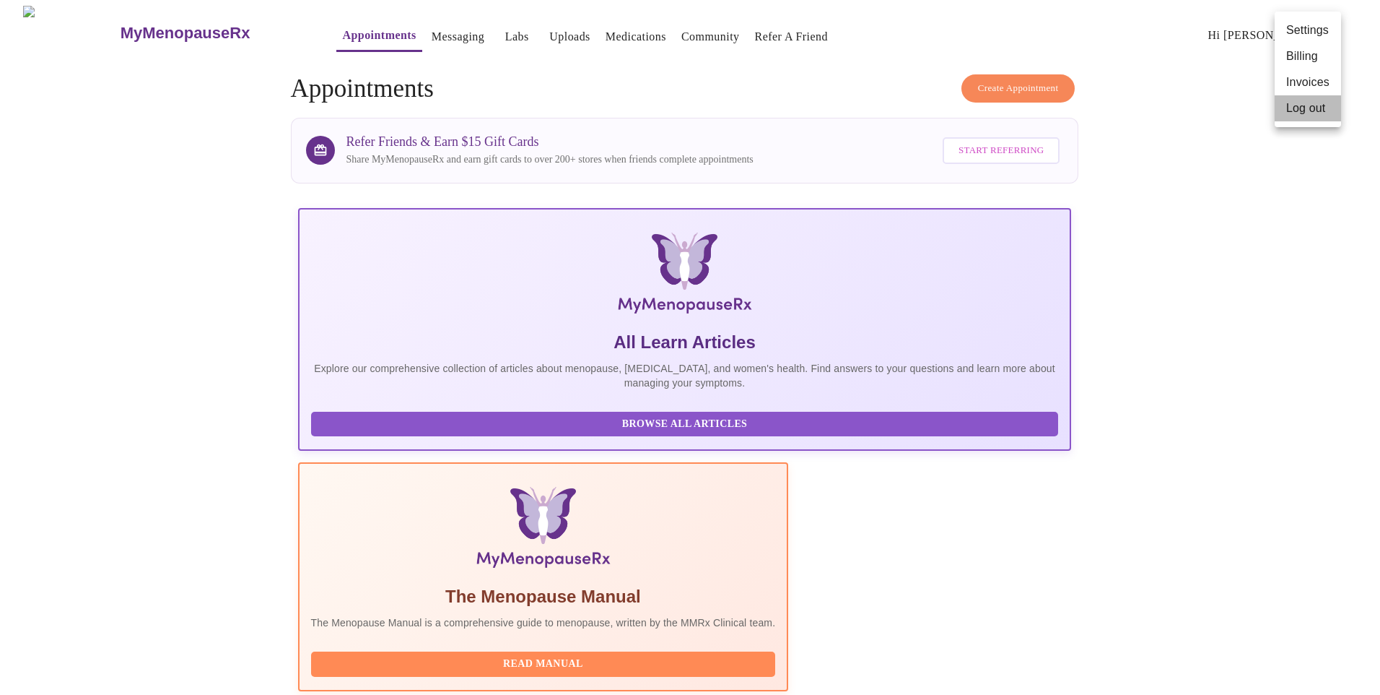
click at [1305, 103] on li "Log out" at bounding box center [1308, 108] width 66 height 26
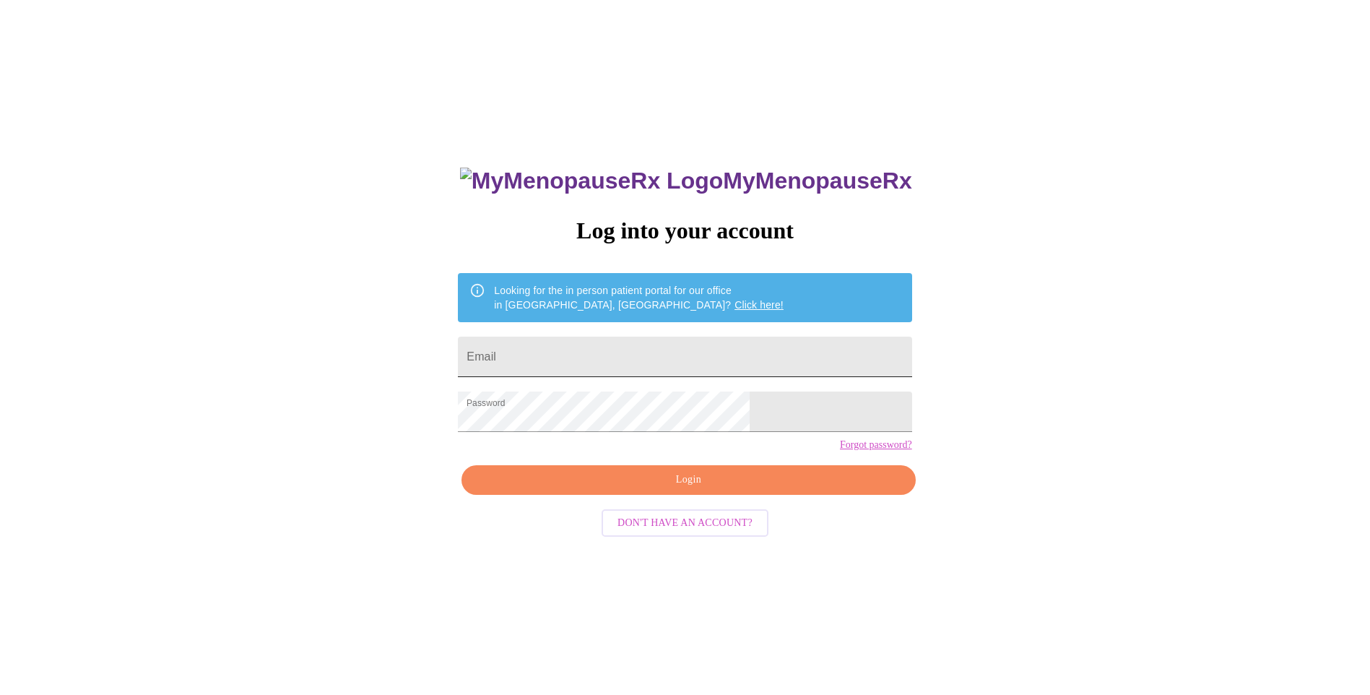
drag, startPoint x: 636, startPoint y: 339, endPoint x: 643, endPoint y: 344, distance: 8.2
click at [636, 339] on input "Email" at bounding box center [684, 356] width 453 height 40
type input "[PERSON_NAME][EMAIL_ADDRESS][PERSON_NAME][DOMAIN_NAME]"
click at [618, 489] on span "Login" at bounding box center [688, 480] width 420 height 18
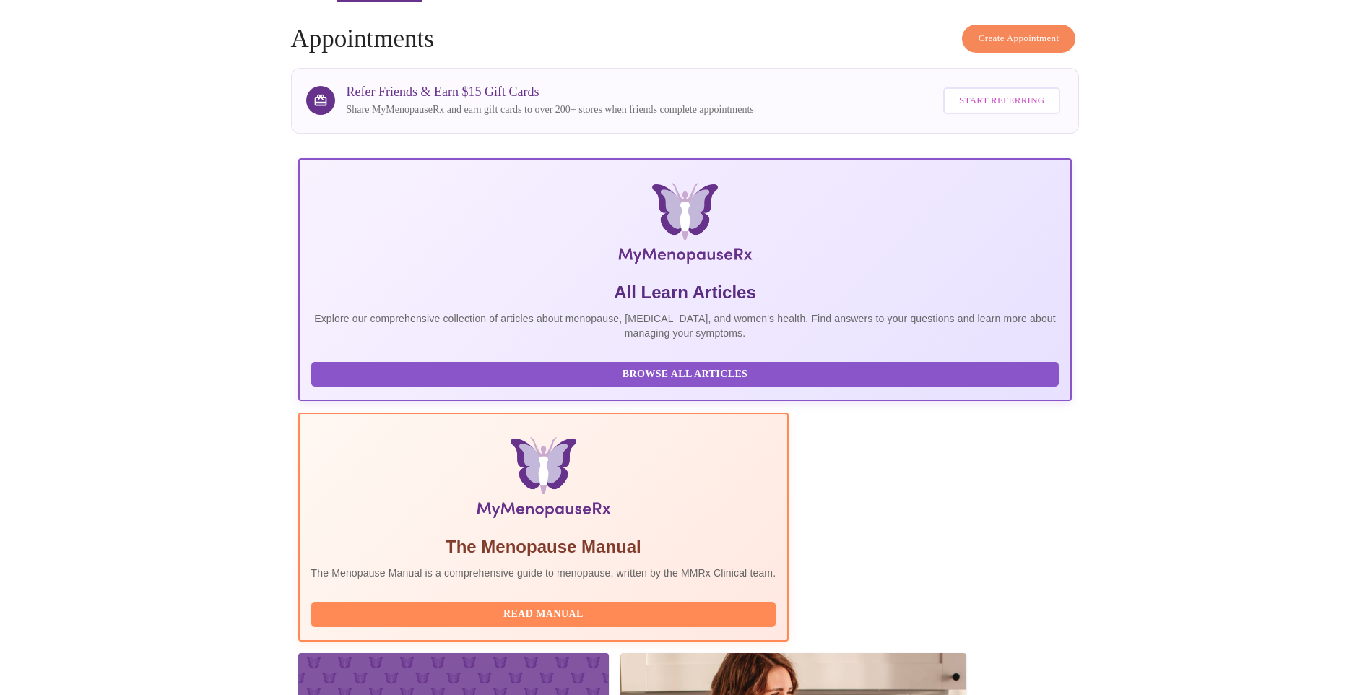
scroll to position [72, 0]
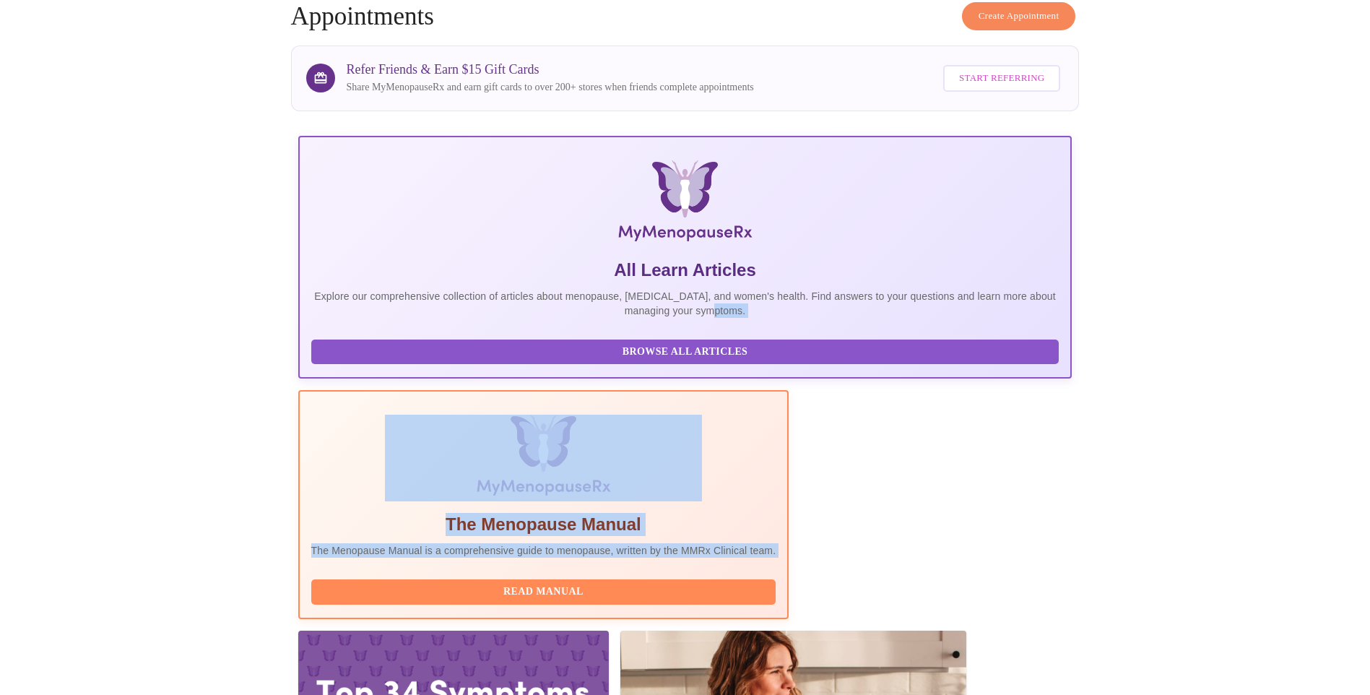
drag, startPoint x: 980, startPoint y: 296, endPoint x: 449, endPoint y: 337, distance: 532.3
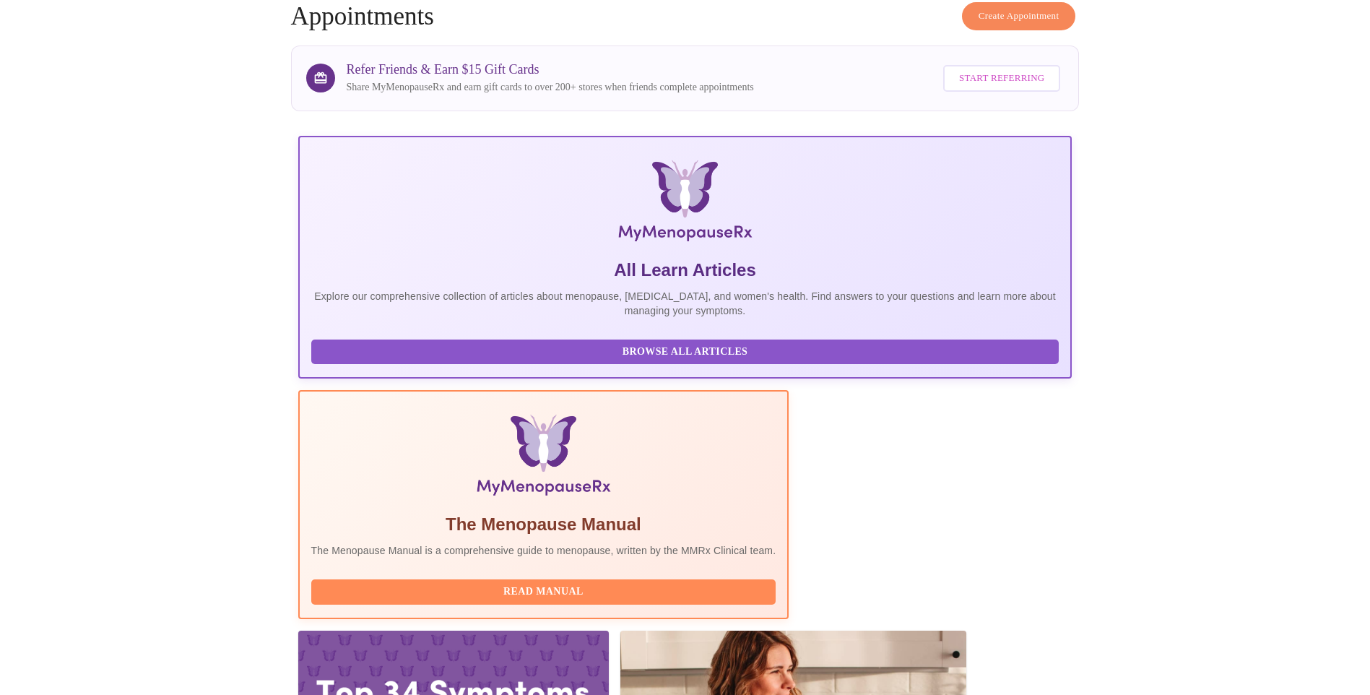
drag, startPoint x: 449, startPoint y: 337, endPoint x: 461, endPoint y: 436, distance: 99.7
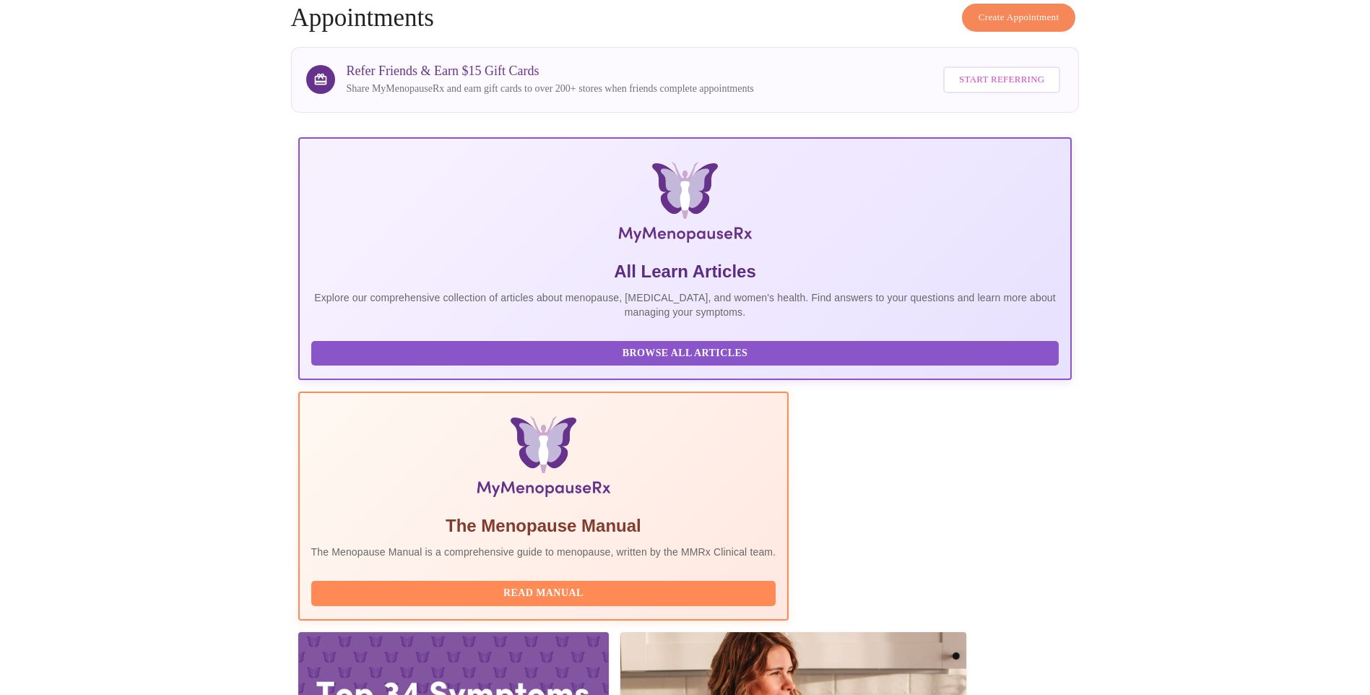
scroll to position [0, 0]
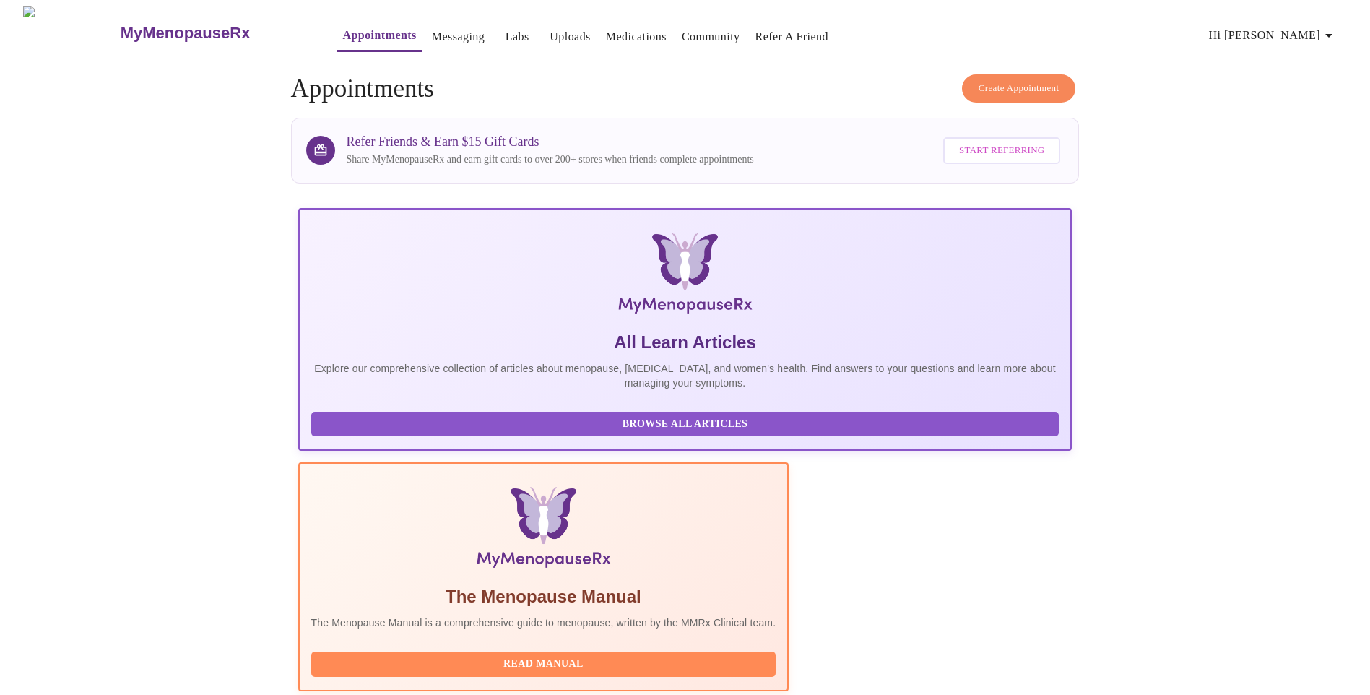
click at [973, 92] on button "Create Appointment" at bounding box center [1019, 88] width 114 height 28
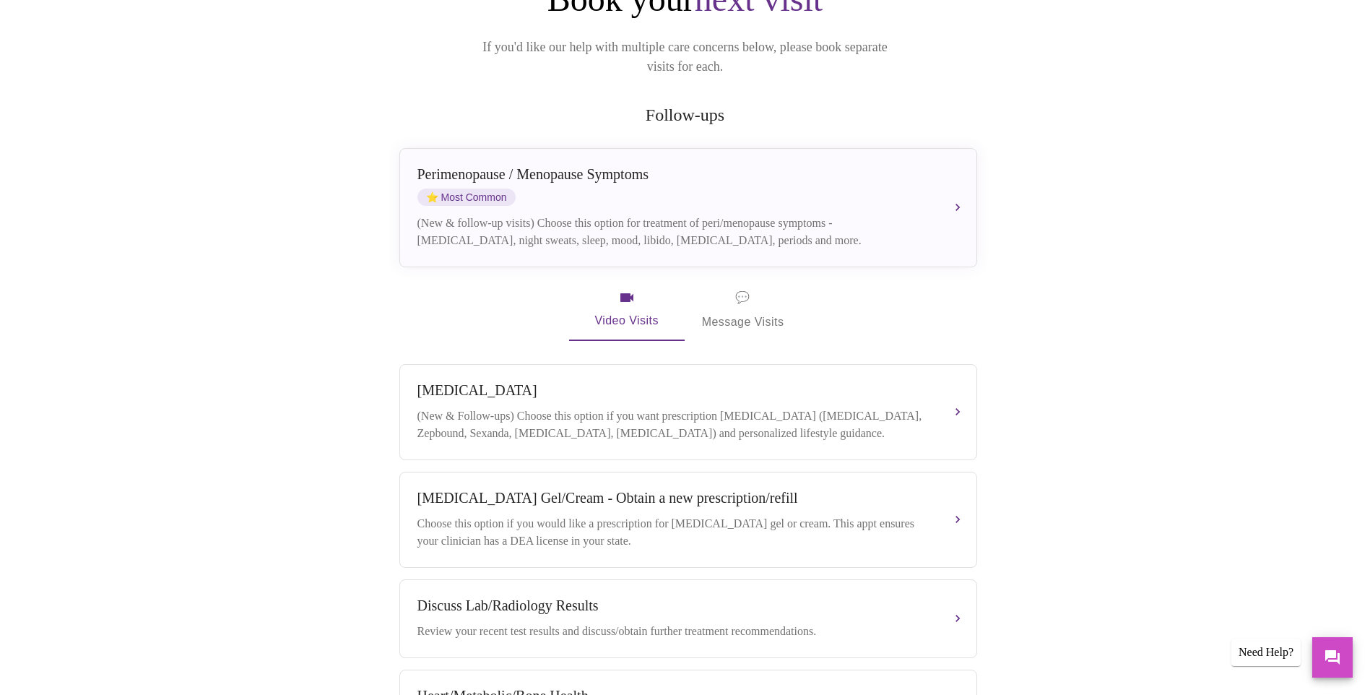
scroll to position [217, 0]
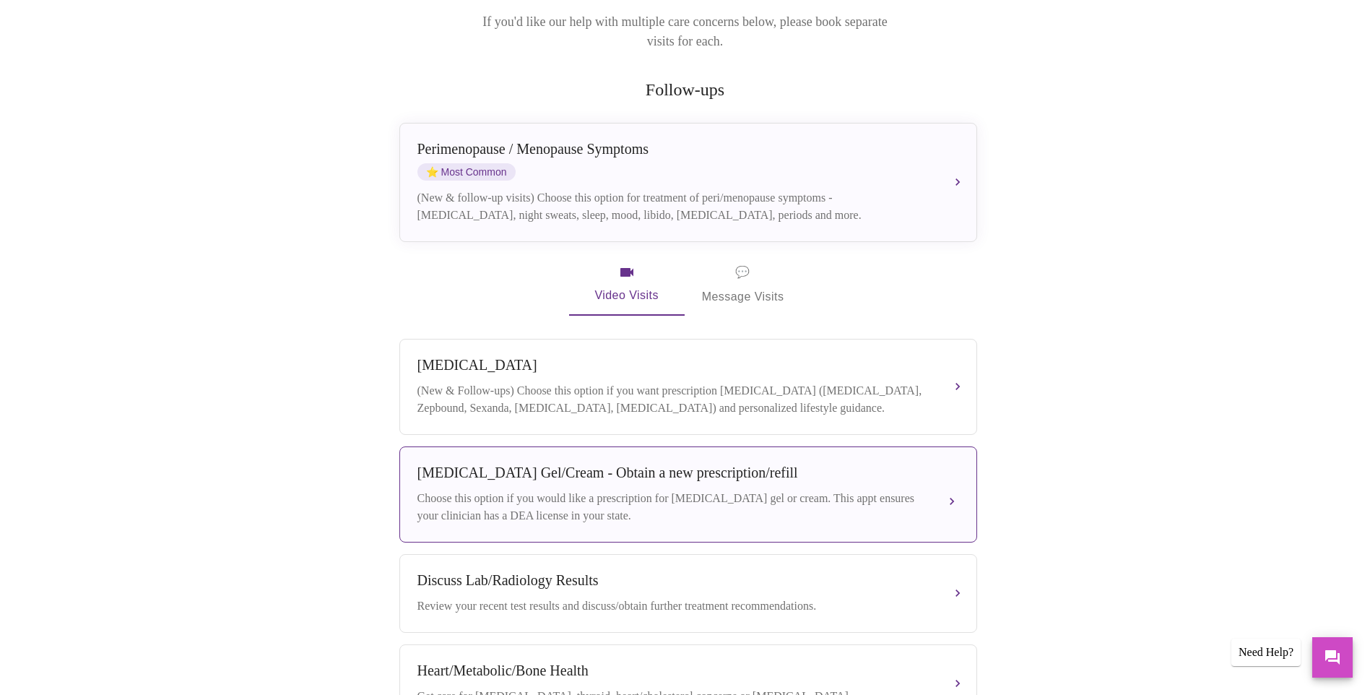
click at [570, 472] on div "[MEDICAL_DATA] Gel/Cream - Obtain a new prescription/refill Choose this option …" at bounding box center [688, 494] width 542 height 60
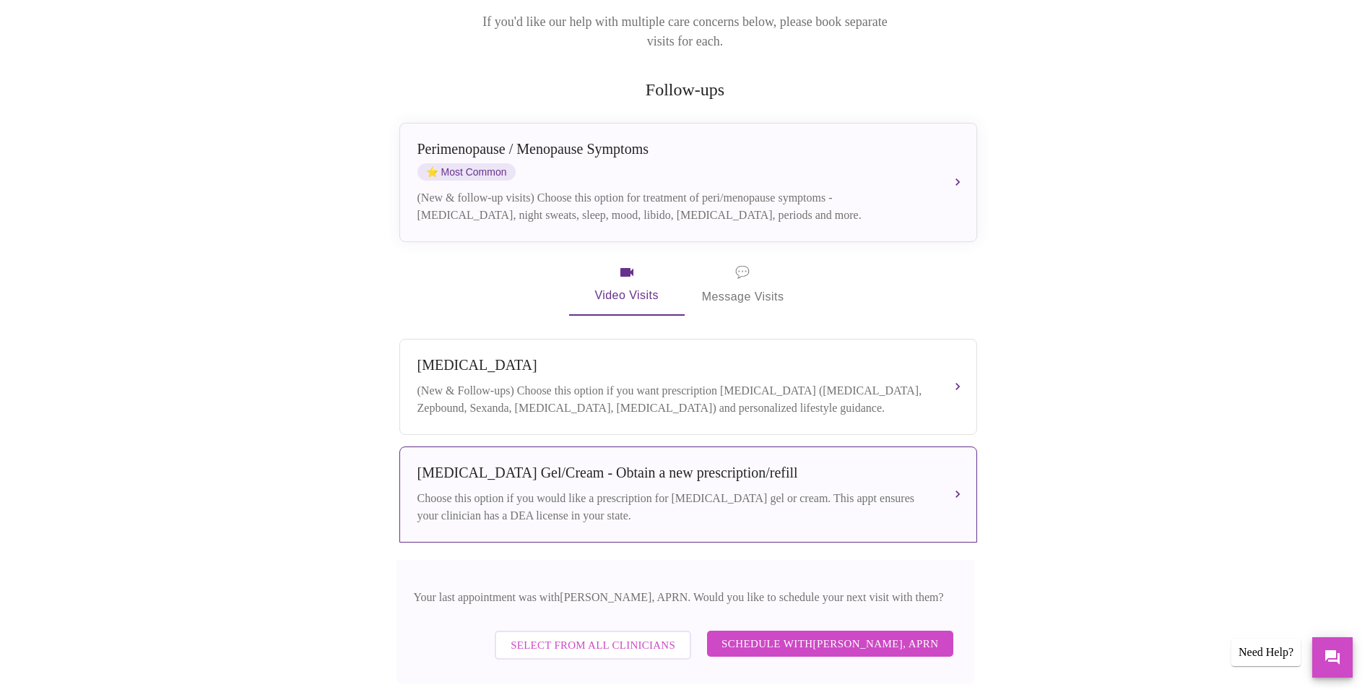
click at [594, 643] on span "Select from All Clinicians" at bounding box center [592, 644] width 165 height 19
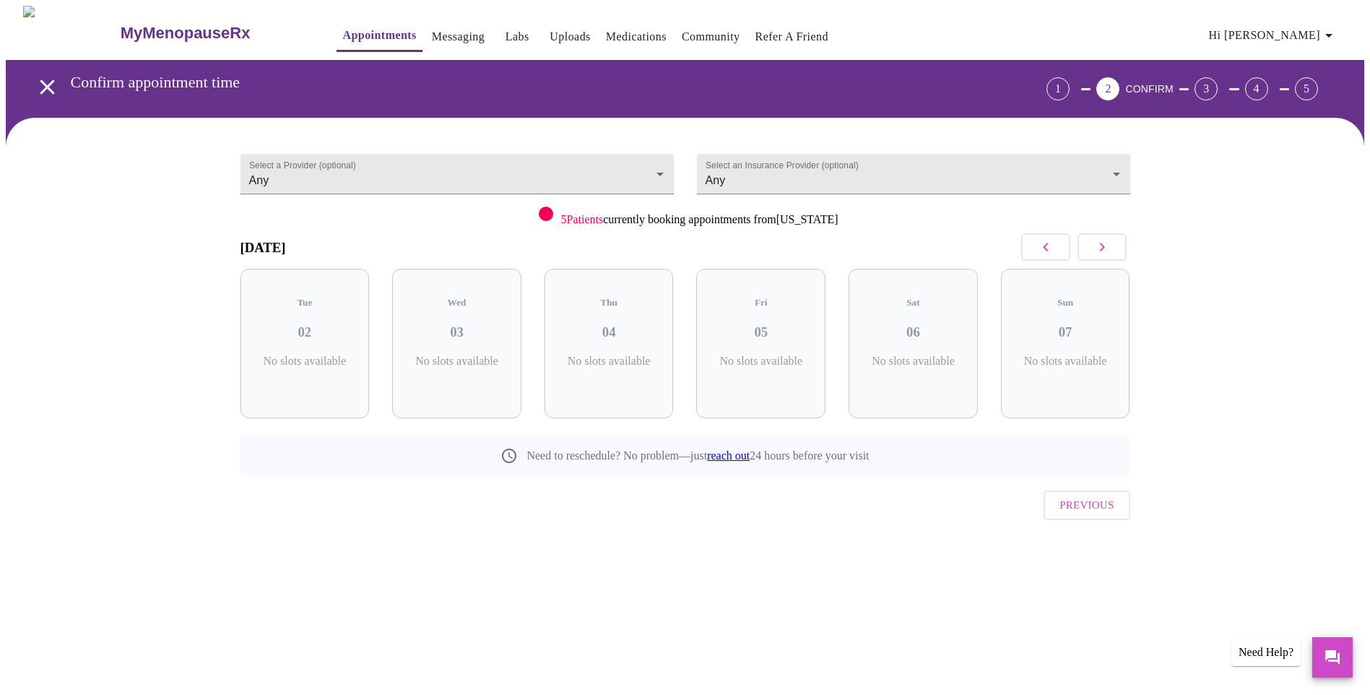
scroll to position [0, 0]
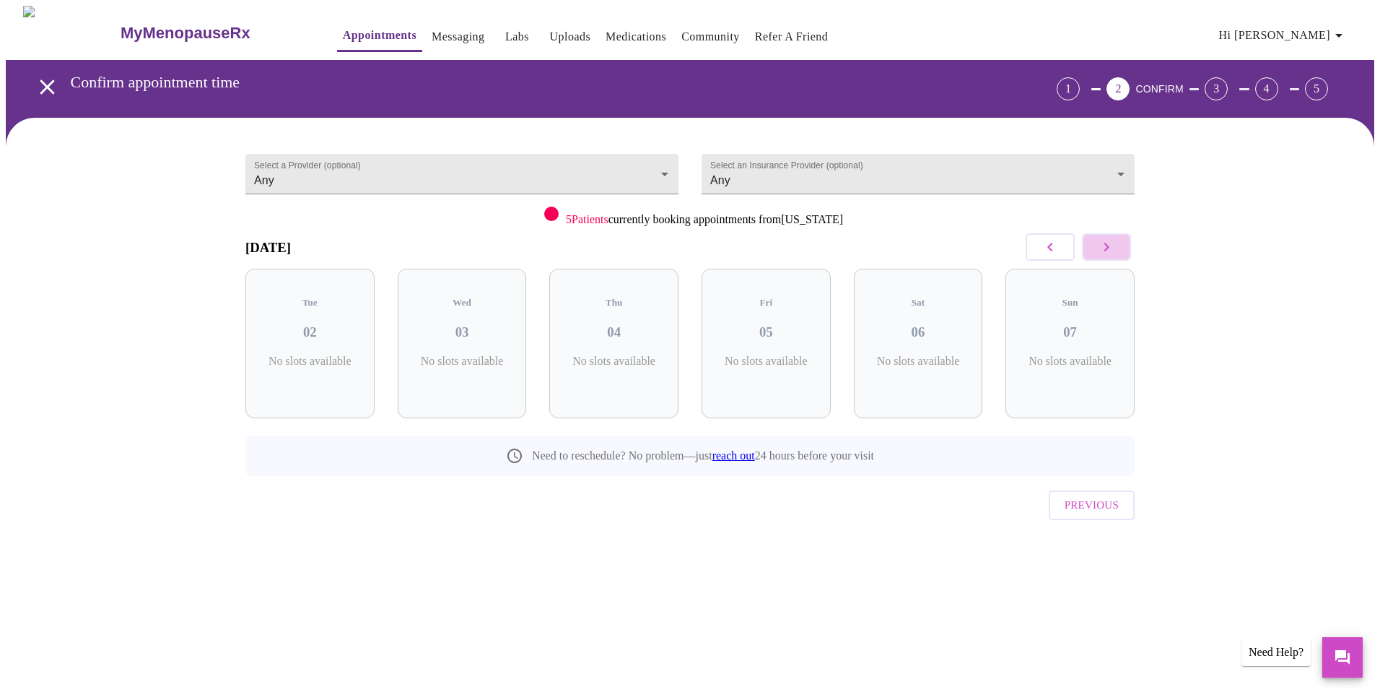
click at [1116, 248] on button "button" at bounding box center [1106, 246] width 49 height 27
click at [1115, 248] on button "button" at bounding box center [1106, 246] width 49 height 27
click at [1115, 249] on icon "button" at bounding box center [1106, 246] width 17 height 17
click at [1065, 249] on button "button" at bounding box center [1050, 246] width 49 height 27
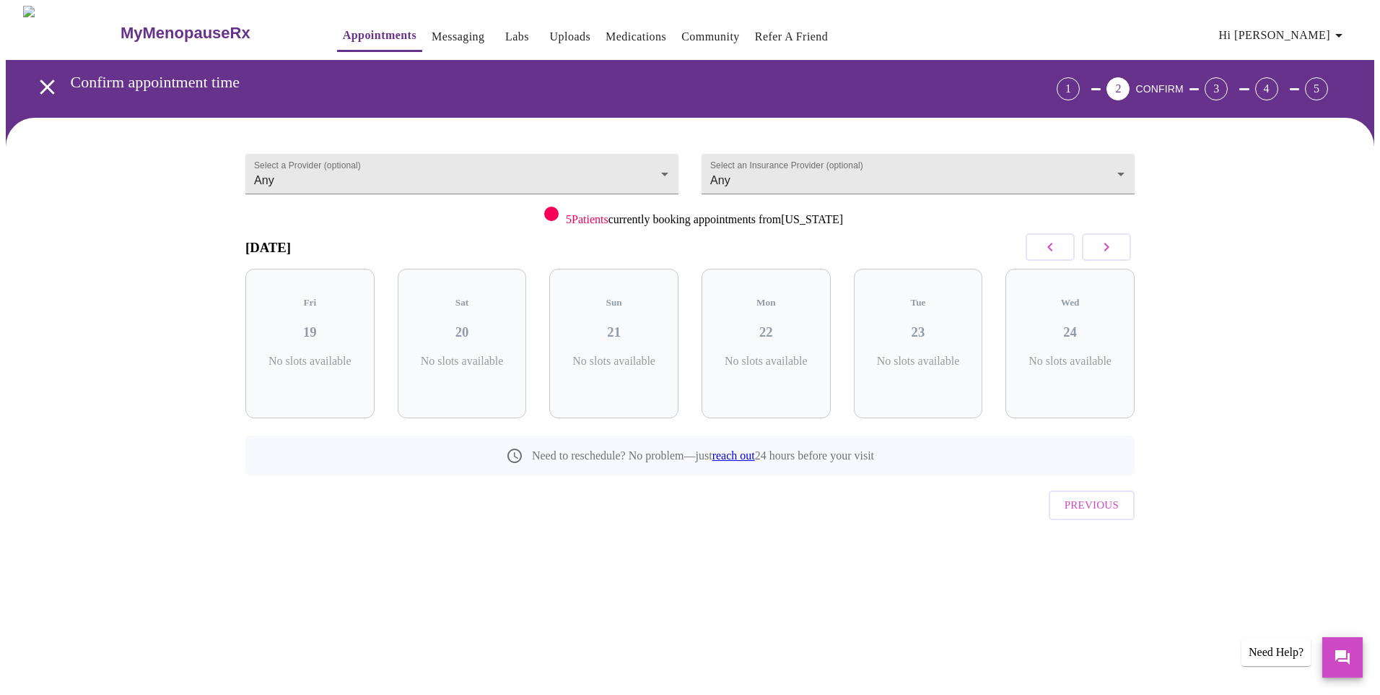
click at [1064, 251] on button "button" at bounding box center [1050, 246] width 49 height 27
click at [1064, 256] on button "button" at bounding box center [1050, 246] width 49 height 27
click at [1064, 261] on div "[DATE] Tue 26 No slots available Wed 27 No slots available Thu 28 No slots avai…" at bounding box center [690, 351] width 890 height 250
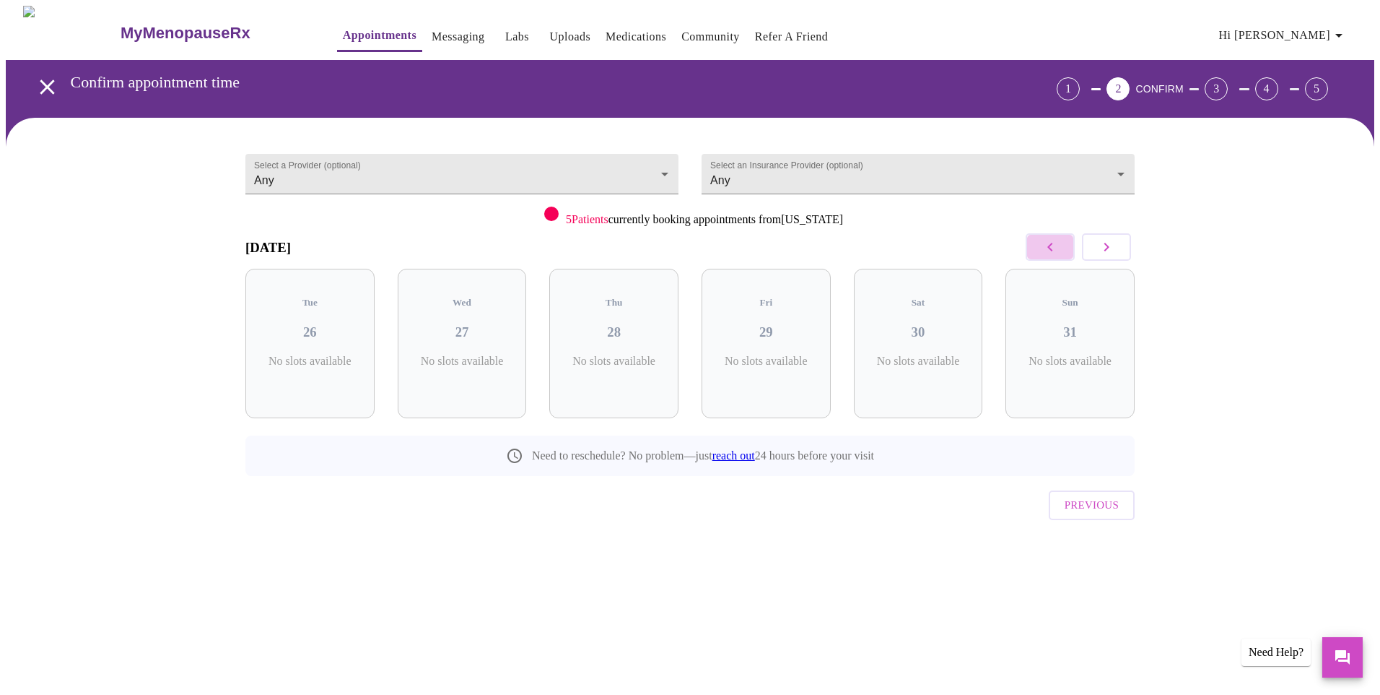
click at [1061, 256] on button "button" at bounding box center [1050, 246] width 49 height 27
click at [1043, 257] on button "button" at bounding box center [1050, 246] width 49 height 27
click at [1036, 255] on button "button" at bounding box center [1050, 246] width 49 height 27
click at [1112, 243] on icon "button" at bounding box center [1106, 246] width 17 height 17
click at [1113, 247] on icon "button" at bounding box center [1106, 246] width 17 height 17
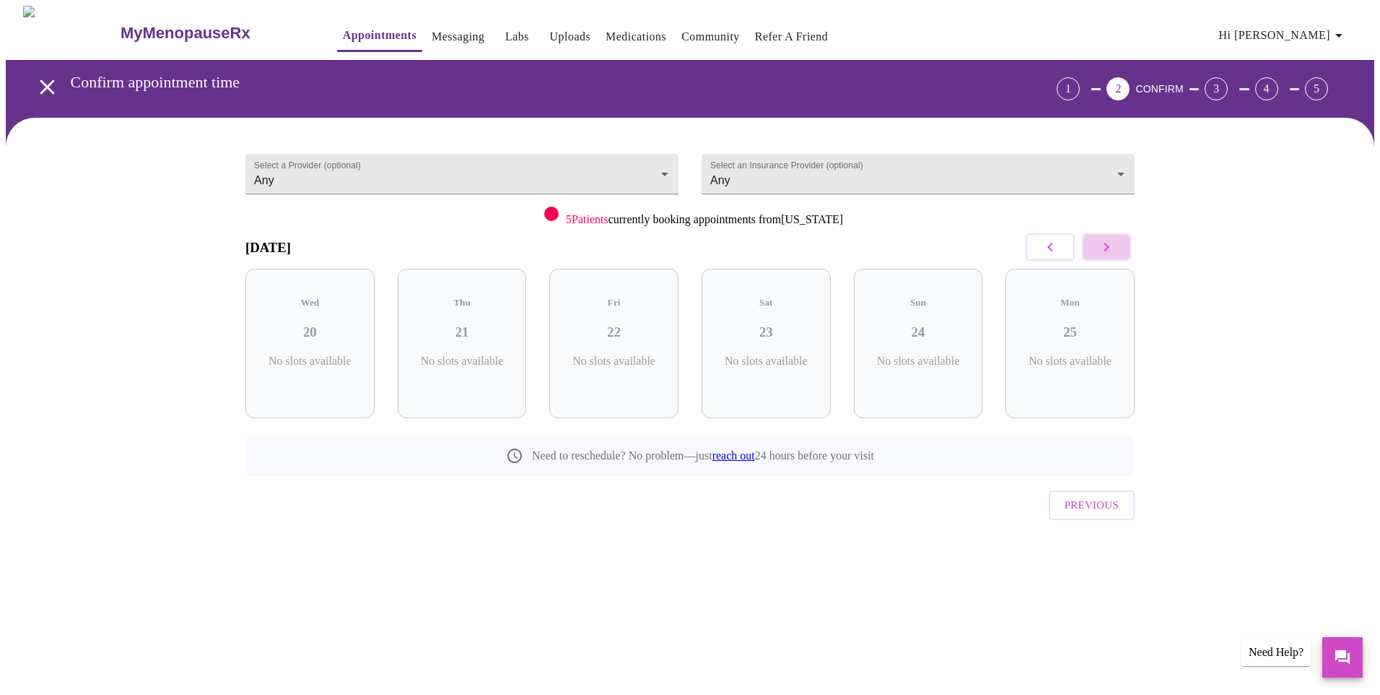
click at [1097, 244] on button "button" at bounding box center [1106, 246] width 49 height 27
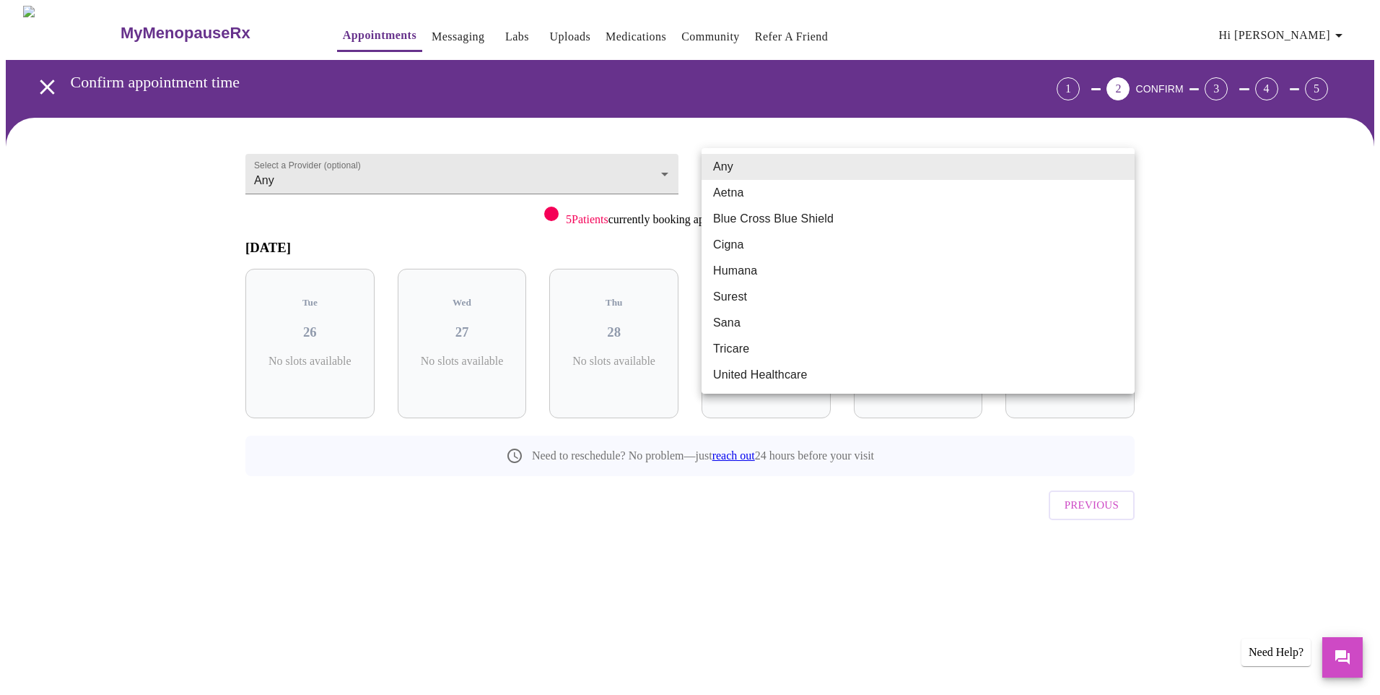
click at [829, 181] on body "MyMenopauseRx Appointments Messaging Labs Uploads Medications Community Refer a…" at bounding box center [690, 299] width 1369 height 586
drag, startPoint x: 124, startPoint y: 212, endPoint x: 151, endPoint y: 213, distance: 26.8
click at [126, 212] on div at bounding box center [690, 347] width 1380 height 695
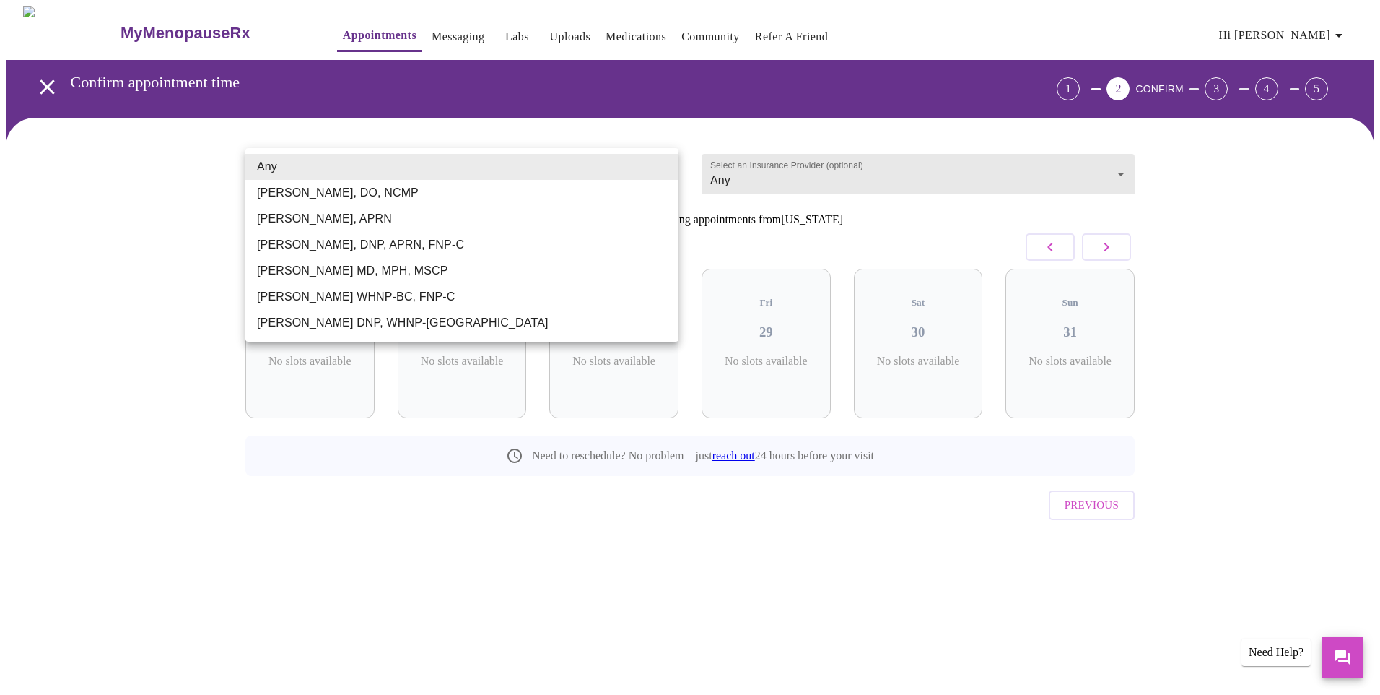
click at [464, 173] on body "MyMenopauseRx Appointments Messaging Labs Uploads Medications Community Refer a…" at bounding box center [690, 299] width 1369 height 586
click at [402, 243] on li "[PERSON_NAME], DNP, APRN, FNP-C" at bounding box center [461, 245] width 433 height 26
type input "[PERSON_NAME], DNP, APRN, FNP-C"
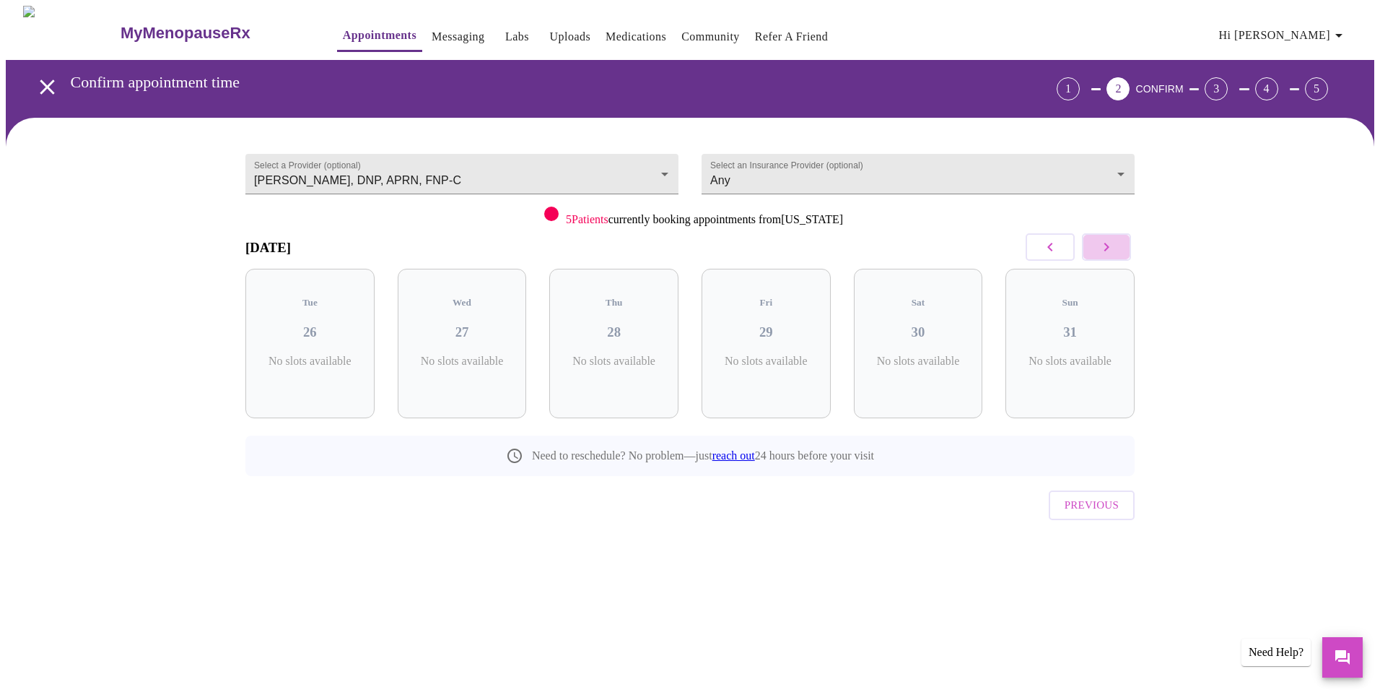
click at [1100, 253] on icon "button" at bounding box center [1106, 246] width 17 height 17
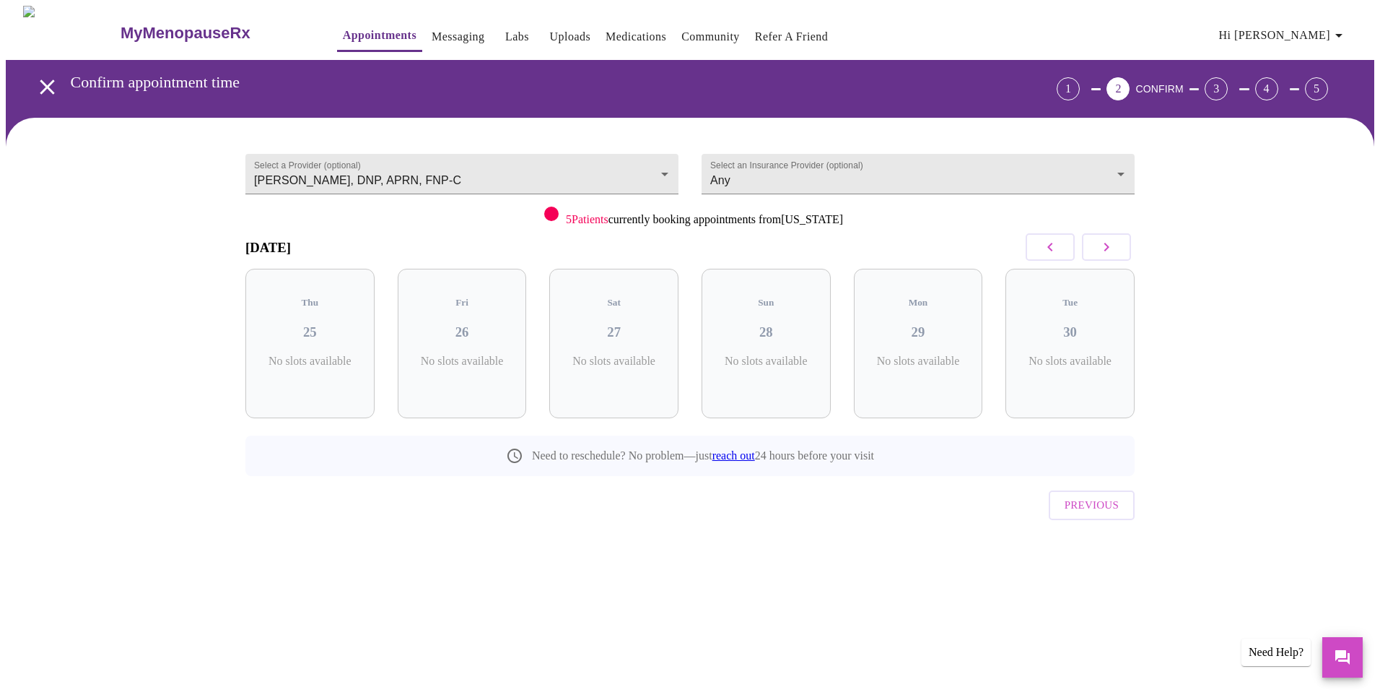
click at [1100, 254] on icon "button" at bounding box center [1106, 246] width 17 height 17
click at [1100, 255] on icon "button" at bounding box center [1106, 246] width 17 height 17
click at [1100, 257] on button "button" at bounding box center [1106, 246] width 49 height 27
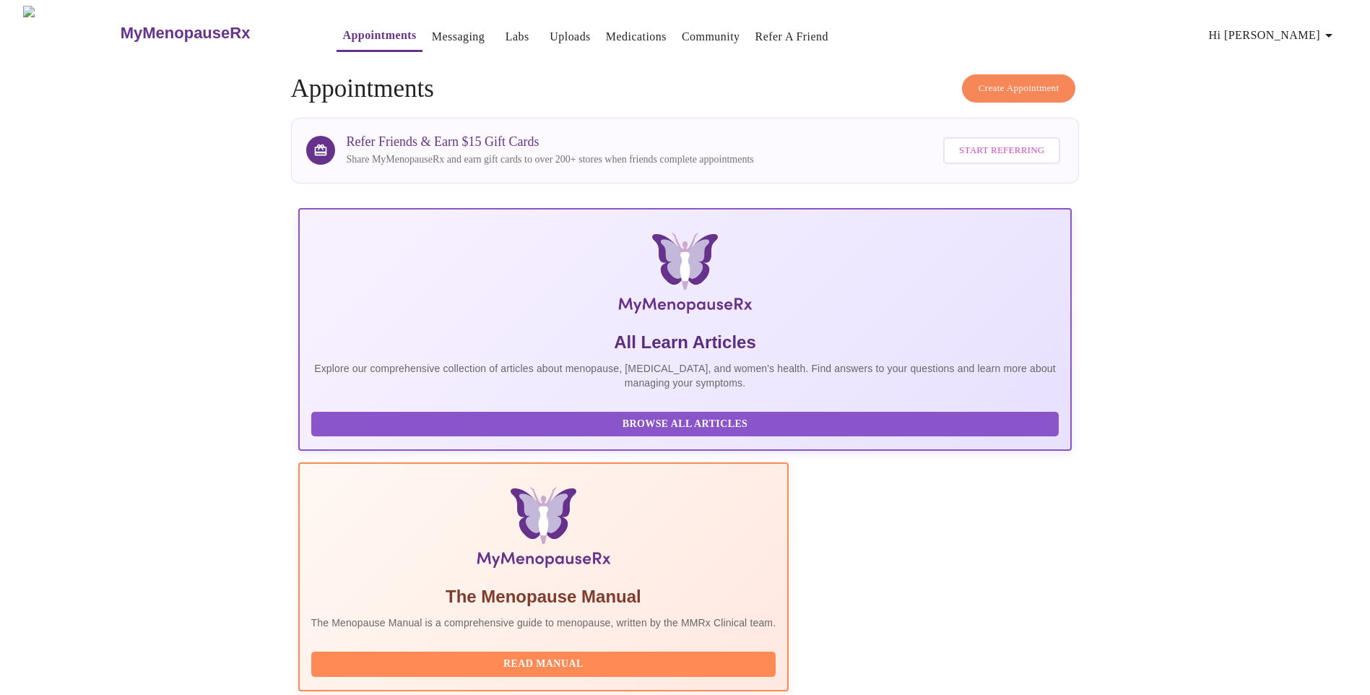
click at [1043, 90] on span "Create Appointment" at bounding box center [1018, 88] width 81 height 17
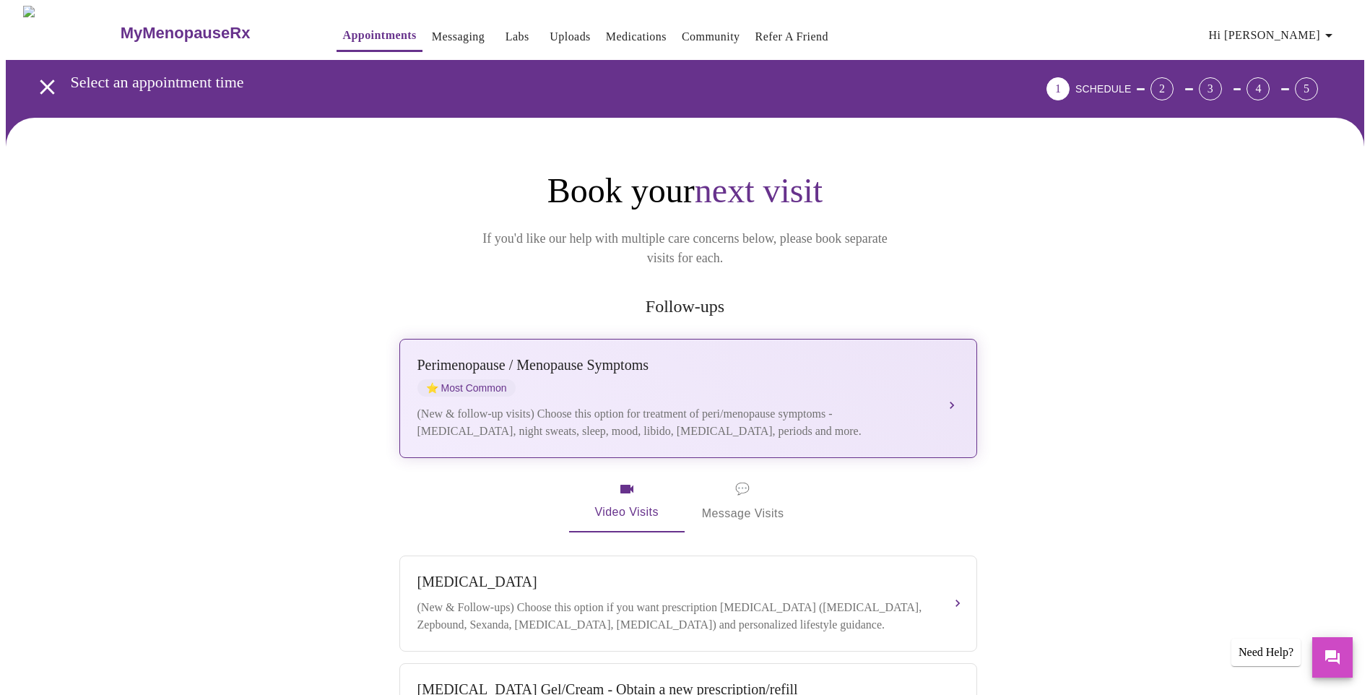
click at [703, 363] on div "[MEDICAL_DATA] / Menopause Symptoms ⭐ Most Common" at bounding box center [673, 377] width 513 height 40
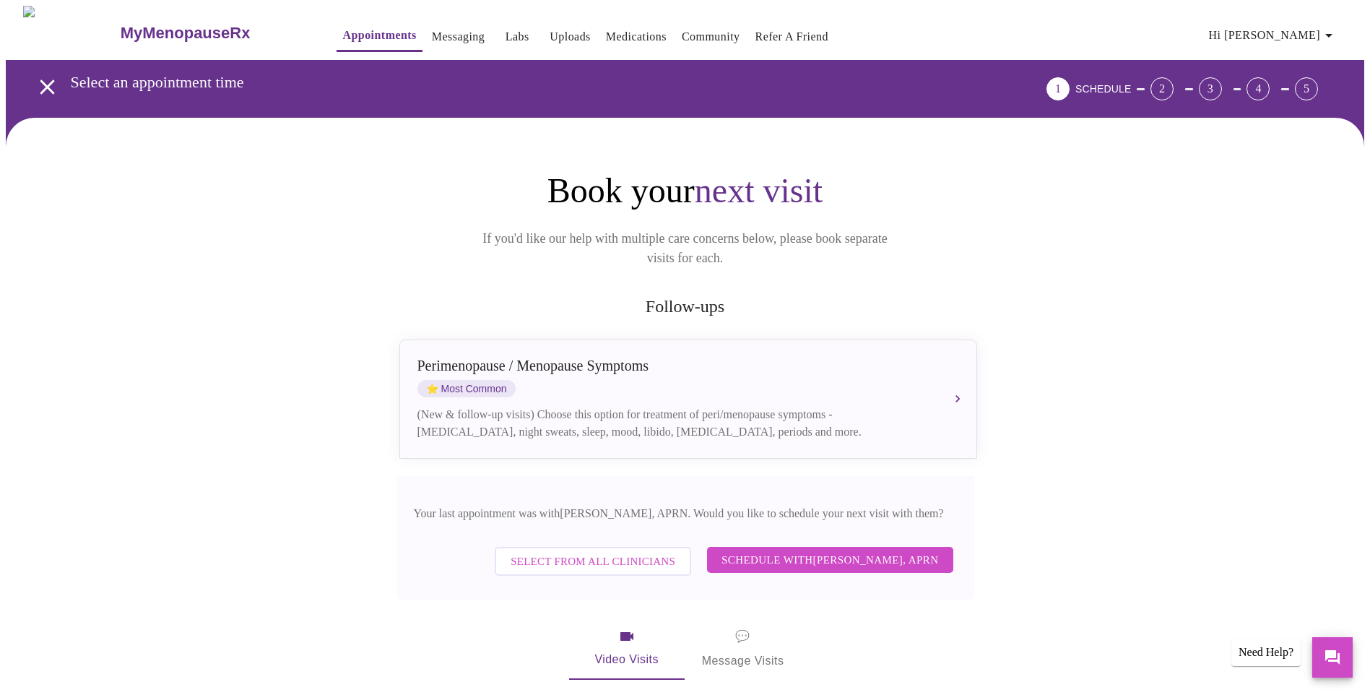
click at [655, 552] on span "Select from All Clinicians" at bounding box center [592, 561] width 165 height 19
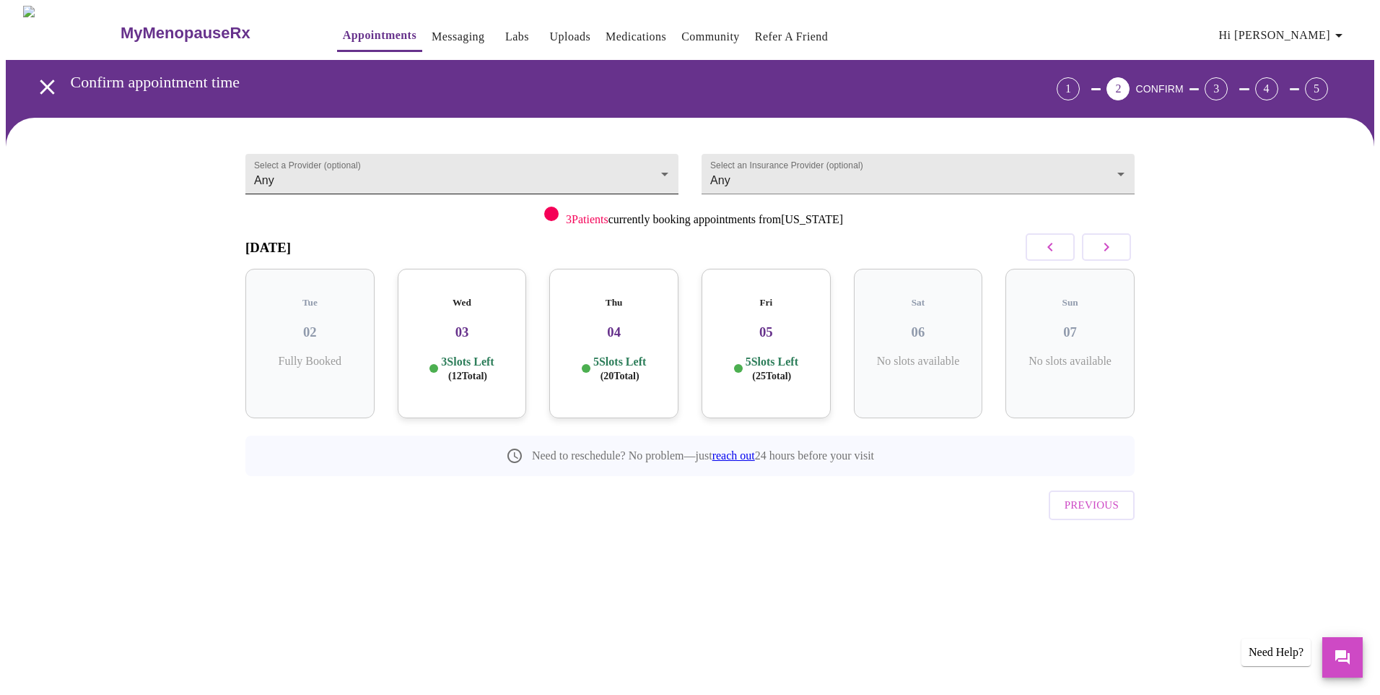
click at [428, 183] on body "MyMenopauseRx Appointments Messaging Labs Uploads Medications Community Refer a…" at bounding box center [690, 299] width 1369 height 586
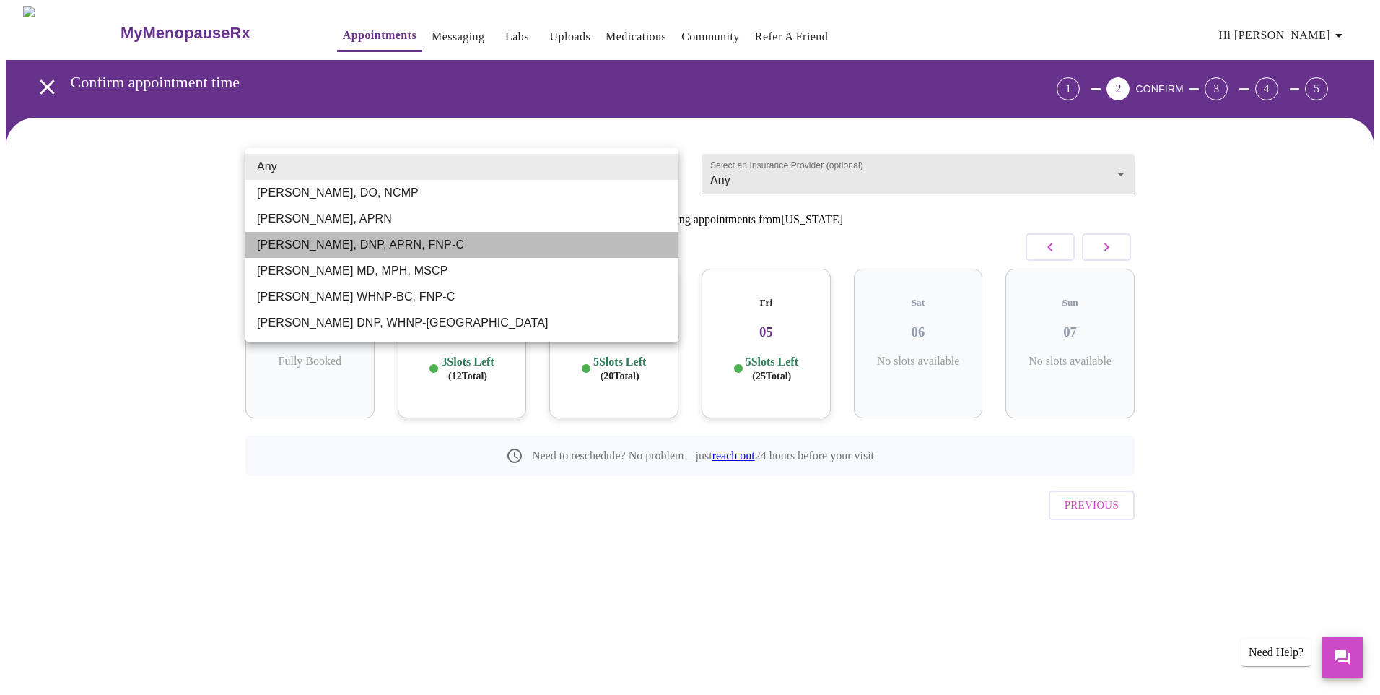
click at [406, 236] on li "[PERSON_NAME], DNP, APRN, FNP-C" at bounding box center [461, 245] width 433 height 26
type input "[PERSON_NAME], DNP, APRN, FNP-C"
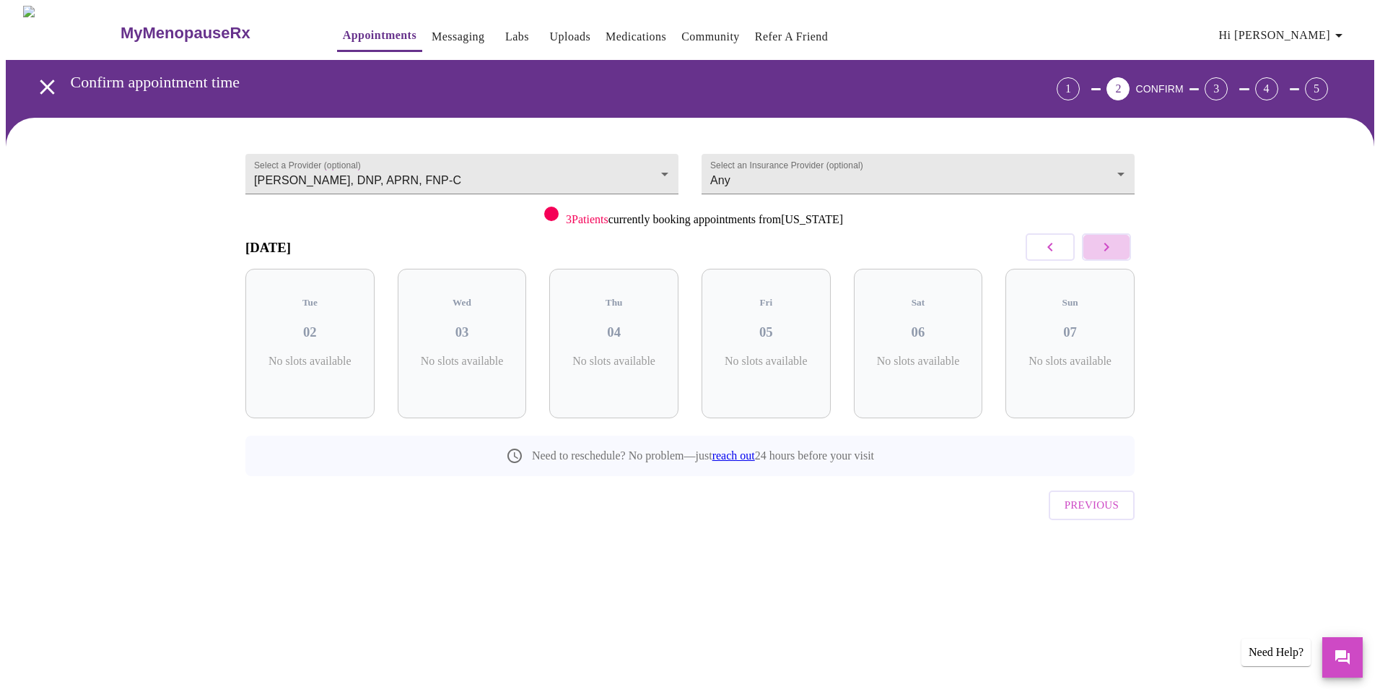
click at [1114, 251] on icon "button" at bounding box center [1106, 246] width 17 height 17
click at [1116, 254] on button "button" at bounding box center [1106, 246] width 49 height 27
click at [1116, 255] on button "button" at bounding box center [1106, 246] width 49 height 27
click at [1116, 256] on button "button" at bounding box center [1106, 246] width 49 height 27
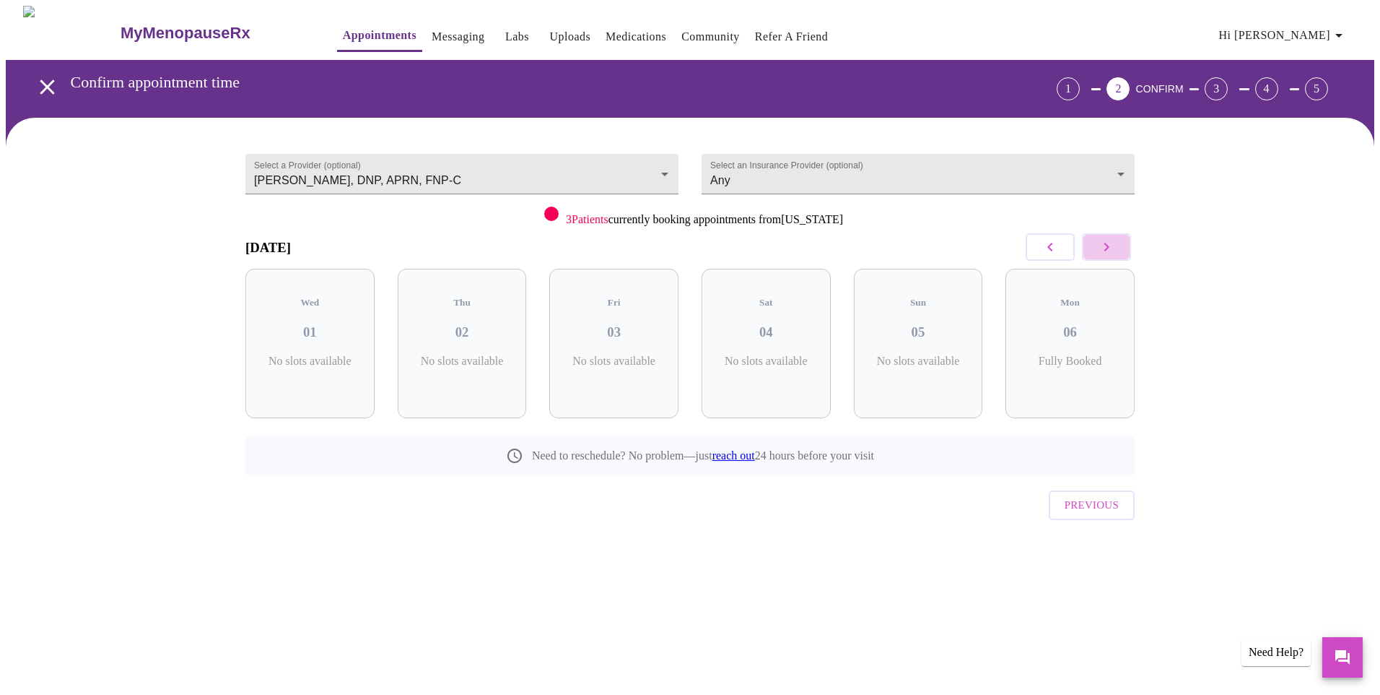
click at [1117, 256] on button "button" at bounding box center [1106, 246] width 49 height 27
click at [1042, 253] on button "button" at bounding box center [1050, 246] width 49 height 27
click at [1045, 252] on icon "button" at bounding box center [1050, 246] width 17 height 17
click at [1047, 251] on icon "button" at bounding box center [1050, 246] width 17 height 17
click at [1050, 251] on icon "button" at bounding box center [1050, 246] width 17 height 17
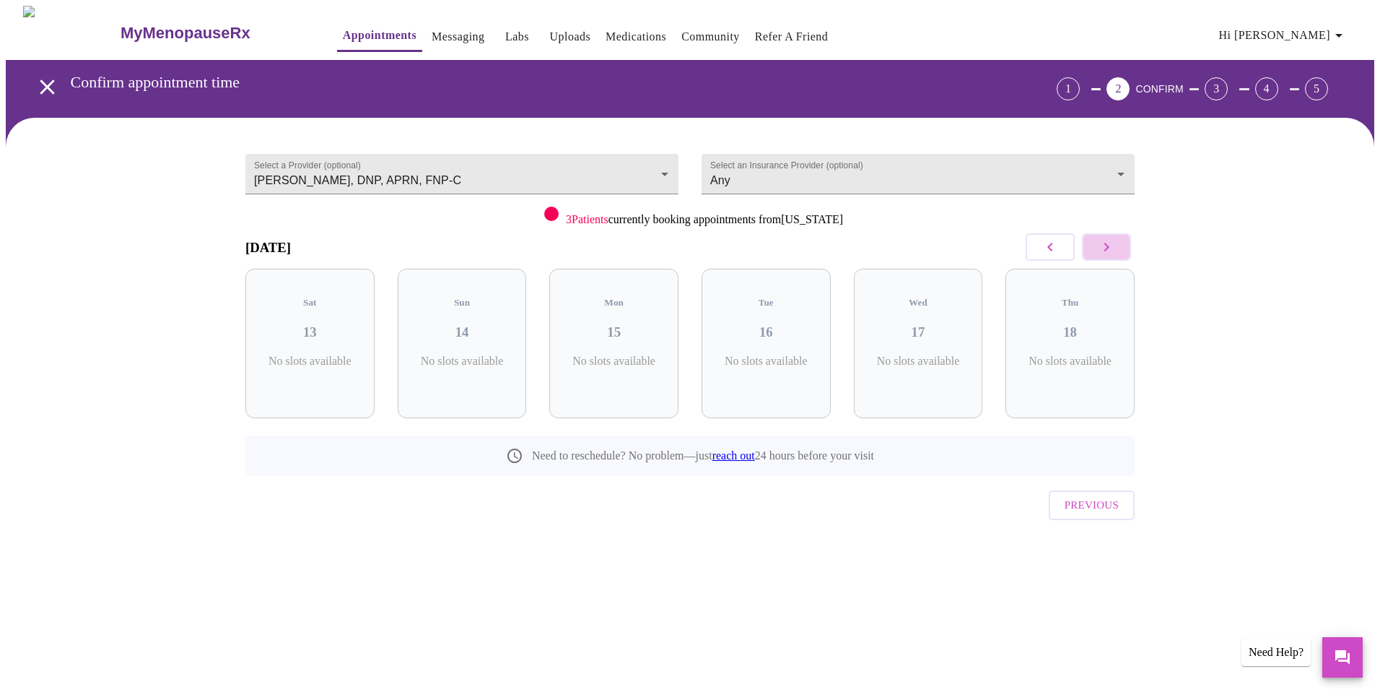
click at [1117, 248] on button "button" at bounding box center [1106, 246] width 49 height 27
click at [1117, 250] on button "button" at bounding box center [1106, 246] width 49 height 27
click at [490, 325] on h3 "08" at bounding box center [462, 332] width 106 height 16
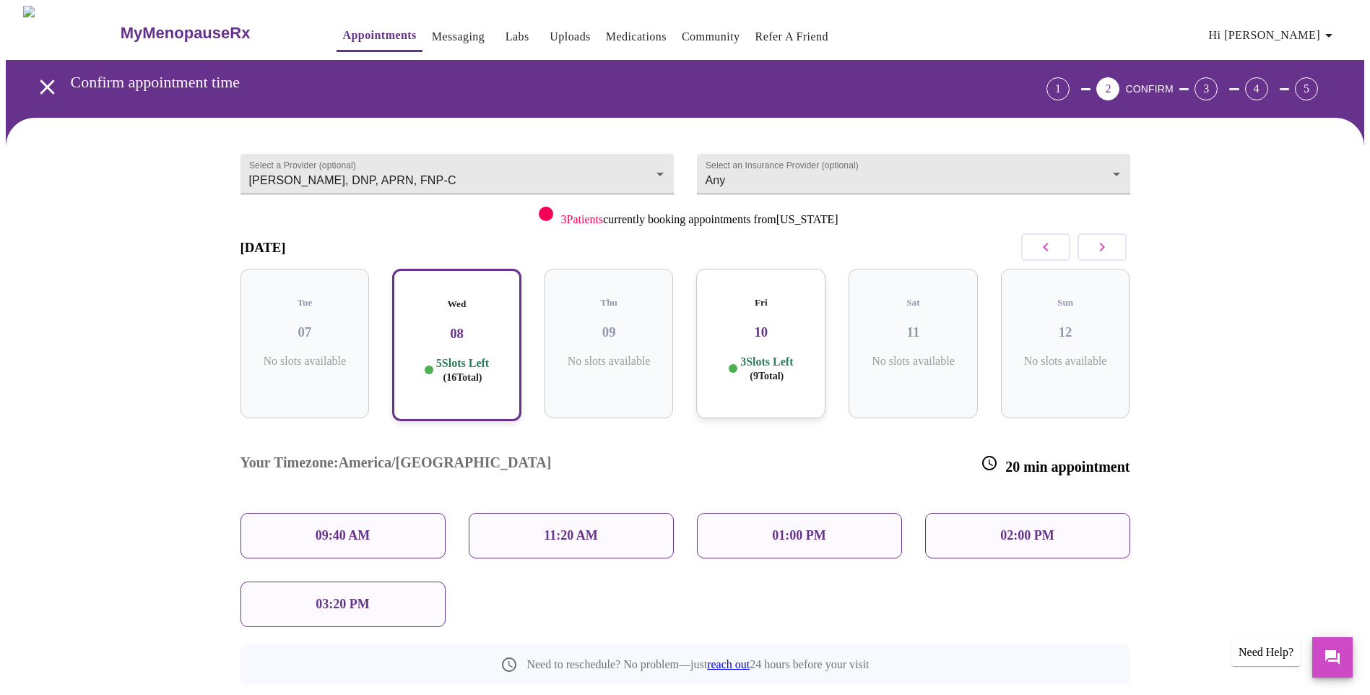
click at [799, 528] on p "01:00 PM" at bounding box center [798, 535] width 53 height 15
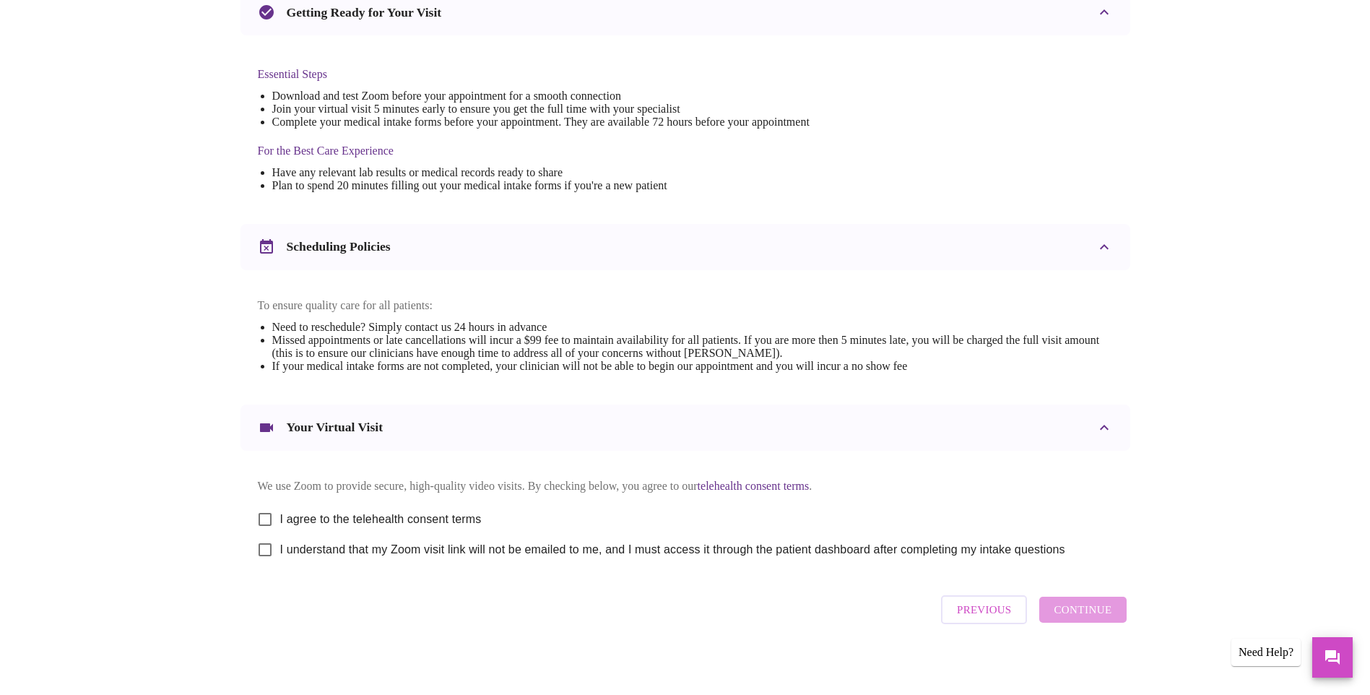
scroll to position [352, 0]
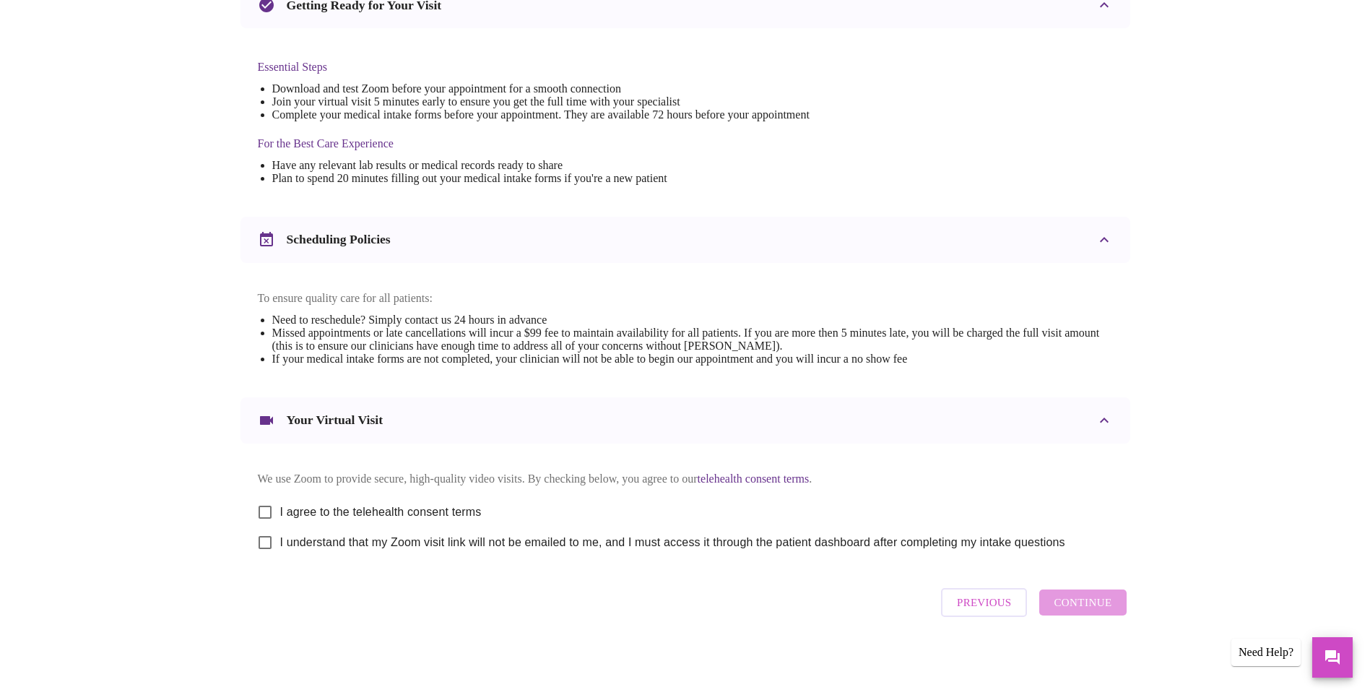
click at [266, 505] on input "I agree to the telehealth consent terms" at bounding box center [265, 512] width 30 height 30
checkbox input "true"
click at [264, 538] on input "I understand that my Zoom visit link will not be emailed to me, and I must acce…" at bounding box center [265, 542] width 30 height 30
checkbox input "true"
click at [1100, 601] on span "Continue" at bounding box center [1082, 602] width 58 height 19
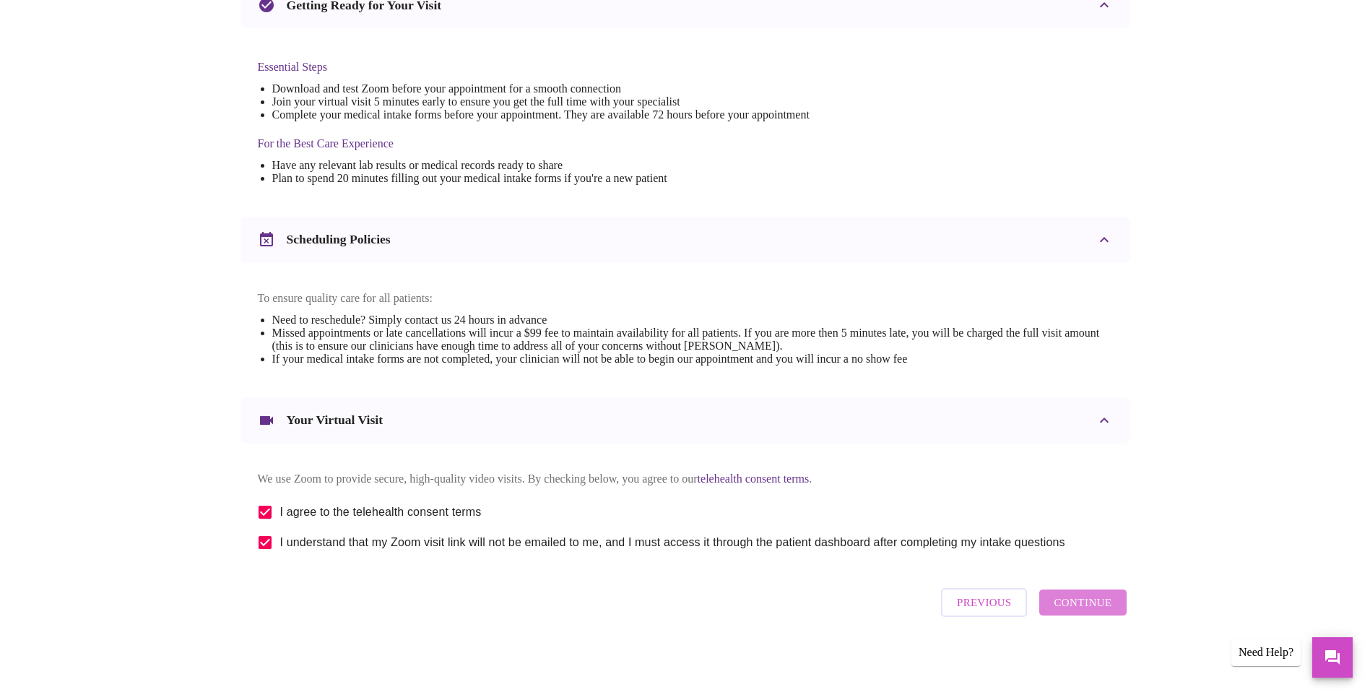
scroll to position [0, 0]
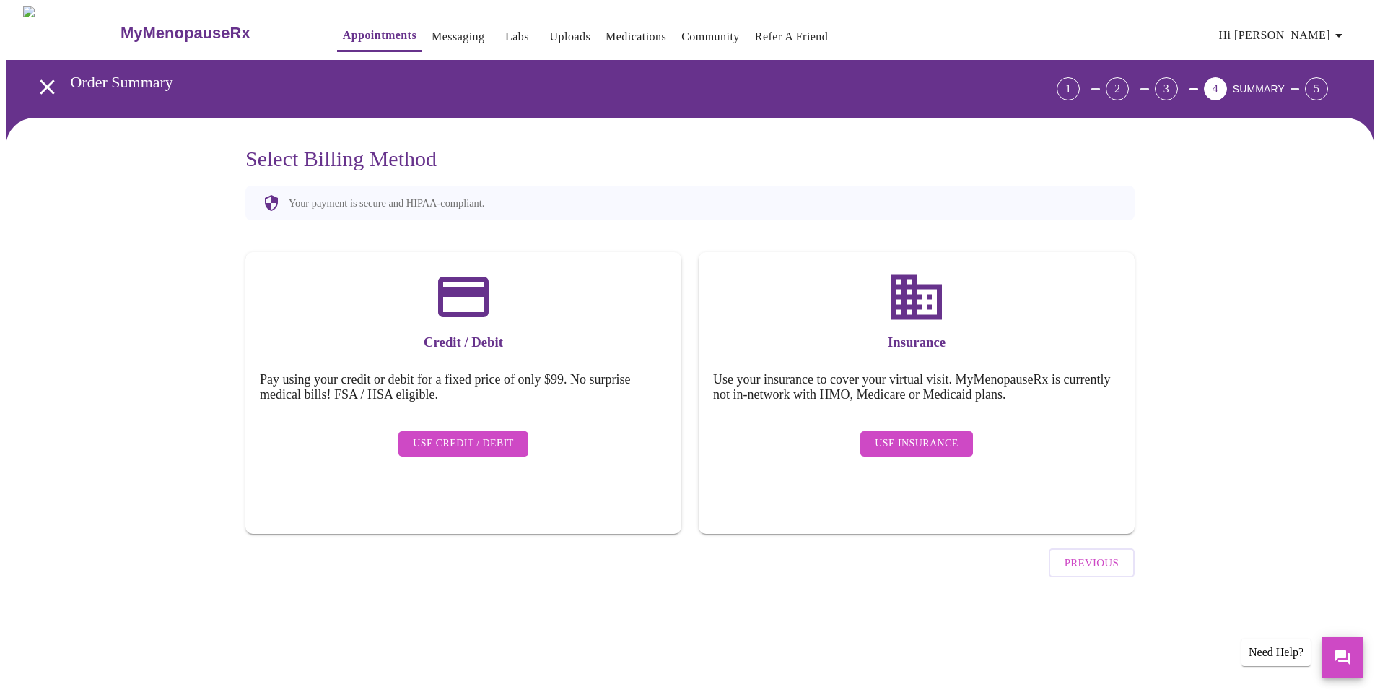
click at [904, 435] on span "Use Insurance" at bounding box center [916, 444] width 83 height 18
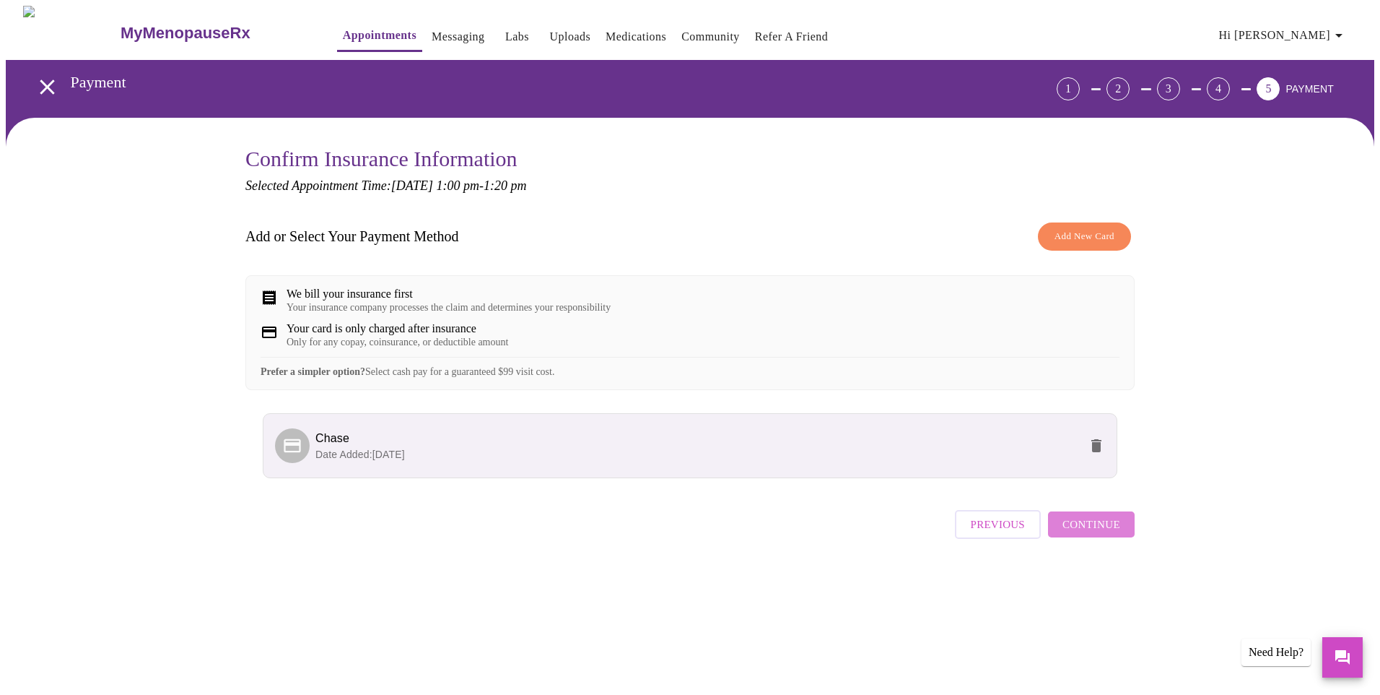
click at [1095, 534] on span "Continue" at bounding box center [1092, 524] width 58 height 19
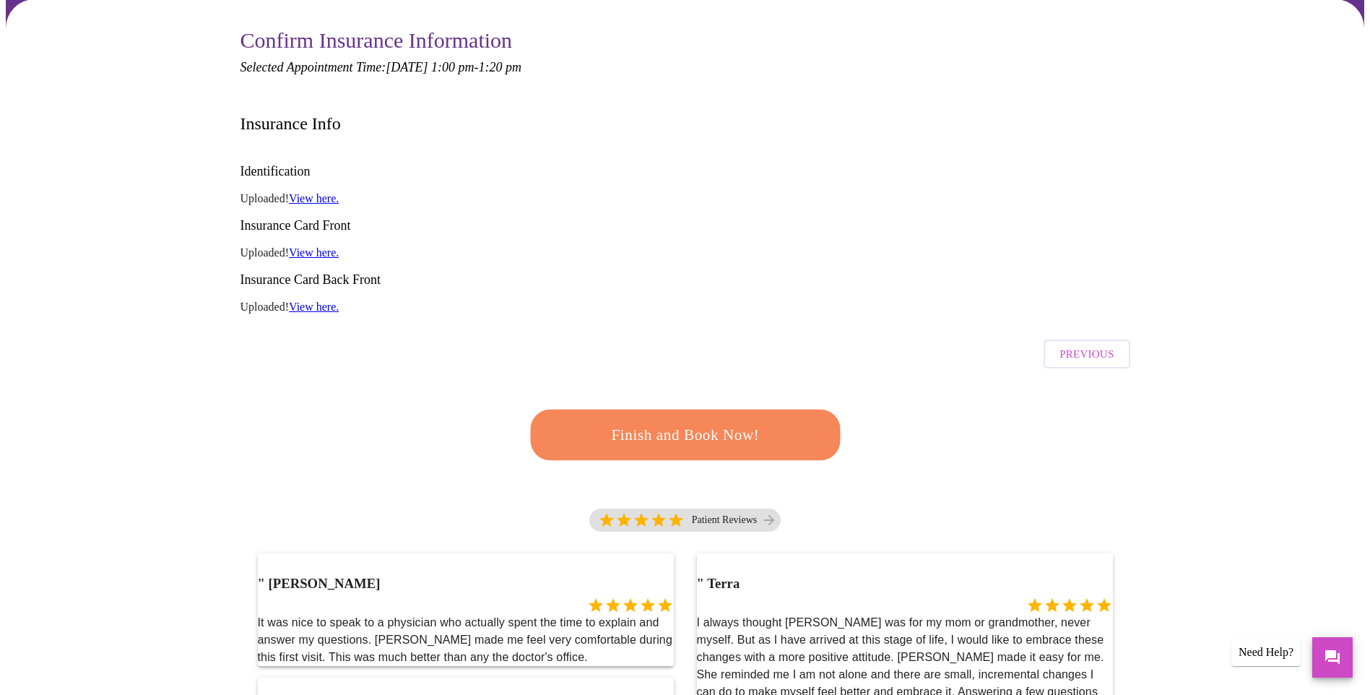
scroll to position [144, 0]
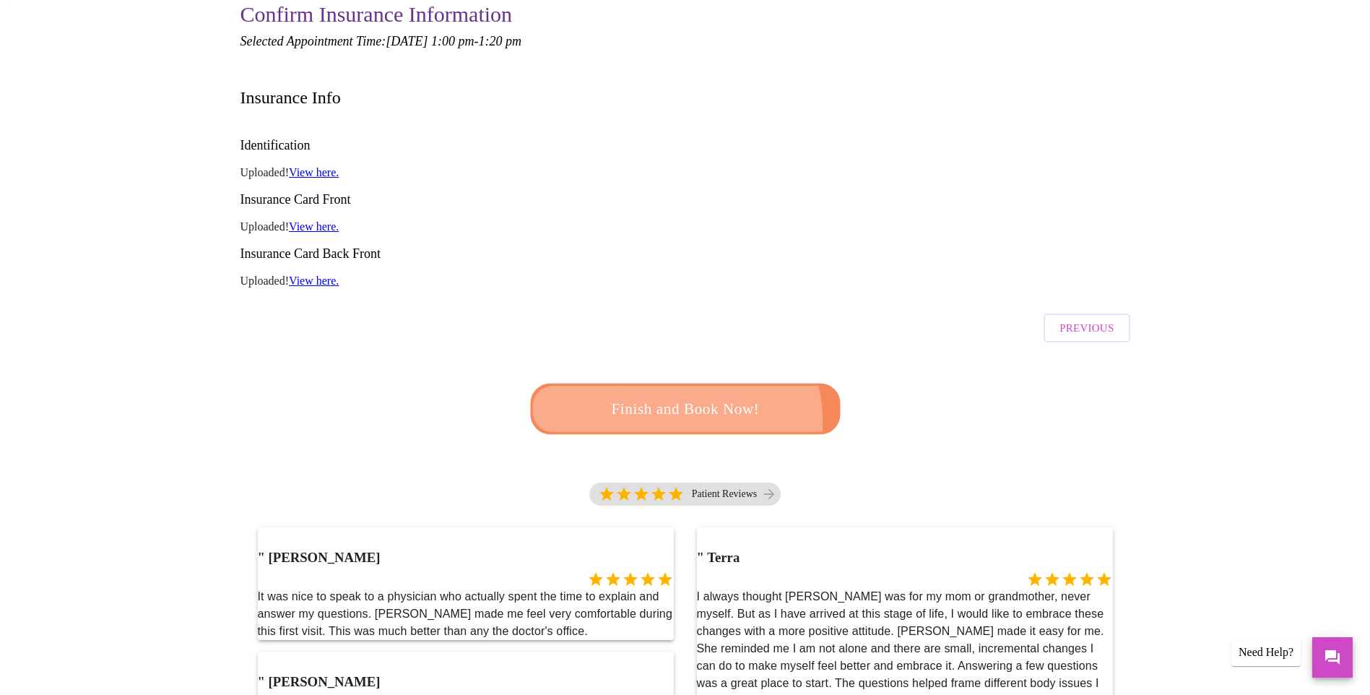
click at [673, 396] on span "Finish and Book Now!" at bounding box center [685, 409] width 267 height 27
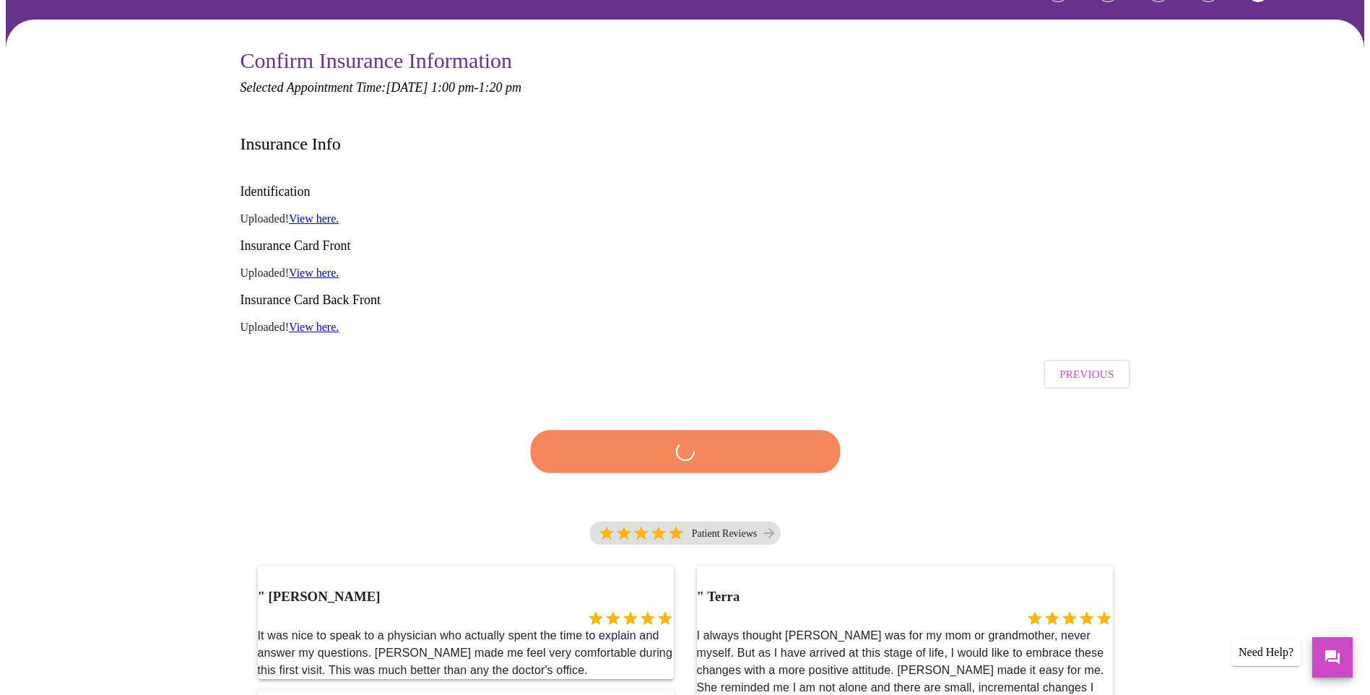
scroll to position [72, 0]
